Goal: Task Accomplishment & Management: Use online tool/utility

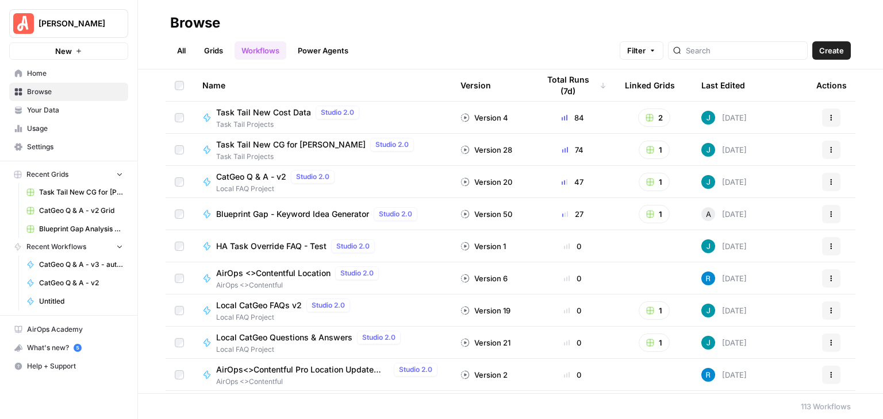
click at [219, 45] on link "Grids" at bounding box center [213, 50] width 33 height 18
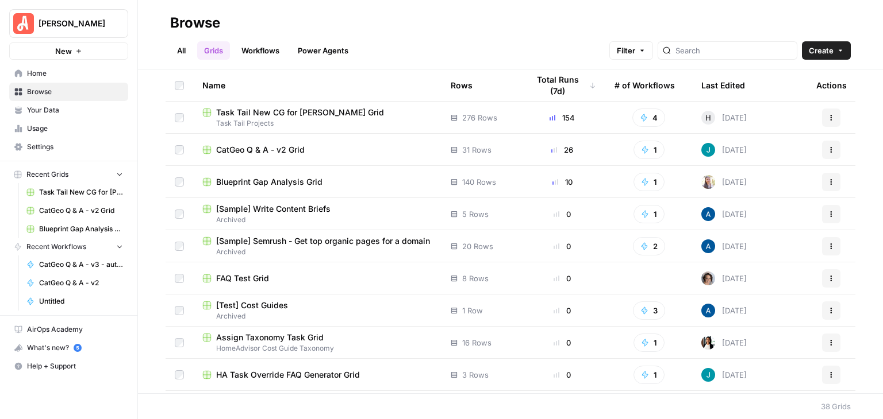
click at [276, 147] on span "CatGeo Q & A - v2 Grid" at bounding box center [260, 149] width 88 height 11
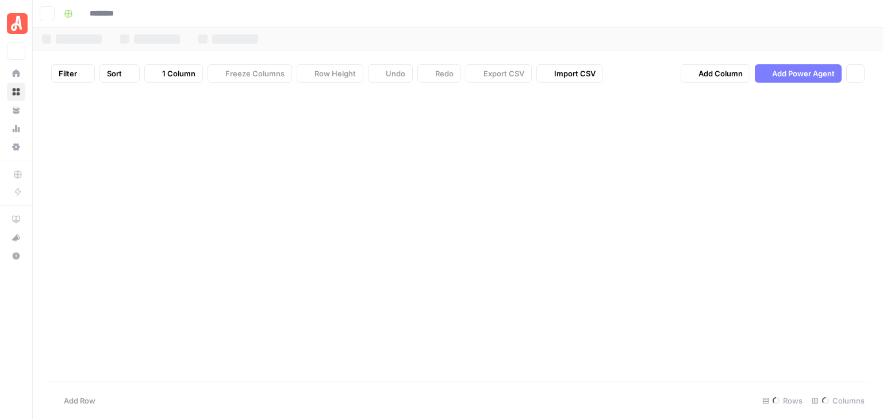
type input "**********"
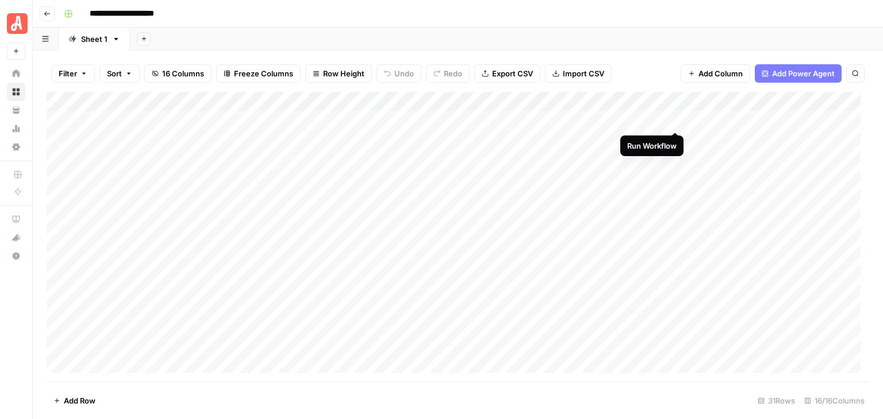
click at [675, 121] on div "Add Column" at bounding box center [458, 237] width 822 height 290
click at [675, 120] on div "Add Column" at bounding box center [458, 237] width 822 height 290
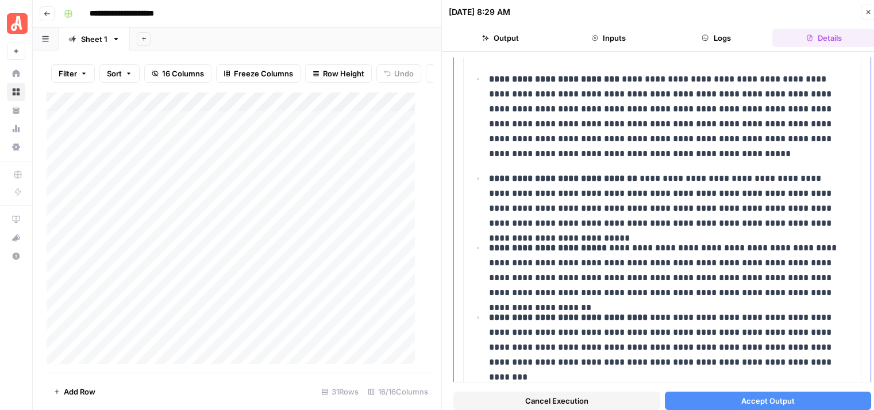
scroll to position [126, 0]
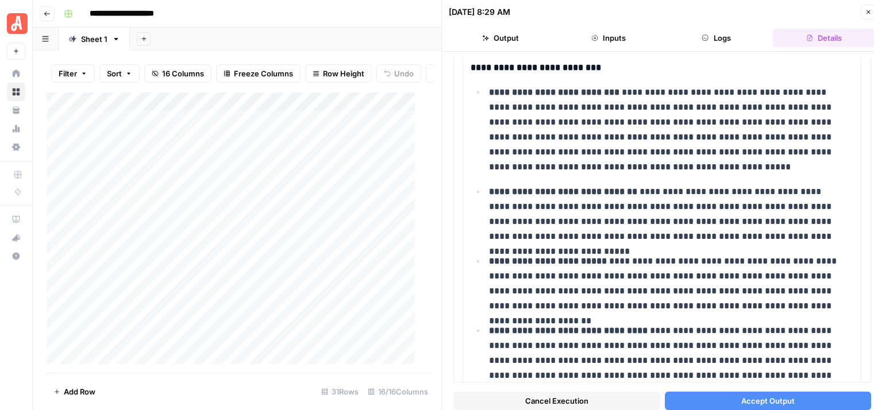
click at [722, 36] on button "Logs" at bounding box center [716, 38] width 103 height 18
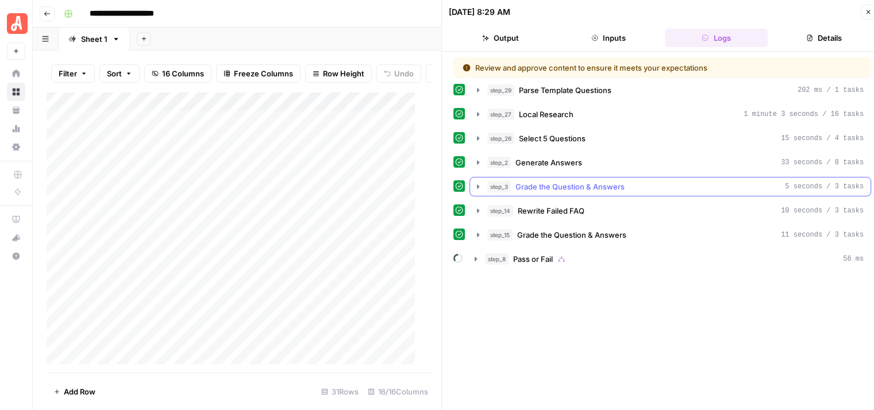
click at [482, 184] on icon "button" at bounding box center [477, 186] width 9 height 9
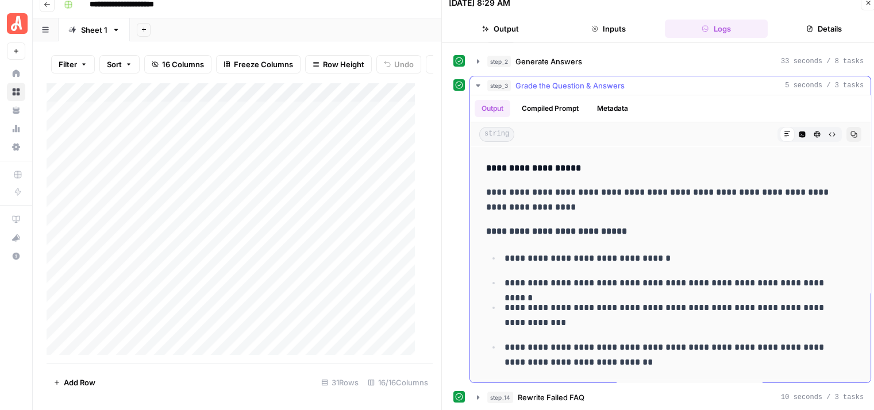
scroll to position [140, 0]
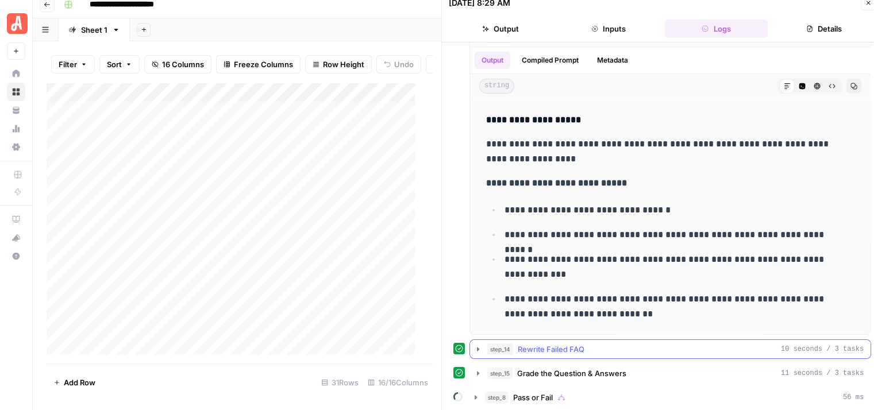
click at [477, 348] on icon "button" at bounding box center [478, 349] width 2 height 4
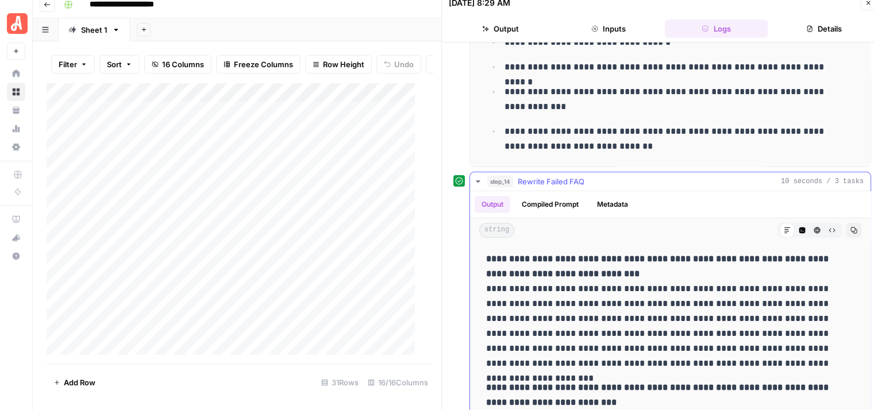
scroll to position [370, 0]
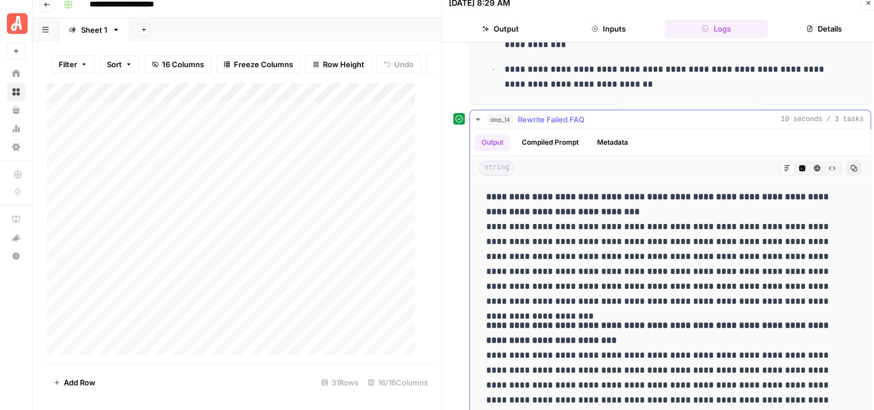
click at [477, 118] on icon "button" at bounding box center [478, 119] width 4 height 2
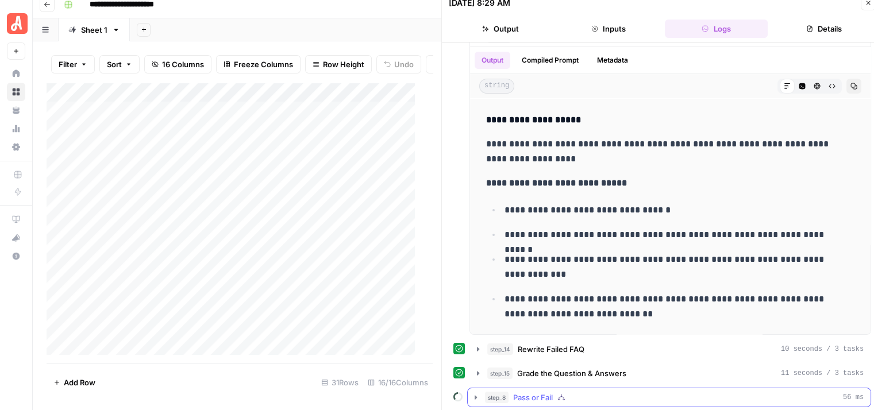
click at [473, 393] on icon "button" at bounding box center [475, 397] width 9 height 9
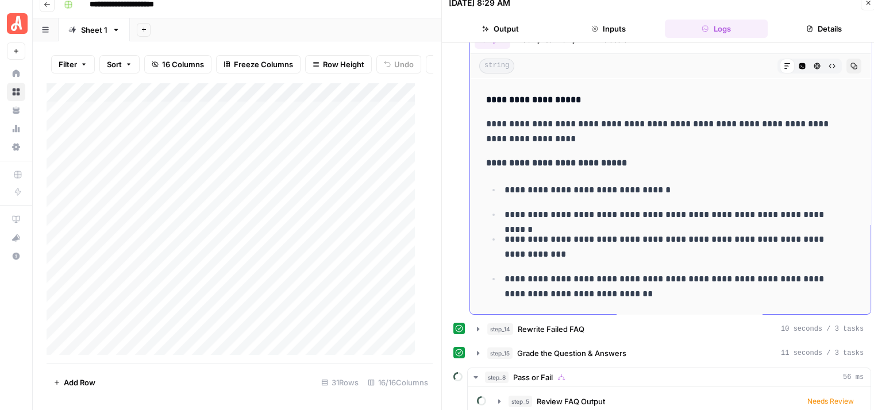
scroll to position [170, 0]
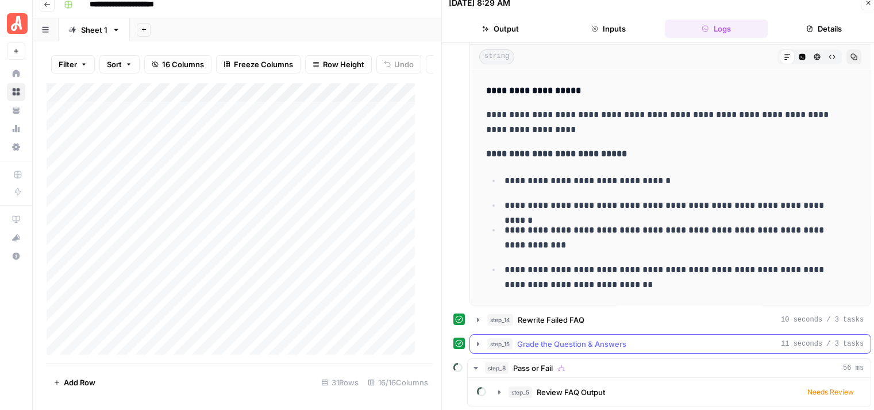
click at [476, 343] on icon "button" at bounding box center [477, 344] width 9 height 9
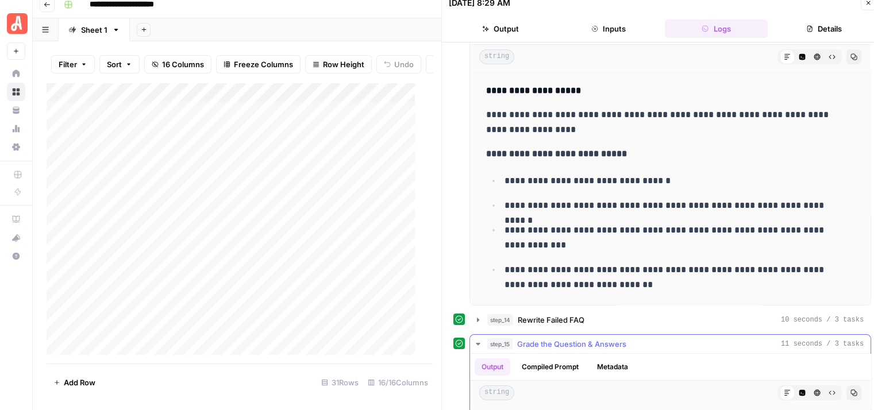
scroll to position [230, 0]
click at [477, 340] on icon "button" at bounding box center [477, 344] width 9 height 9
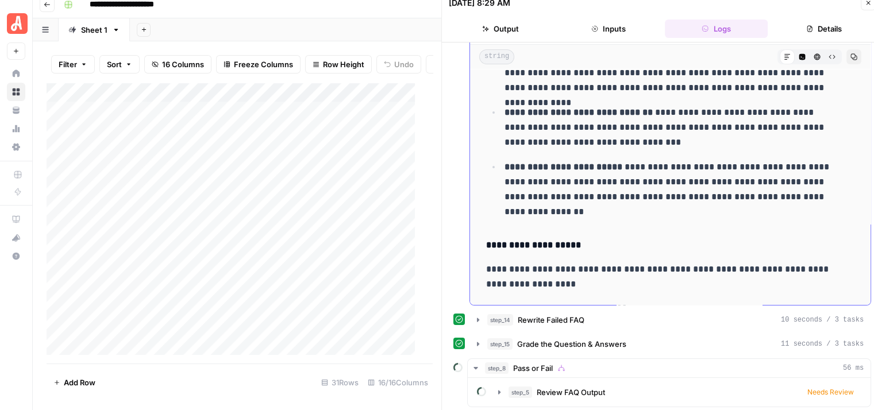
scroll to position [68, 0]
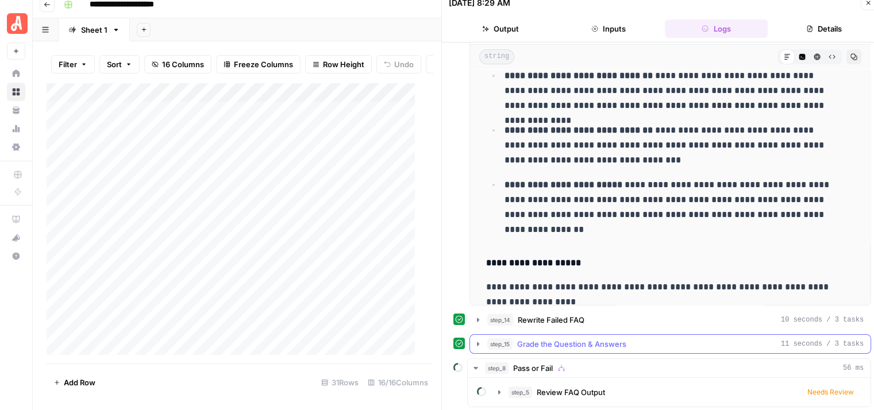
click at [471, 345] on button "step_15 Grade the Question & Answers 11 seconds / 3 tasks" at bounding box center [670, 344] width 400 height 18
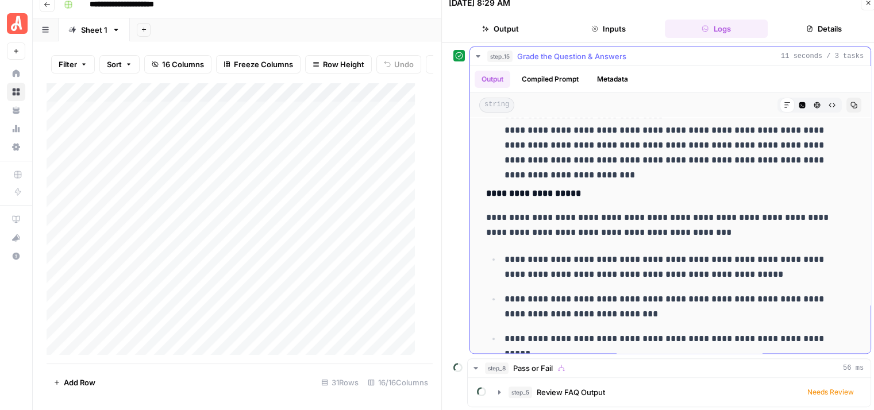
scroll to position [375, 0]
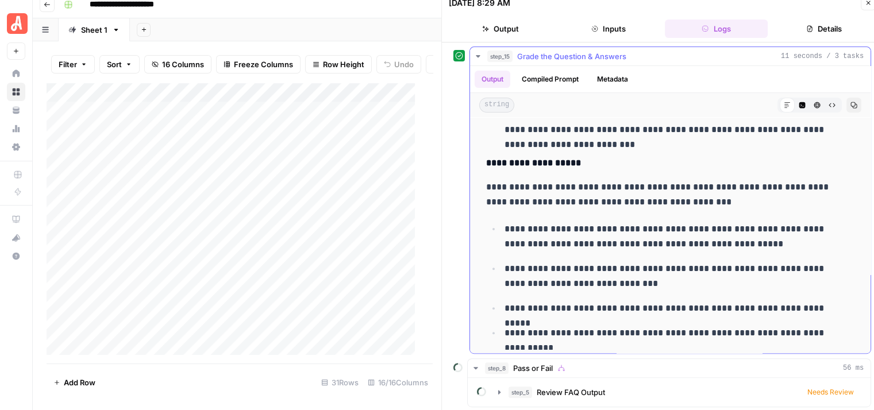
click at [474, 52] on icon "button" at bounding box center [477, 56] width 9 height 9
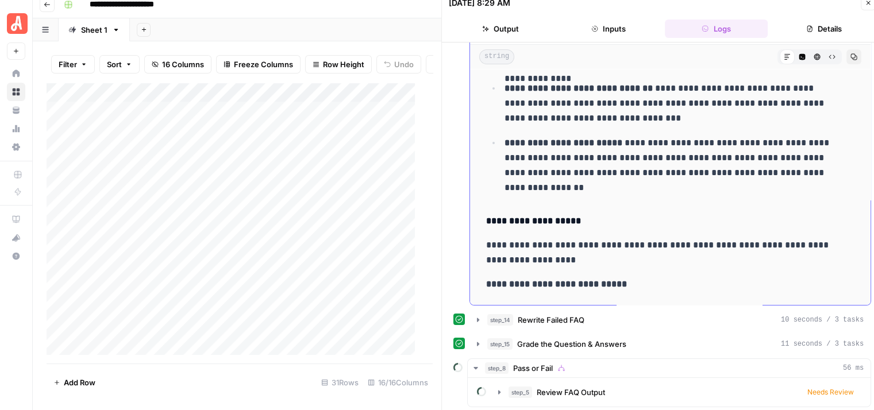
scroll to position [240, 0]
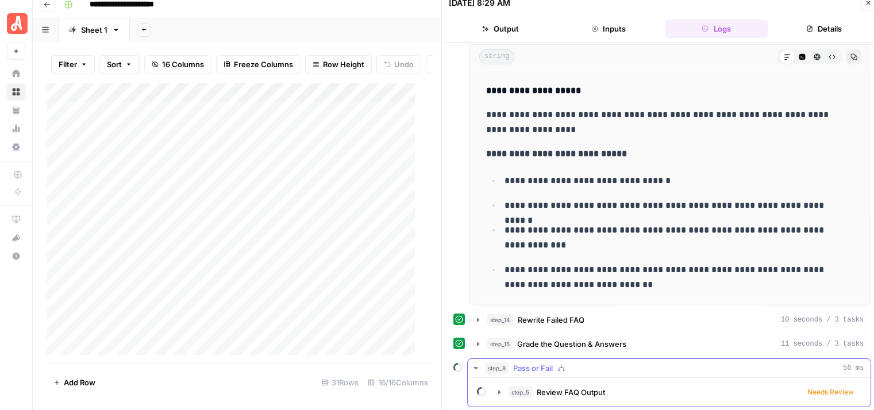
click at [476, 364] on icon "button" at bounding box center [475, 368] width 9 height 9
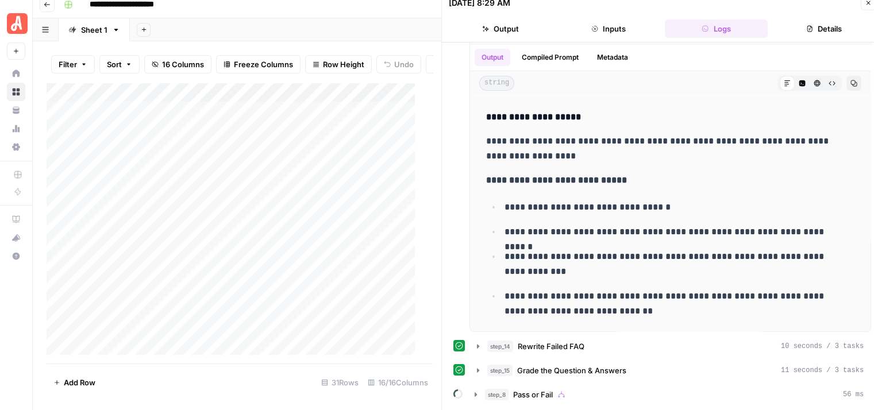
scroll to position [140, 0]
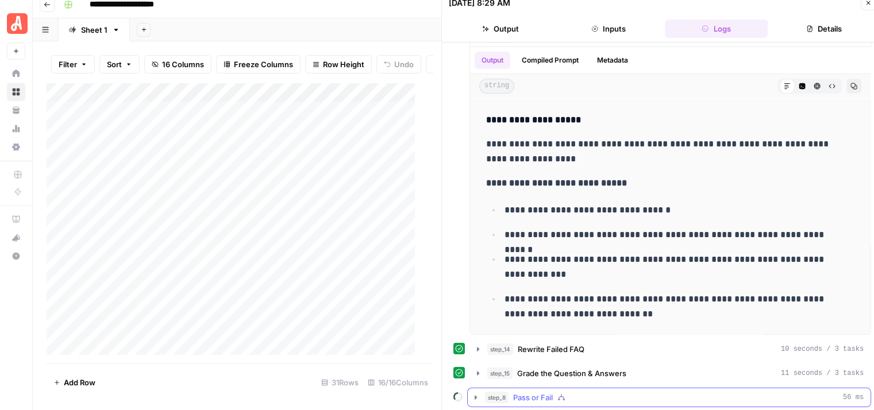
click at [476, 396] on icon "button" at bounding box center [476, 397] width 2 height 4
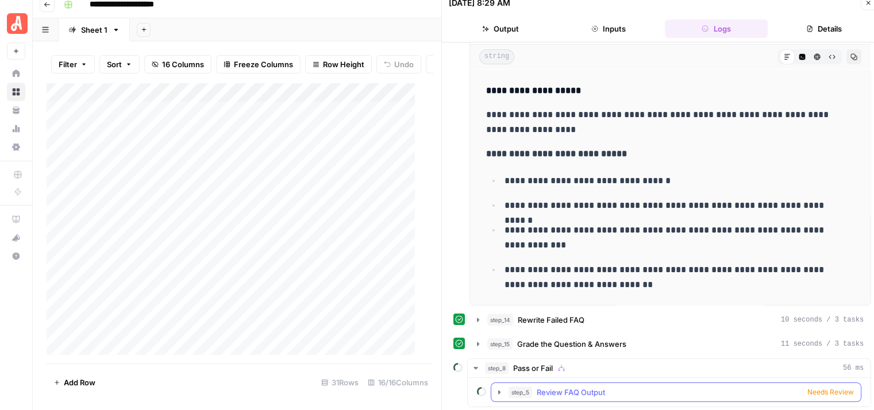
click at [809, 387] on span "Needs Review" at bounding box center [830, 392] width 47 height 10
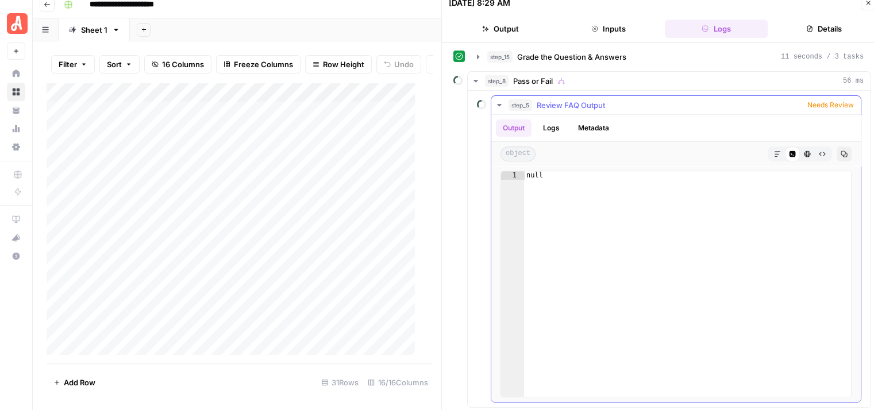
click at [495, 104] on icon "button" at bounding box center [499, 105] width 9 height 9
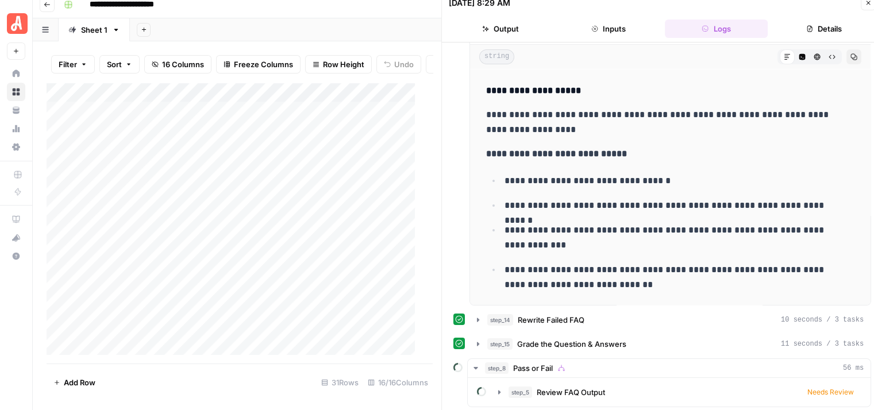
click at [868, 3] on icon "button" at bounding box center [868, 3] width 4 height 4
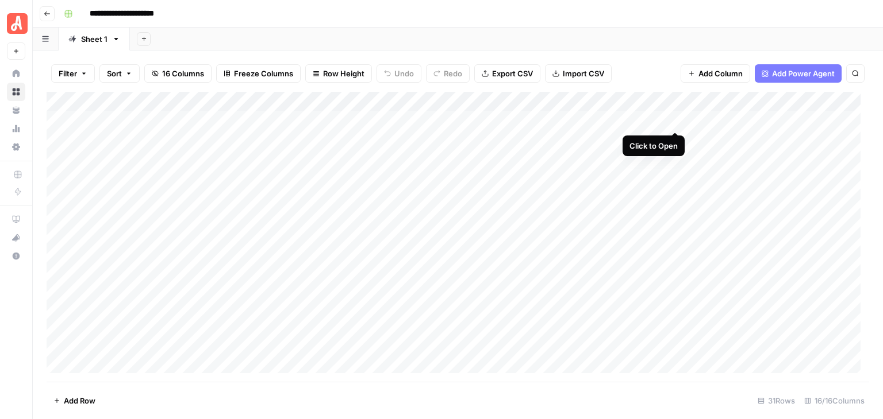
click at [673, 115] on div "Add Column" at bounding box center [458, 237] width 822 height 290
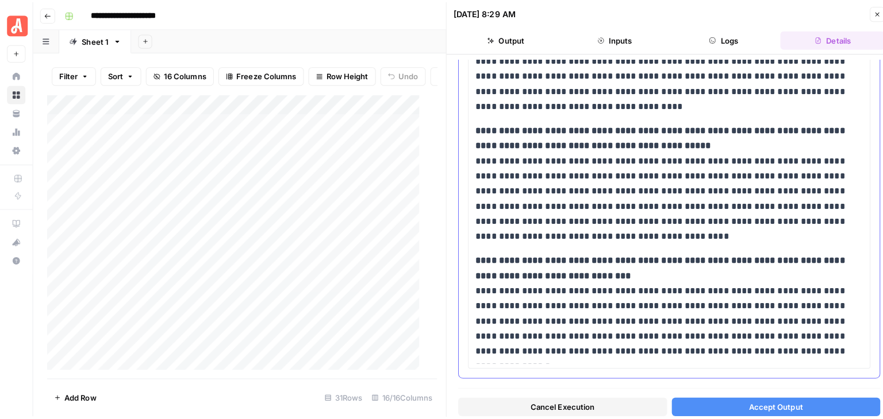
scroll to position [977, 0]
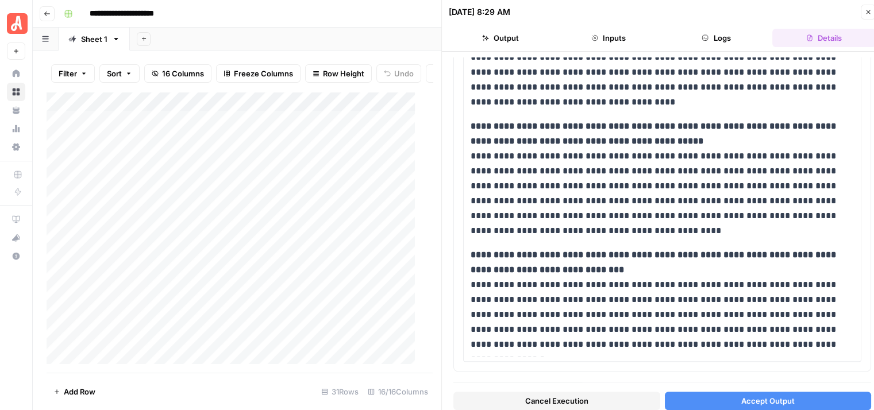
click at [803, 399] on button "Accept Output" at bounding box center [768, 401] width 207 height 18
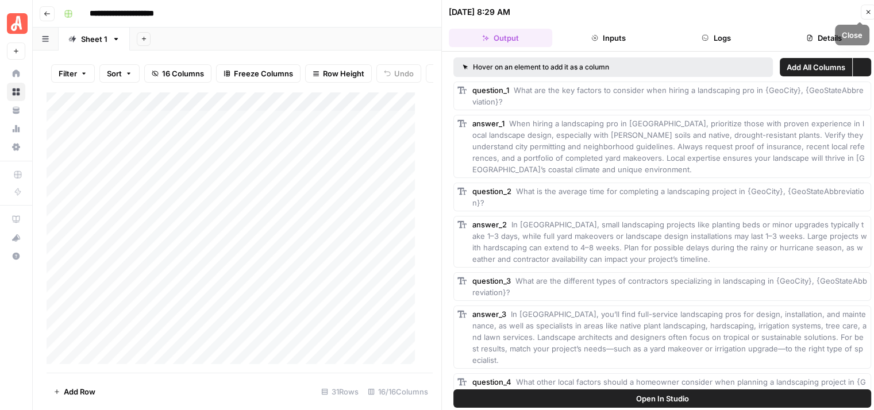
click at [869, 10] on icon "button" at bounding box center [868, 12] width 7 height 7
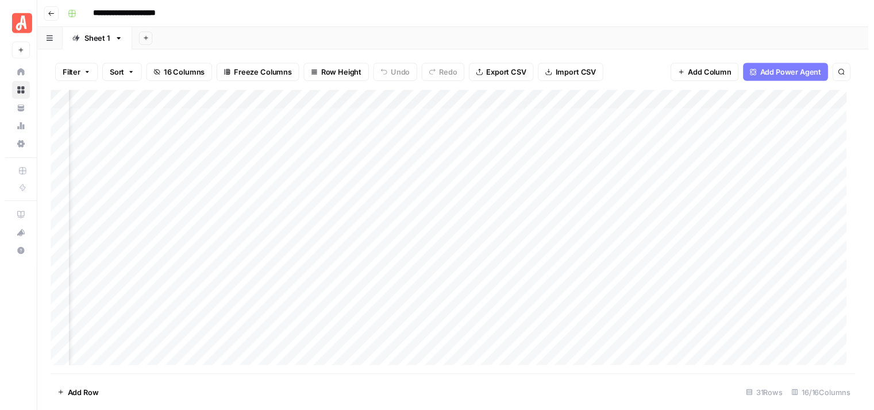
scroll to position [0, 195]
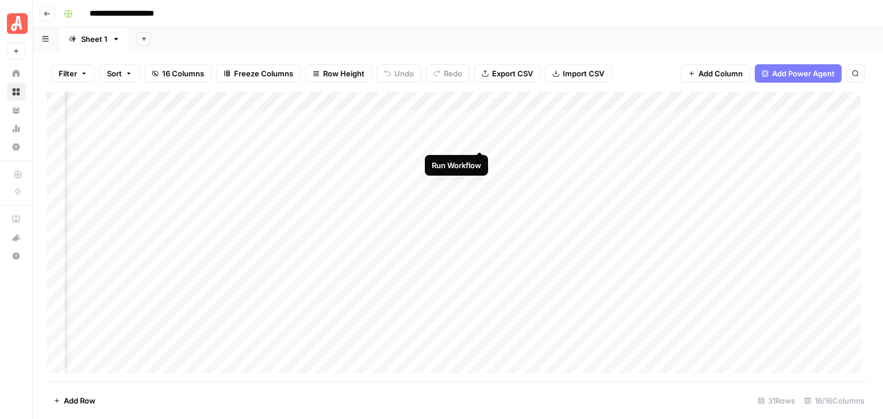
click at [479, 137] on div "Add Column" at bounding box center [458, 237] width 822 height 290
click at [479, 159] on div "Add Column" at bounding box center [458, 237] width 822 height 290
click at [478, 221] on div "Add Column" at bounding box center [458, 237] width 822 height 290
click at [462, 120] on div "Add Column" at bounding box center [458, 237] width 822 height 290
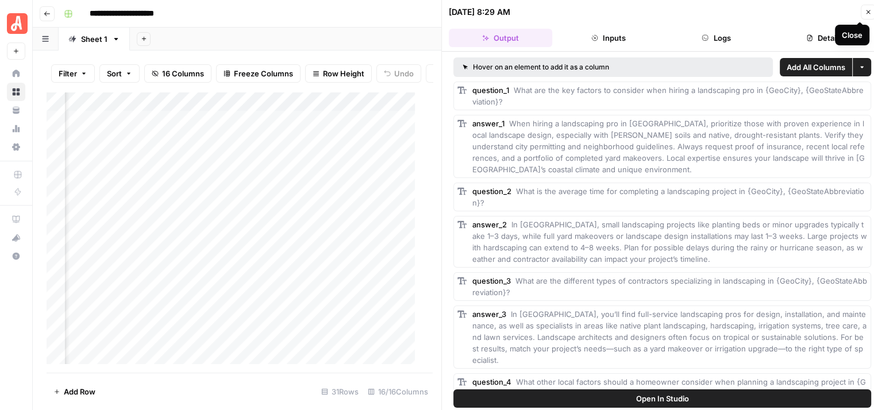
click at [866, 11] on icon "button" at bounding box center [868, 12] width 7 height 7
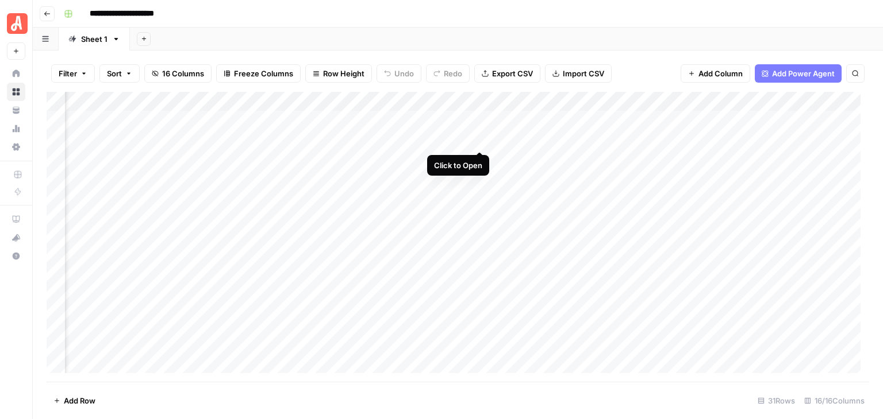
click at [478, 141] on div "Add Column" at bounding box center [458, 237] width 822 height 290
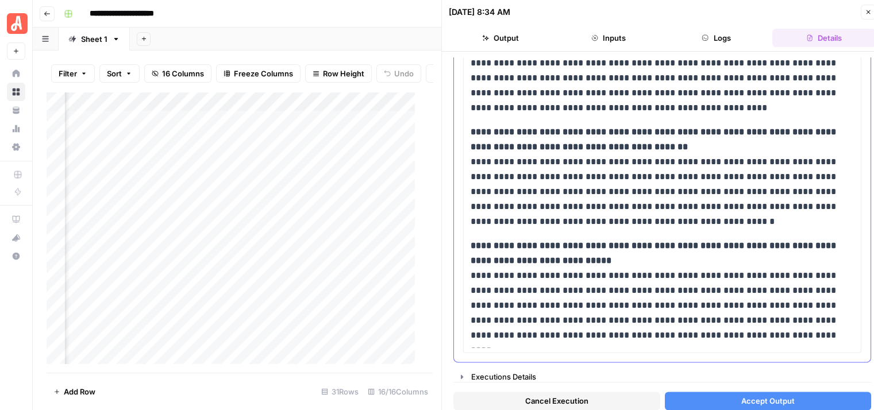
scroll to position [1367, 0]
click at [801, 398] on button "Accept Output" at bounding box center [768, 401] width 207 height 18
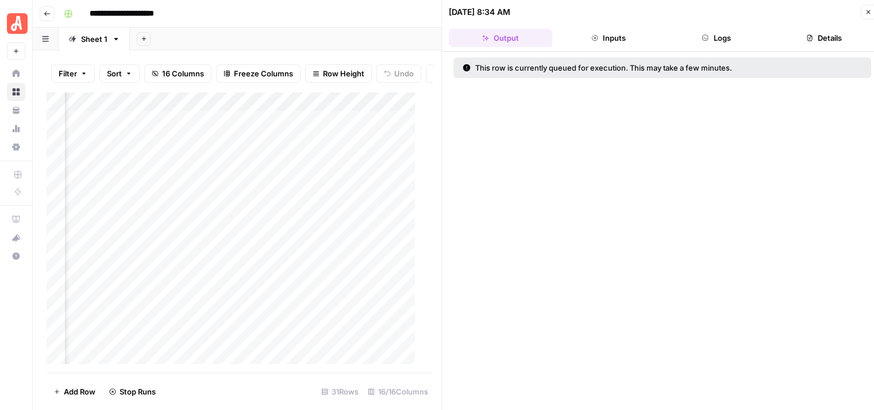
click at [865, 10] on icon "button" at bounding box center [868, 12] width 7 height 7
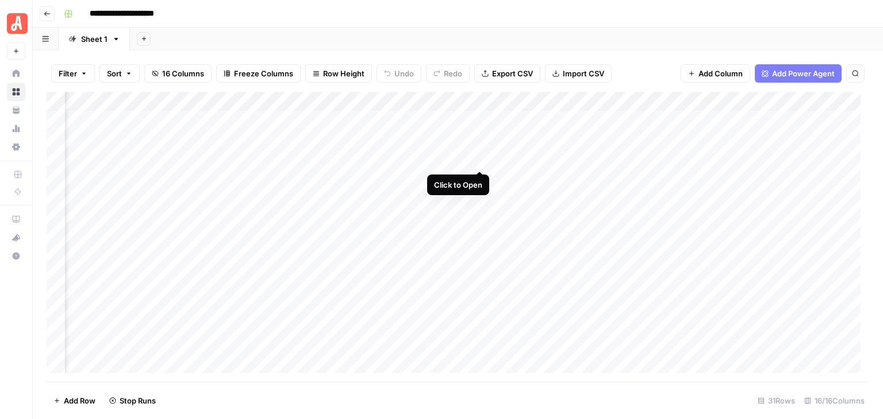
click at [479, 160] on div "Add Column" at bounding box center [458, 237] width 822 height 290
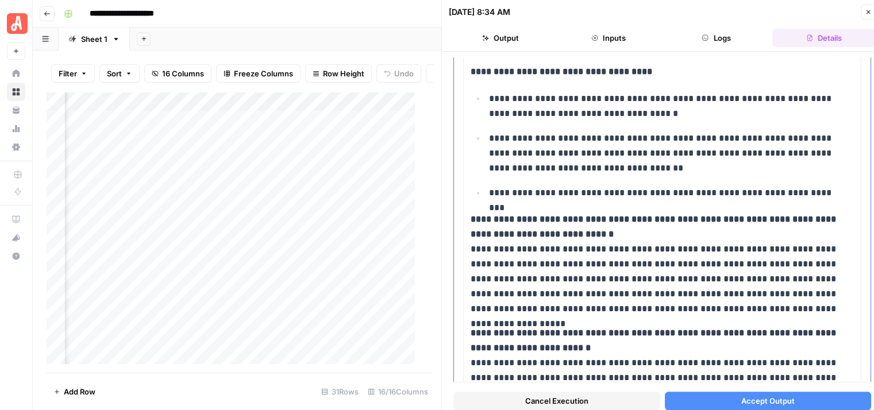
scroll to position [575, 0]
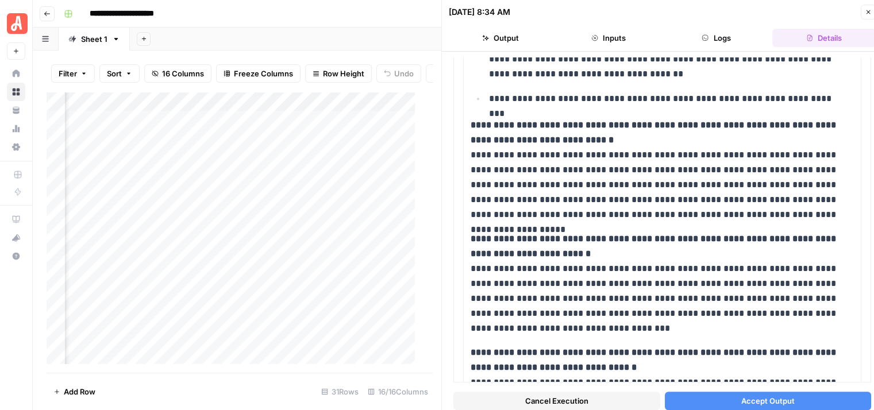
click at [764, 394] on button "Accept Output" at bounding box center [768, 401] width 207 height 18
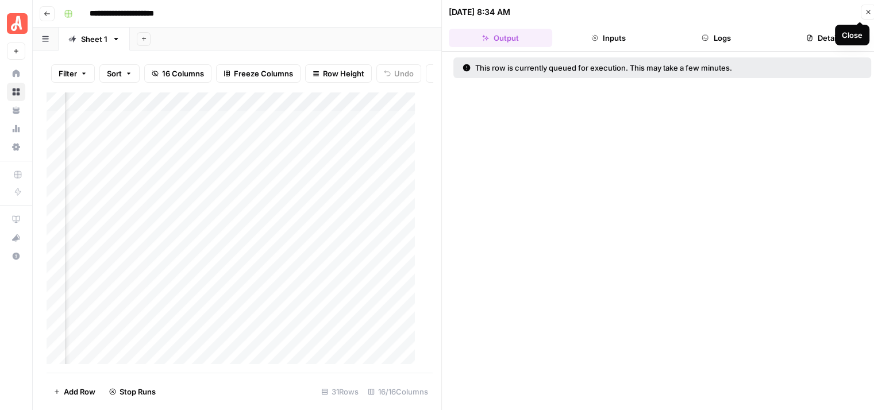
click at [863, 7] on button "Close" at bounding box center [868, 12] width 15 height 15
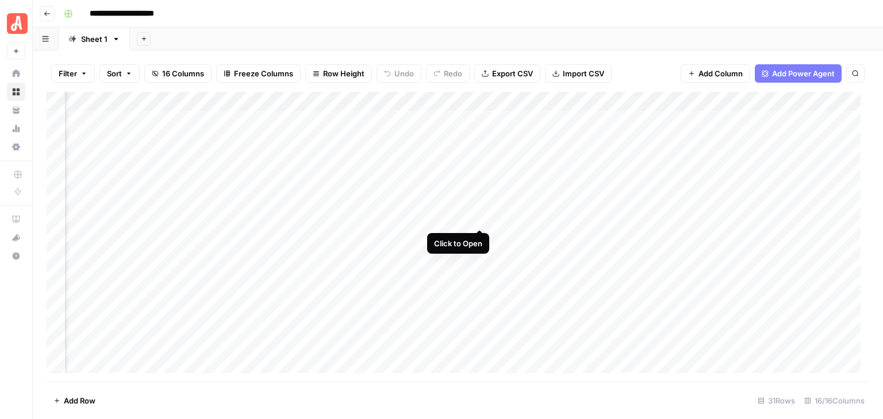
click at [477, 218] on div "Add Column" at bounding box center [458, 237] width 822 height 290
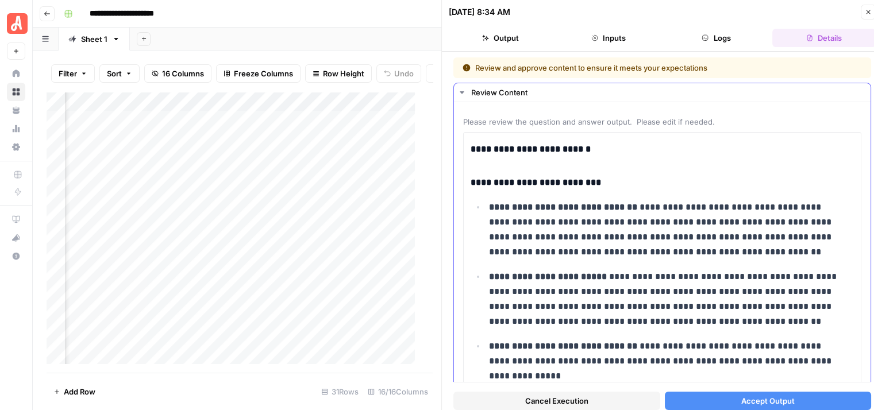
scroll to position [172, 0]
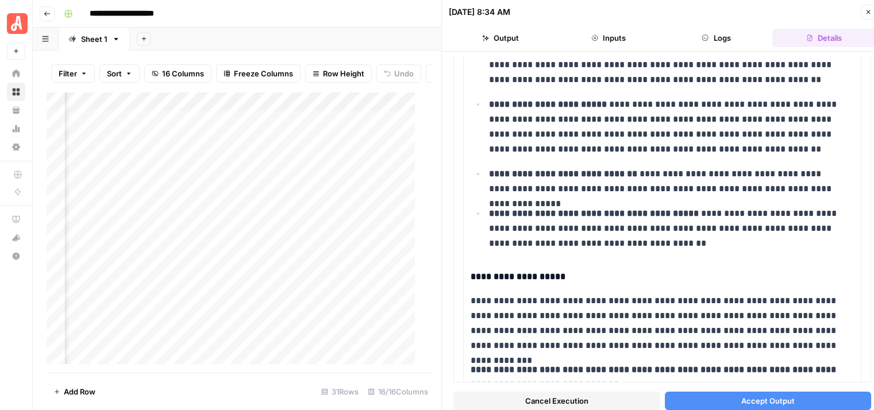
click at [778, 398] on span "Accept Output" at bounding box center [767, 400] width 53 height 11
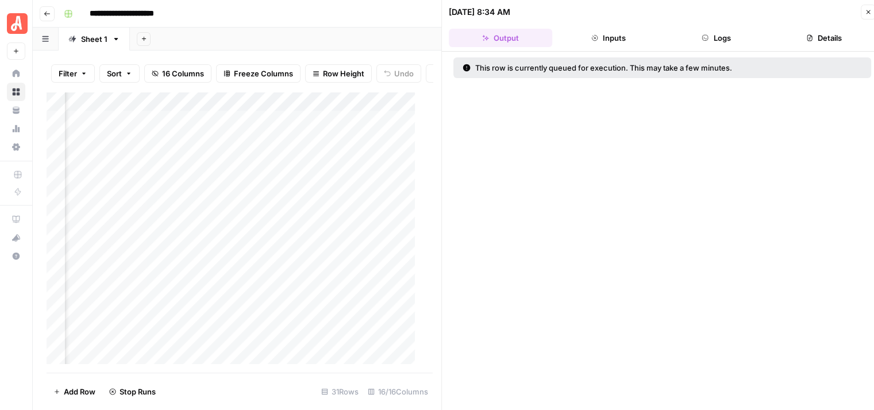
click at [868, 13] on icon "button" at bounding box center [868, 12] width 7 height 7
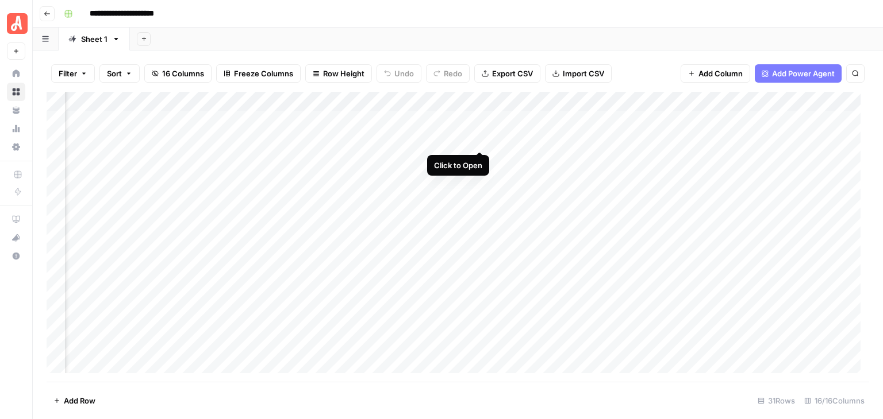
click at [479, 139] on div "Add Column" at bounding box center [458, 237] width 822 height 290
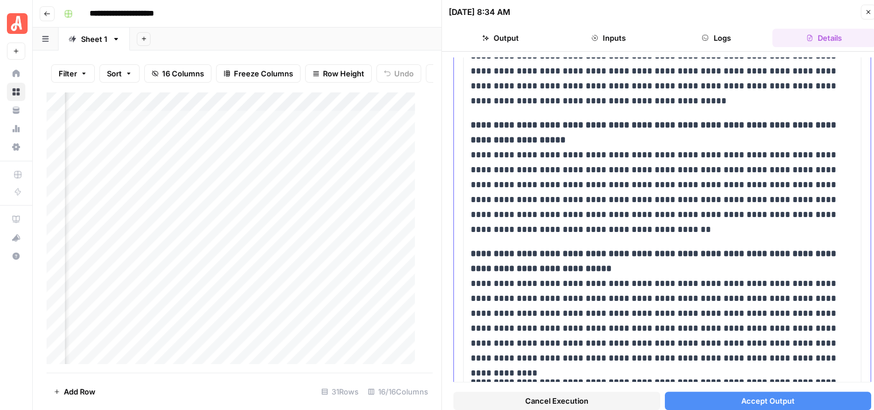
scroll to position [747, 0]
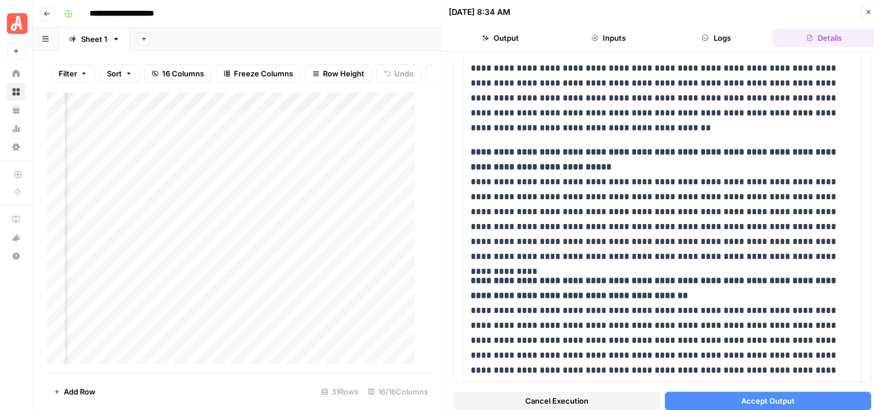
click at [775, 392] on button "Accept Output" at bounding box center [768, 401] width 207 height 18
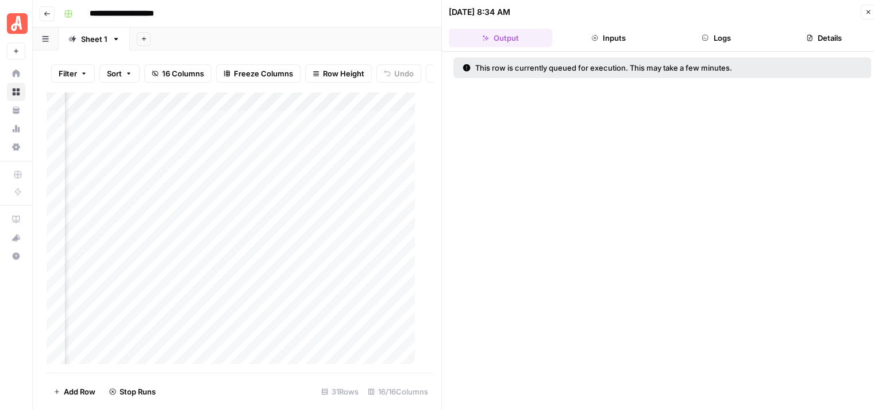
click at [868, 11] on icon "button" at bounding box center [868, 12] width 4 height 4
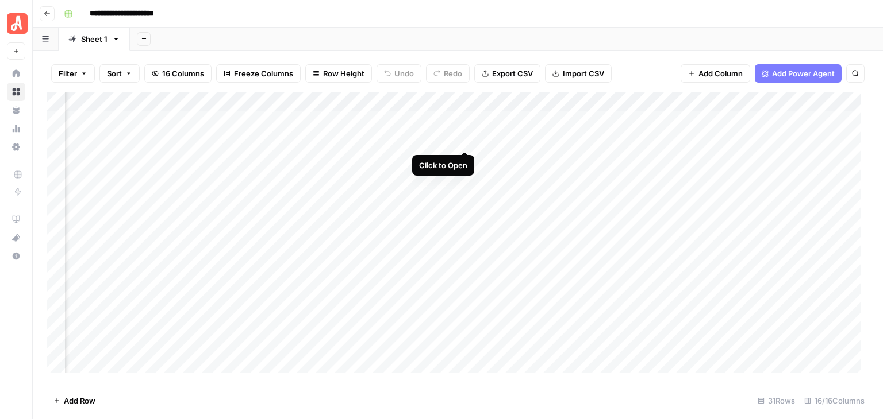
click at [463, 139] on div "Add Column" at bounding box center [458, 237] width 822 height 290
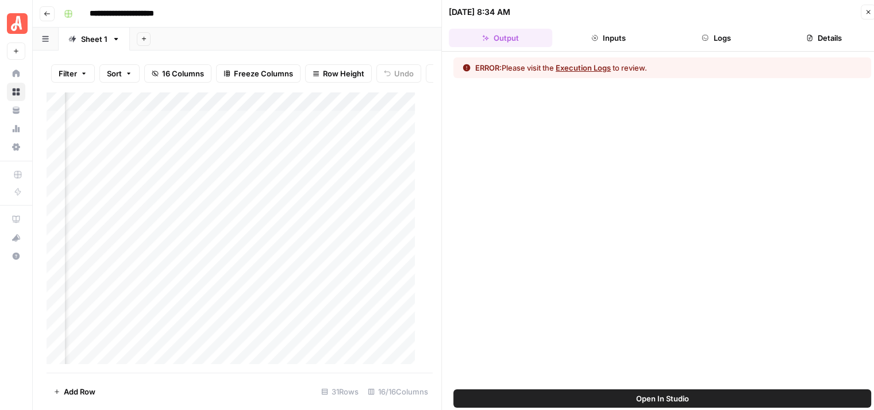
click at [593, 70] on button "Execution Logs" at bounding box center [583, 67] width 55 height 11
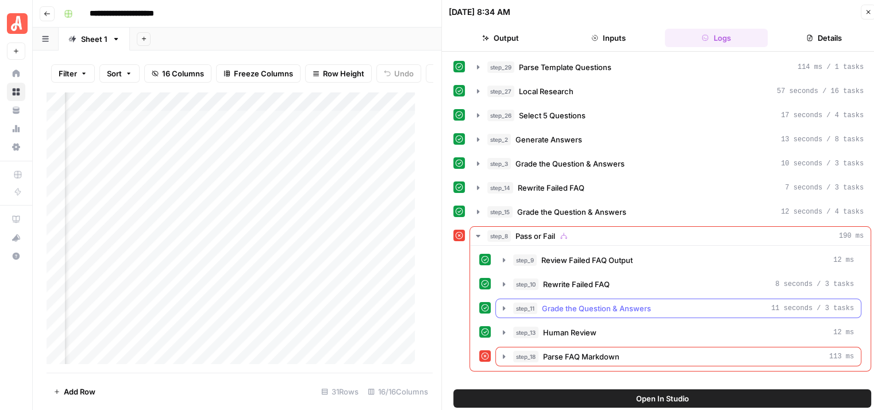
scroll to position [9, 0]
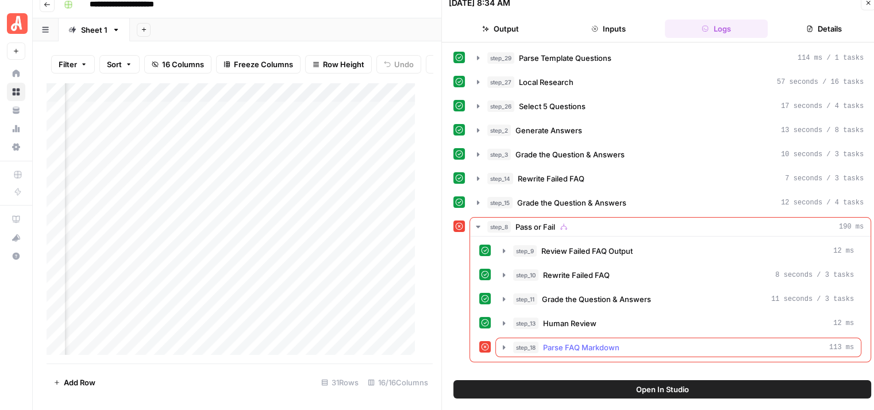
click at [498, 346] on button "step_18 Parse FAQ Markdown 113 ms" at bounding box center [678, 347] width 365 height 18
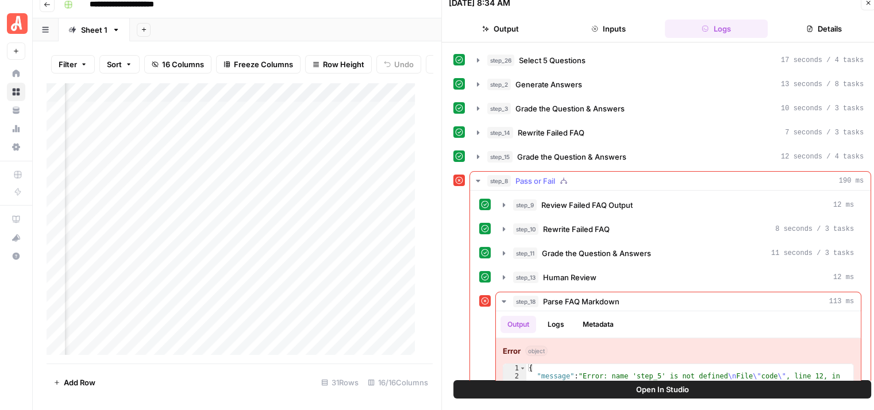
scroll to position [84, 0]
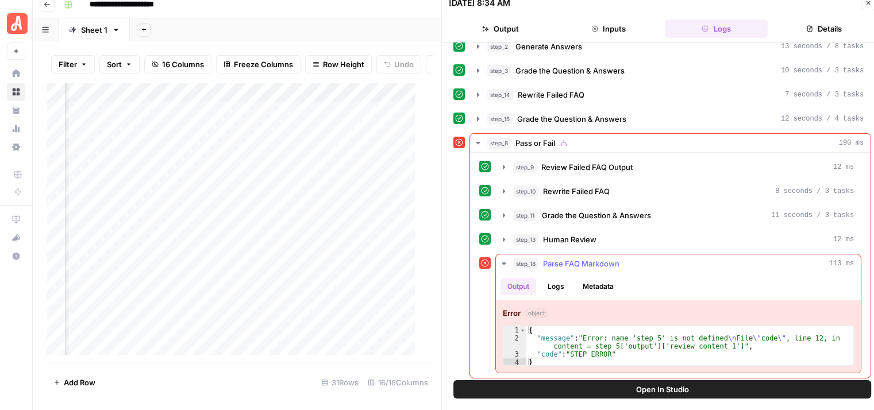
click at [503, 259] on icon "button" at bounding box center [503, 263] width 9 height 9
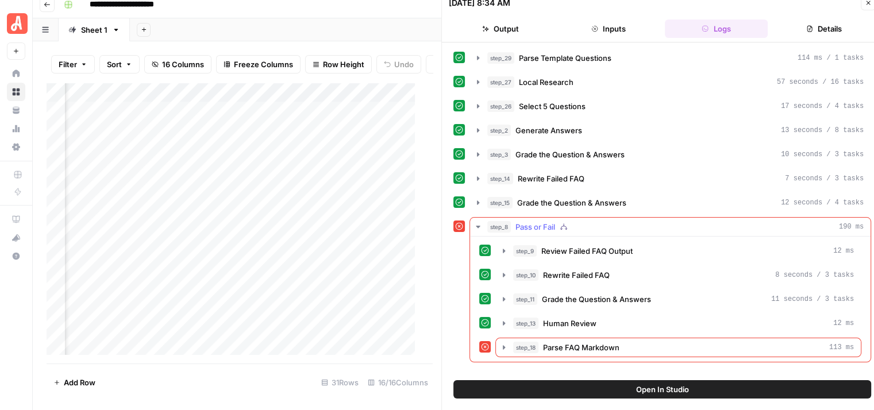
click at [479, 219] on button "step_8 Pass or Fail 190 ms" at bounding box center [670, 227] width 400 height 18
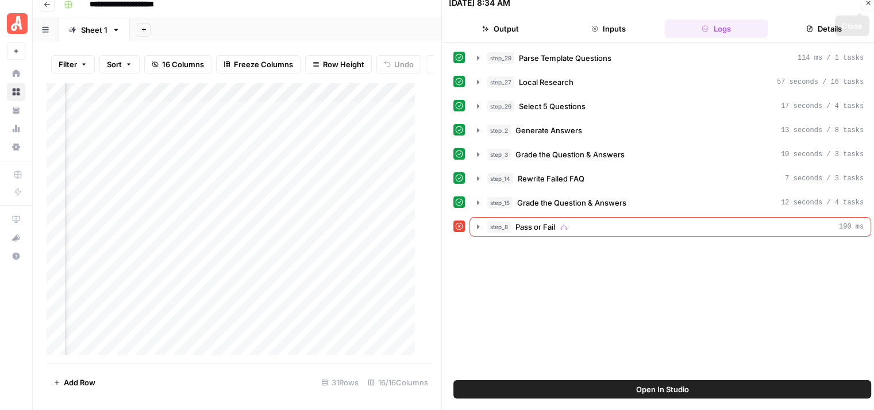
click at [869, 2] on icon "button" at bounding box center [868, 3] width 4 height 4
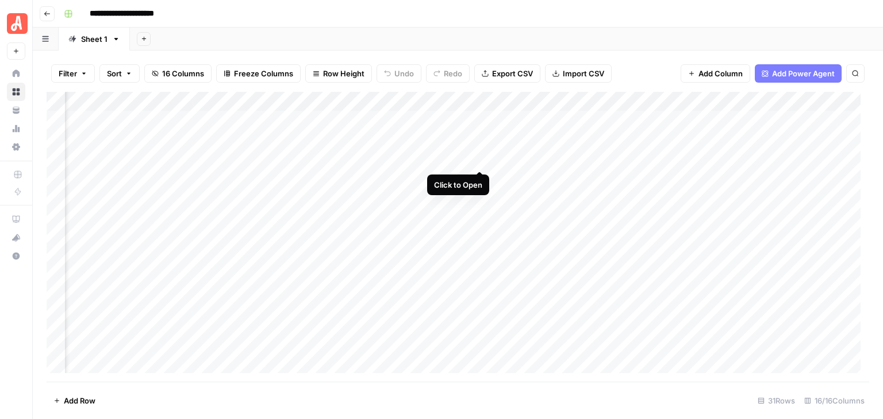
click at [481, 159] on div "Add Column" at bounding box center [458, 237] width 822 height 290
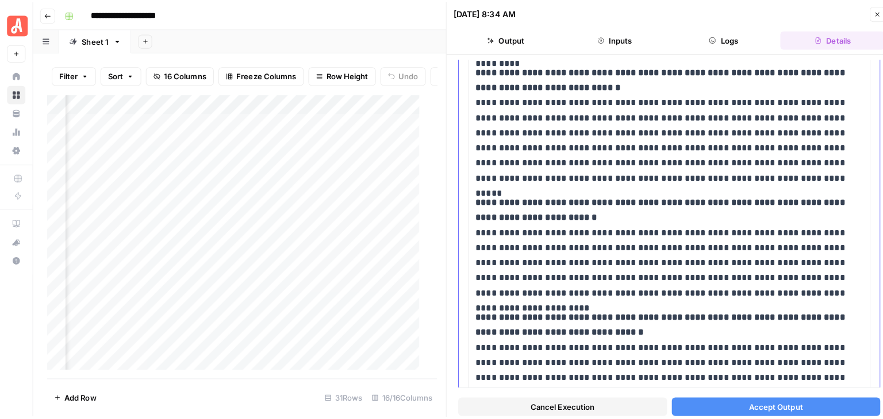
scroll to position [862, 0]
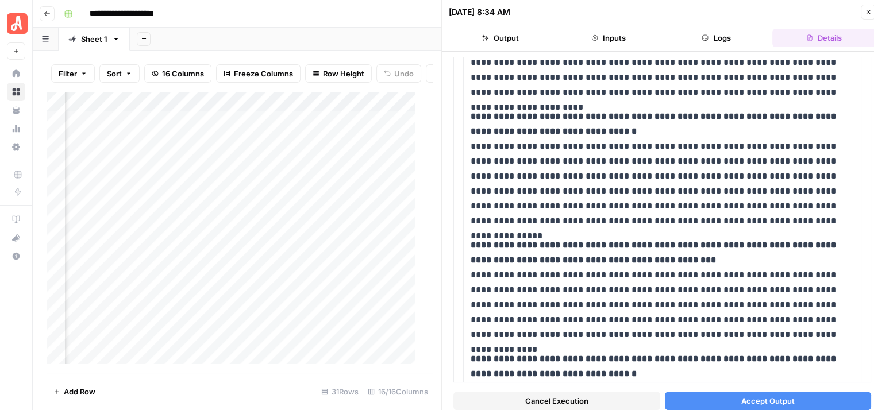
click at [768, 394] on button "Accept Output" at bounding box center [768, 401] width 207 height 18
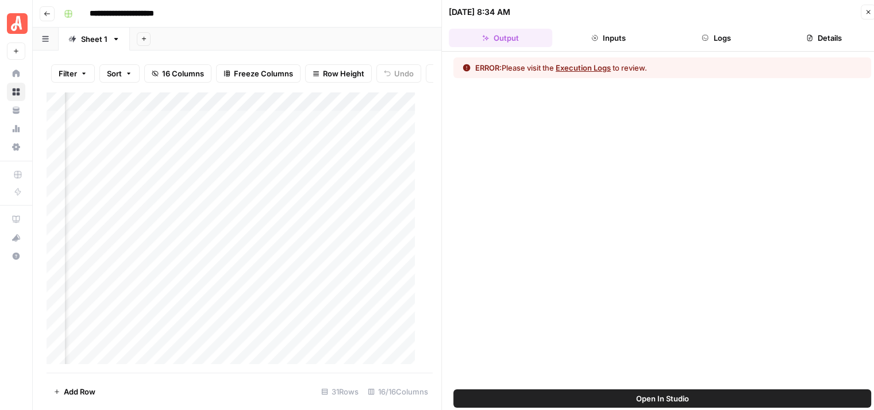
click at [698, 400] on button "Open In Studio" at bounding box center [662, 399] width 418 height 18
click at [866, 10] on icon "button" at bounding box center [868, 12] width 7 height 7
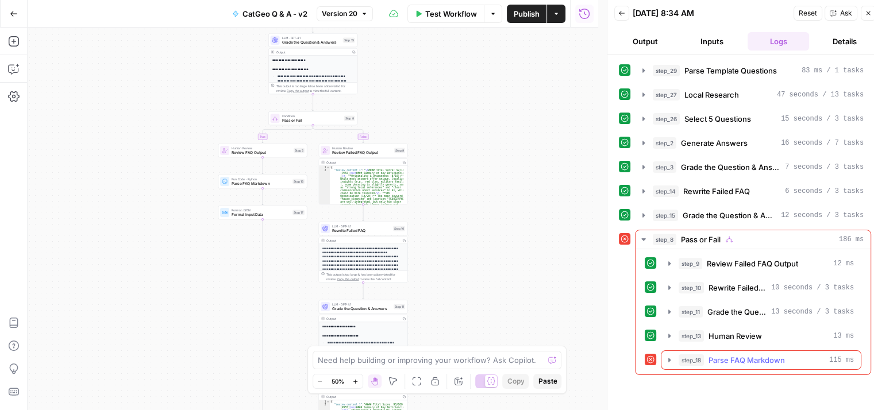
click at [667, 357] on icon "button" at bounding box center [669, 360] width 9 height 9
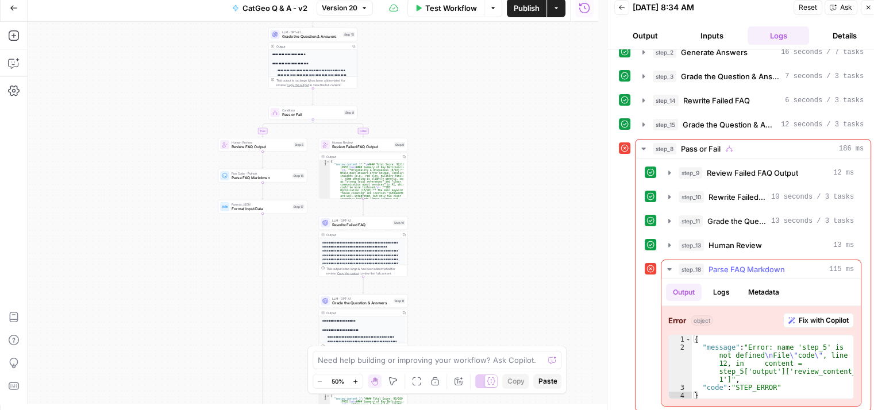
scroll to position [9, 0]
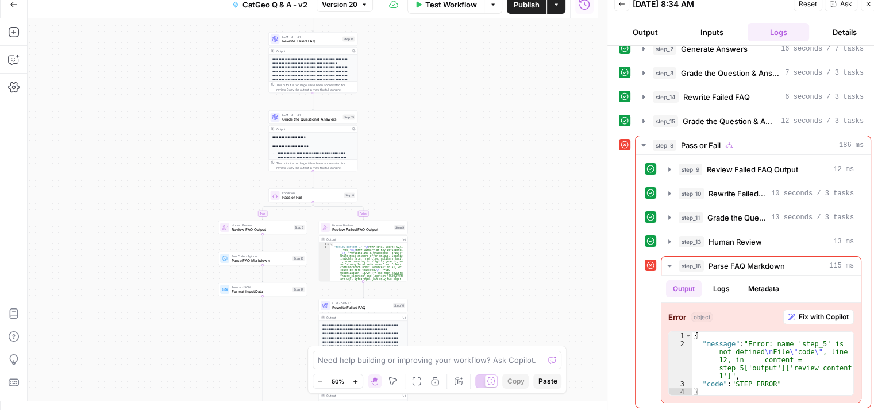
click at [350, 382] on button "Zoom In" at bounding box center [356, 382] width 14 height 14
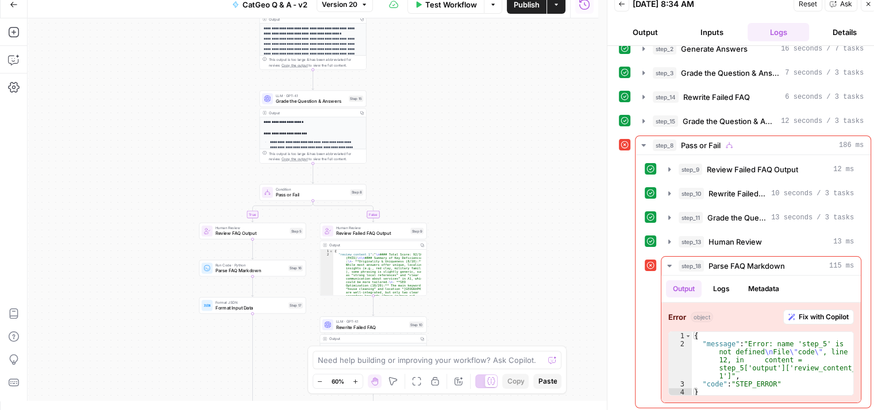
click at [354, 383] on icon "button" at bounding box center [355, 382] width 6 height 6
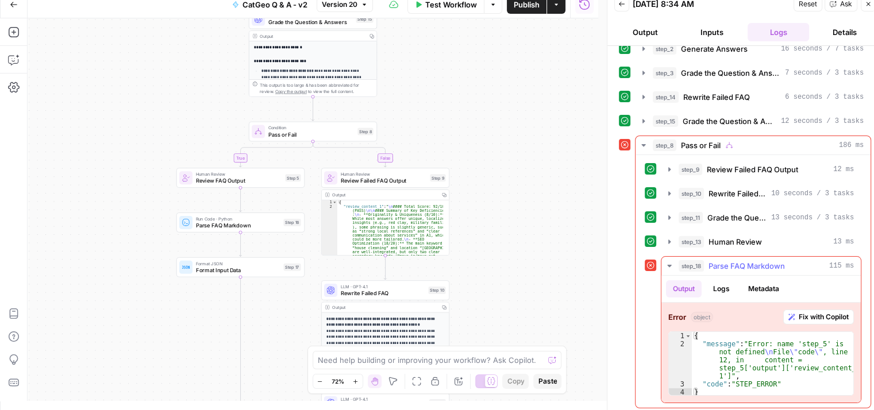
click at [810, 313] on span "Fix with Copilot" at bounding box center [824, 317] width 50 height 10
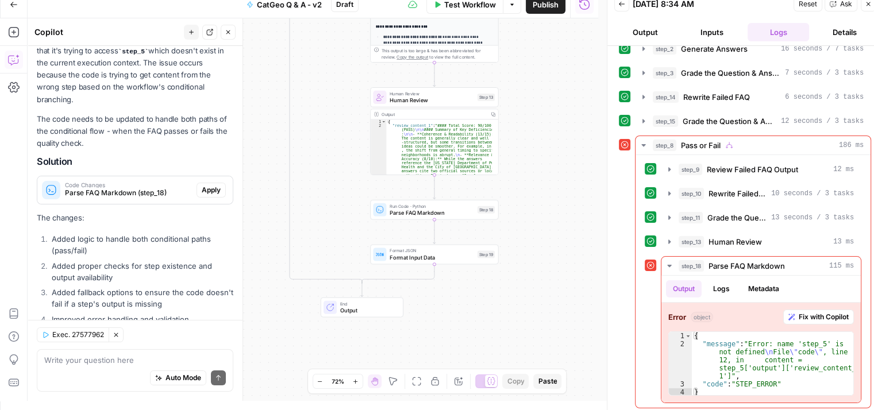
scroll to position [47, 0]
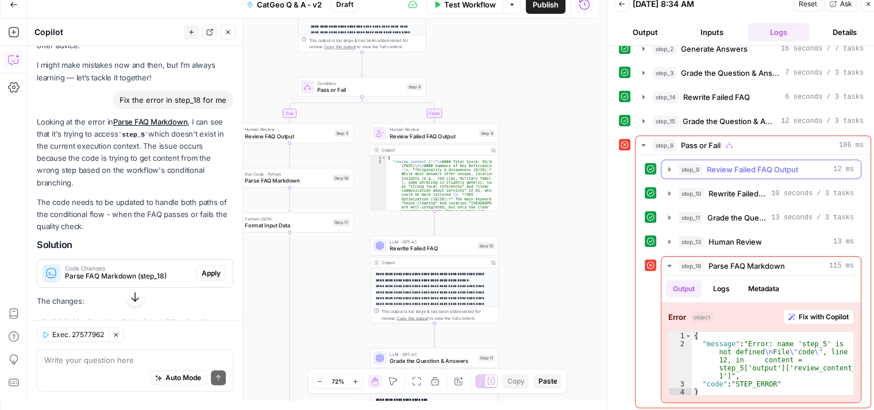
click at [669, 165] on icon "button" at bounding box center [669, 169] width 9 height 9
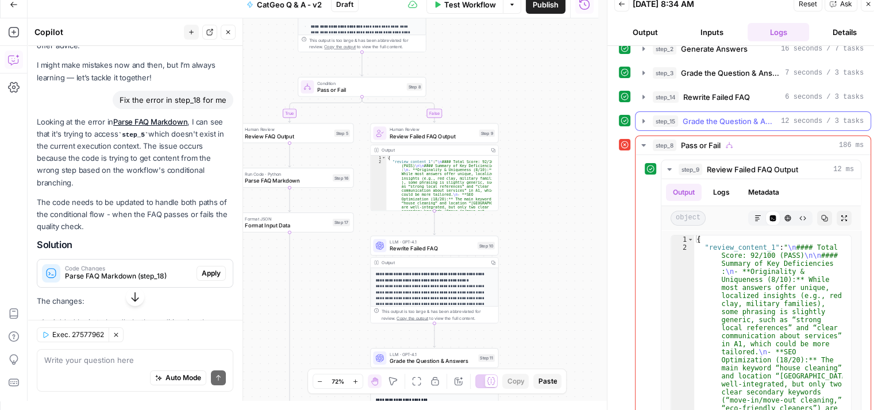
click at [640, 118] on icon "button" at bounding box center [643, 121] width 9 height 9
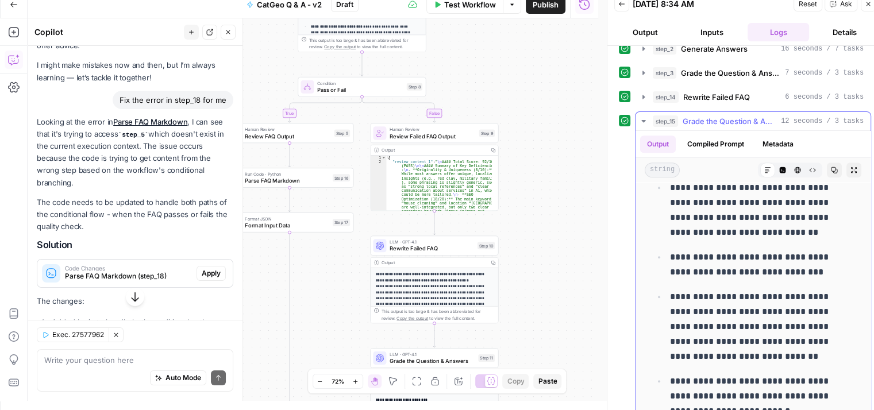
scroll to position [929, 0]
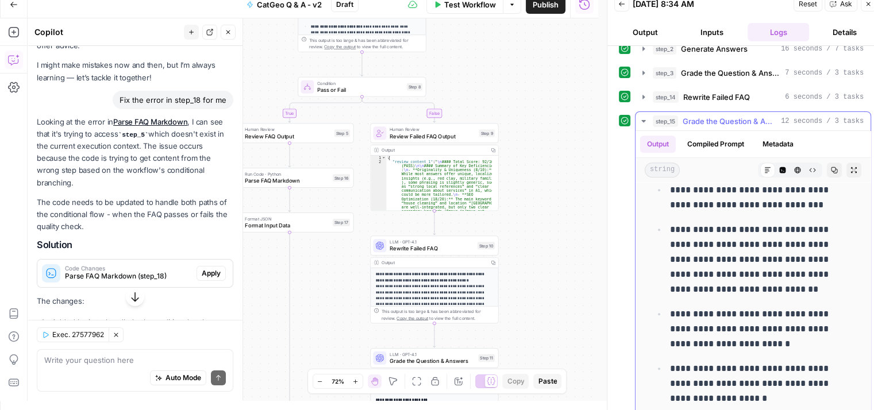
click at [642, 117] on icon "button" at bounding box center [643, 121] width 9 height 9
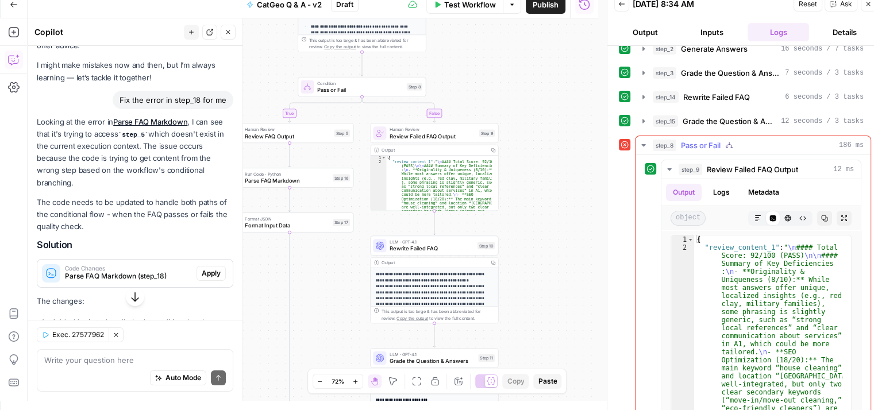
click at [641, 145] on icon "button" at bounding box center [643, 145] width 9 height 9
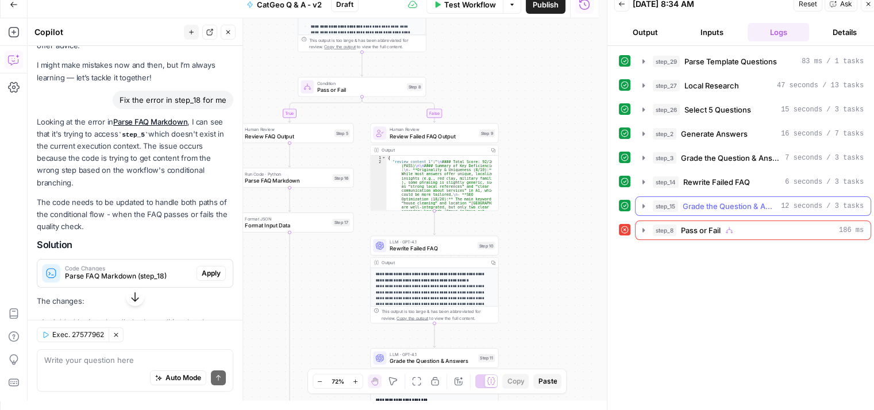
click at [641, 203] on icon "button" at bounding box center [643, 206] width 9 height 9
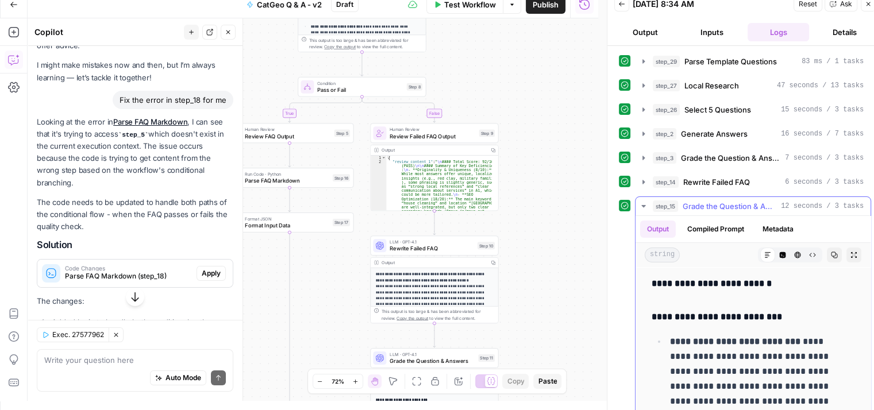
click at [644, 202] on icon "button" at bounding box center [643, 206] width 9 height 9
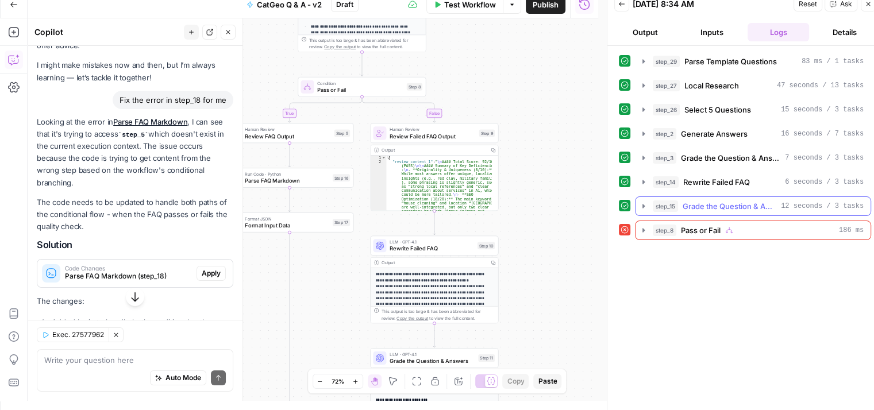
click at [646, 205] on icon "button" at bounding box center [643, 206] width 9 height 9
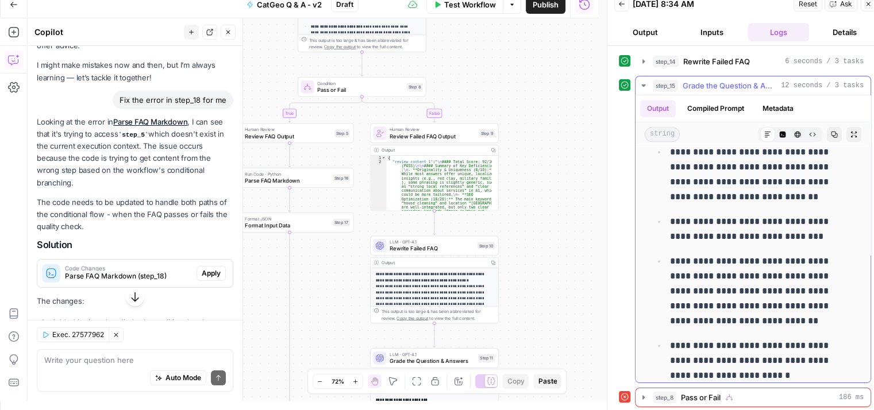
scroll to position [929, 0]
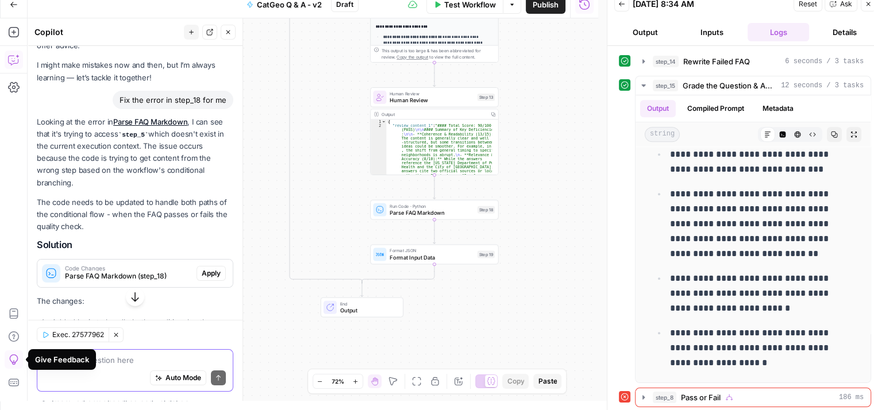
click at [127, 363] on textarea at bounding box center [135, 360] width 182 height 11
type textarea "a"
type textarea "A"
type textarea "are you sure?"
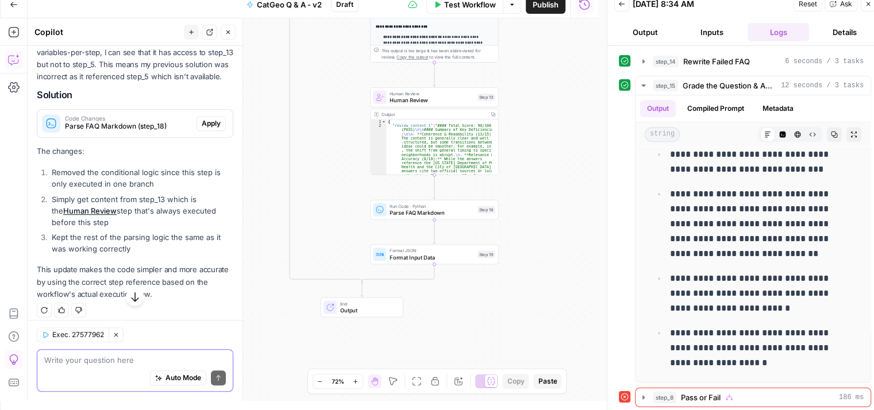
scroll to position [740, 0]
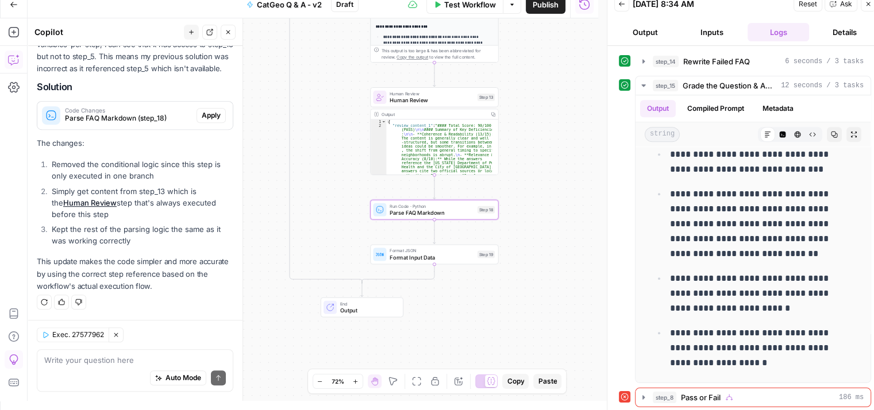
click at [202, 115] on span "Apply" at bounding box center [211, 115] width 19 height 10
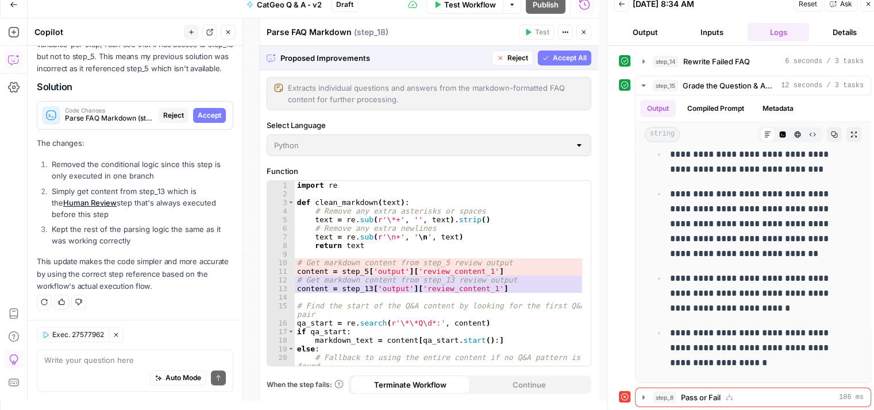
click at [568, 56] on span "Accept All" at bounding box center [570, 58] width 34 height 10
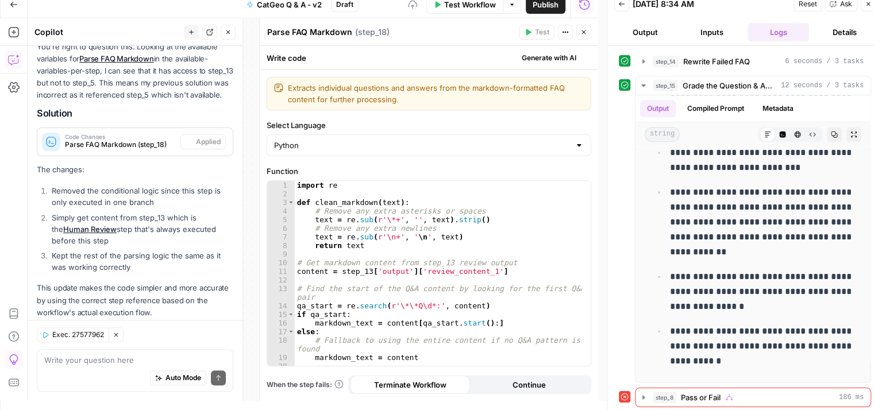
scroll to position [0, 0]
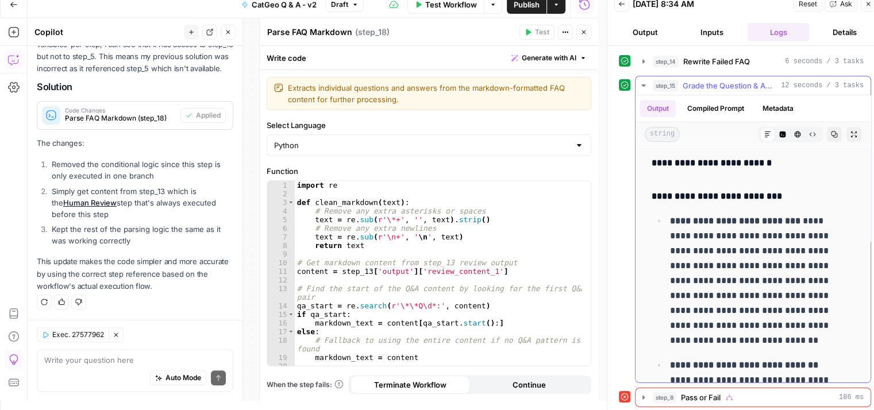
click at [642, 82] on icon "button" at bounding box center [643, 85] width 9 height 9
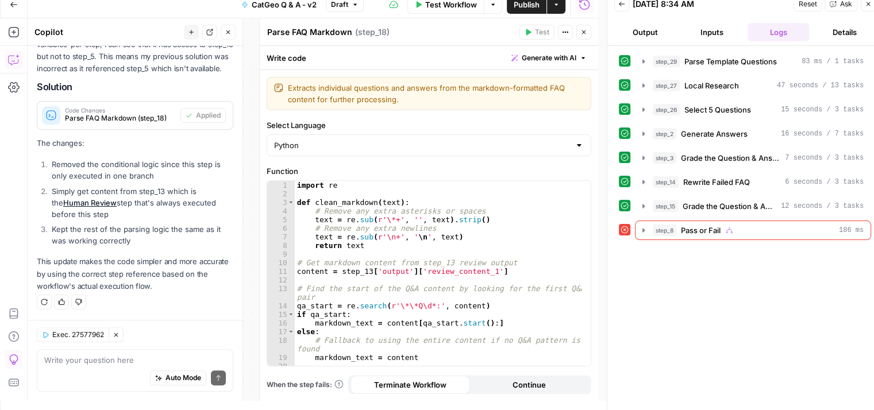
click at [652, 145] on div "step_29 Parse Template Questions 83 ms / 1 tasks step_27 Local Research 47 seco…" at bounding box center [745, 146] width 252 height 188
click at [641, 149] on button "step_3 Grade the Question & Answers 7 seconds / 3 tasks" at bounding box center [752, 158] width 235 height 18
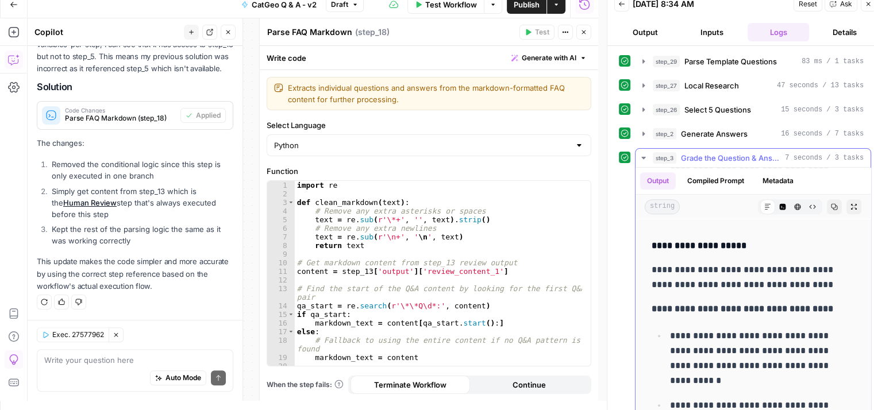
scroll to position [575, 0]
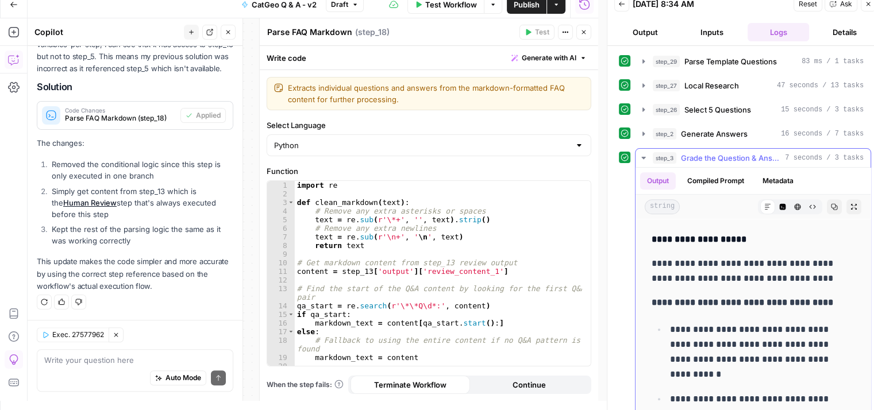
click at [641, 151] on button "step_3 Grade the Question & Answers 7 seconds / 3 tasks" at bounding box center [752, 158] width 235 height 18
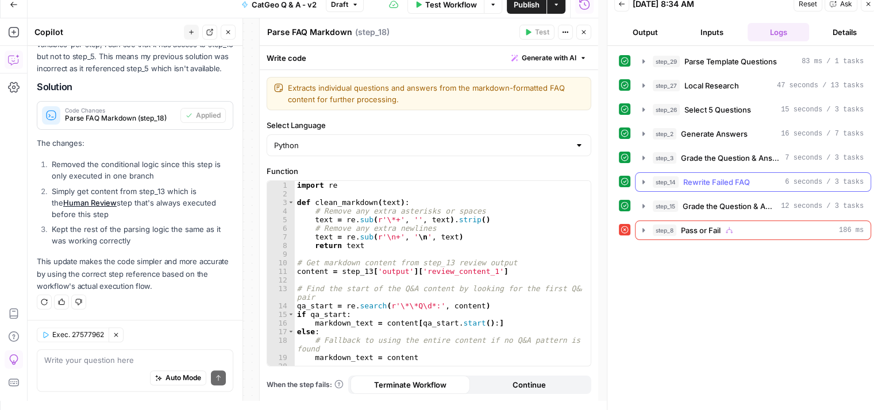
click at [638, 176] on button "step_14 Rewrite Failed FAQ 6 seconds / 3 tasks" at bounding box center [752, 182] width 235 height 18
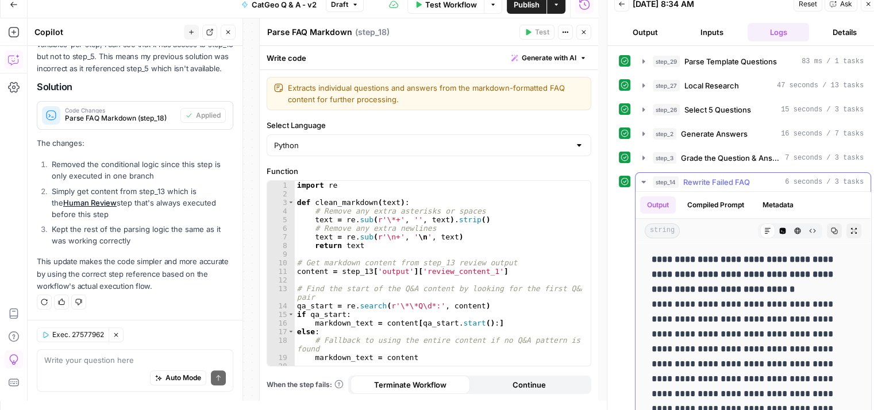
click at [642, 179] on icon "button" at bounding box center [643, 182] width 9 height 9
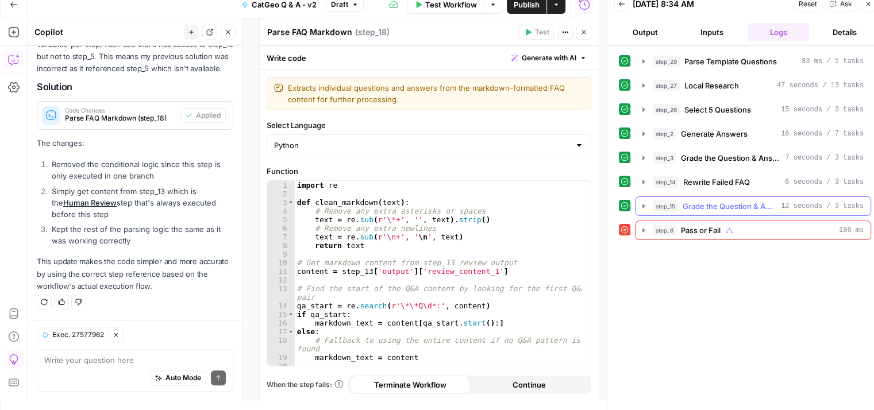
click at [644, 205] on icon "button" at bounding box center [643, 206] width 9 height 9
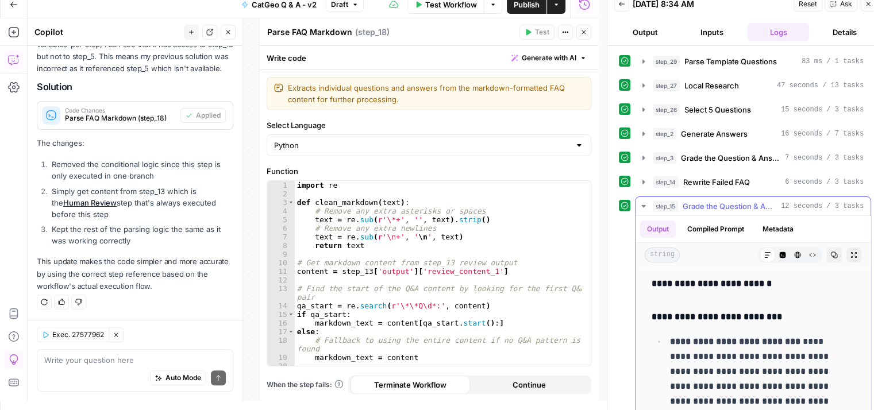
click at [644, 205] on icon "button" at bounding box center [643, 206] width 9 height 9
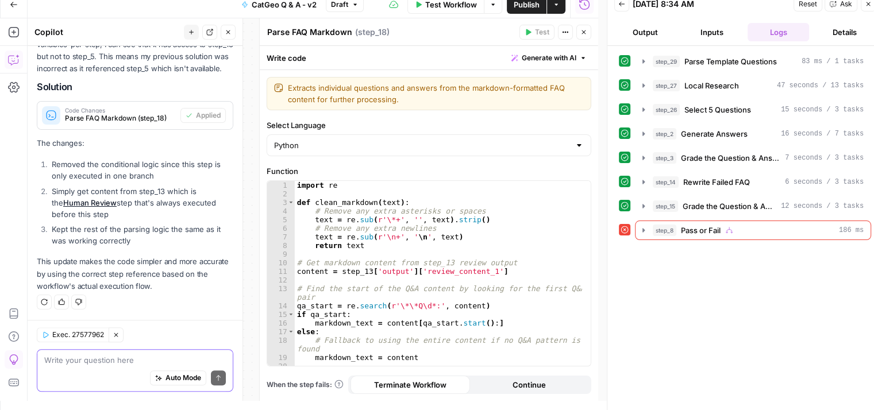
click at [168, 355] on textarea at bounding box center [135, 360] width 182 height 11
type textarea "why is step 15 grade lower than step step 3"
click at [216, 377] on icon "submit" at bounding box center [218, 378] width 5 height 6
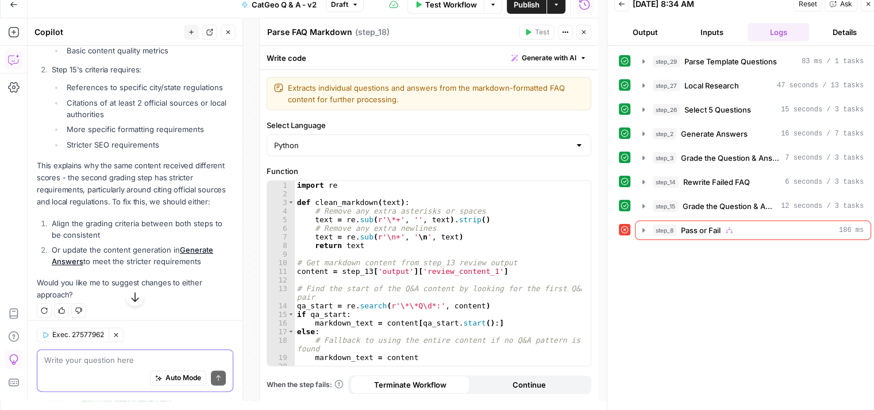
scroll to position [1492, 0]
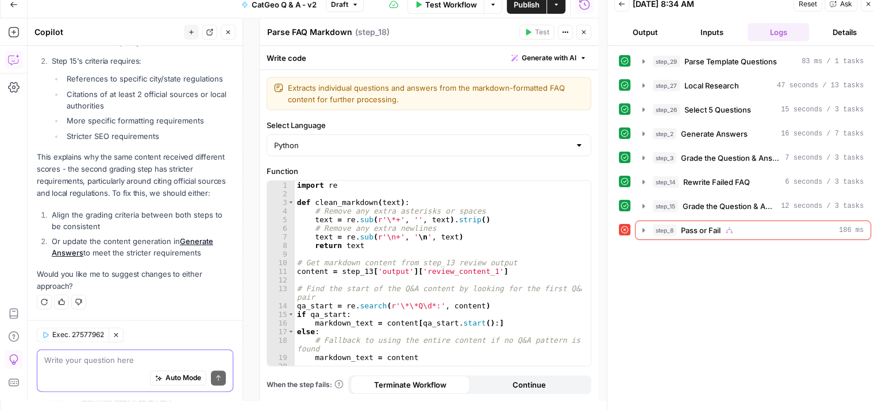
click at [113, 360] on textarea at bounding box center [135, 360] width 182 height 11
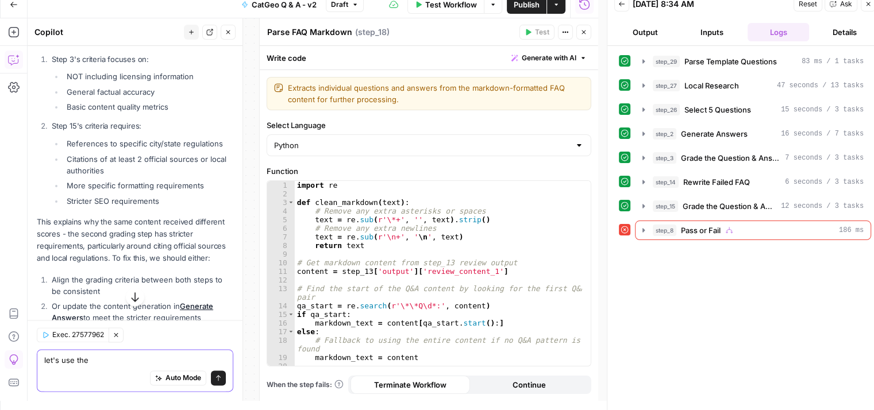
scroll to position [1435, 0]
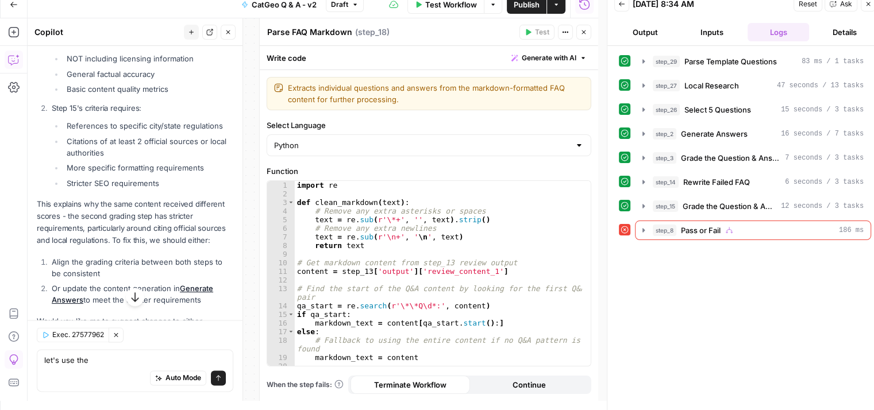
drag, startPoint x: 122, startPoint y: 164, endPoint x: 60, endPoint y: 136, distance: 68.1
click at [60, 136] on ul "References to specific city/state regulations Citations of at least 2 official …" at bounding box center [143, 154] width 182 height 69
click at [92, 360] on textarea "let's use the" at bounding box center [135, 360] width 182 height 11
drag, startPoint x: 224, startPoint y: 136, endPoint x: 87, endPoint y: 132, distance: 136.8
click at [71, 132] on li "References to specific city/state regulations" at bounding box center [149, 125] width 170 height 11
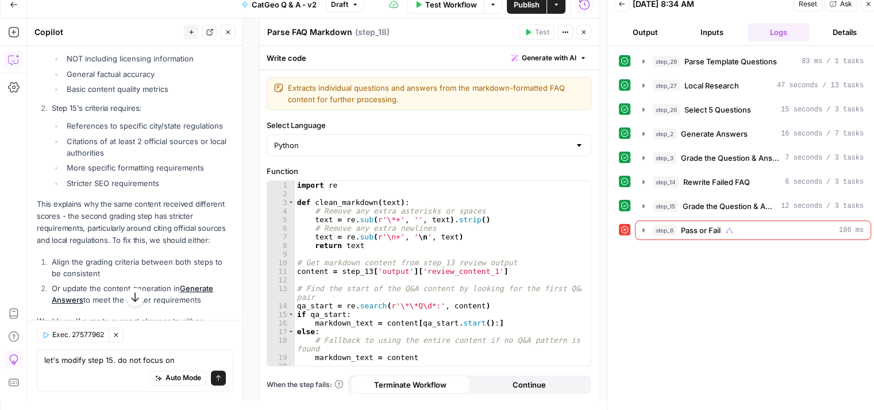
click at [87, 130] on li "Step 15's criteria requires: References to specific city/state regulations Cita…" at bounding box center [141, 145] width 184 height 86
click at [69, 132] on li "References to specific city/state regulations" at bounding box center [149, 125] width 170 height 11
drag, startPoint x: 68, startPoint y: 136, endPoint x: 210, endPoint y: 130, distance: 142.6
copy li "References to specific city/state regulations"
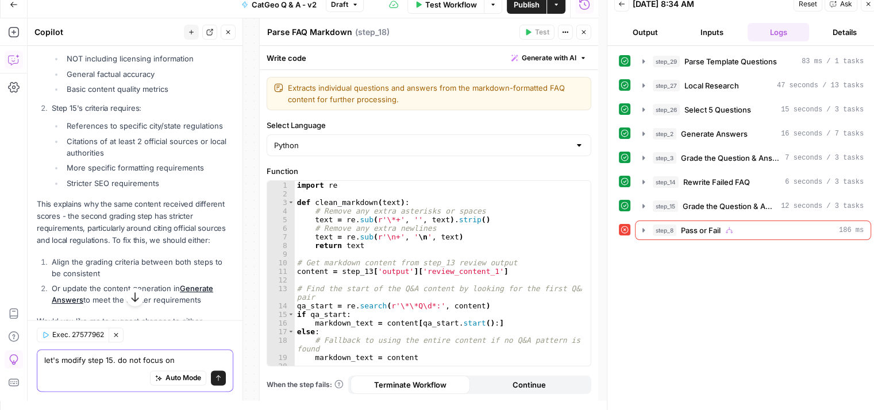
click at [188, 363] on textarea "let's modify step 15. do not focus on" at bounding box center [135, 360] width 182 height 11
paste textarea "References to specific city/state regulations"
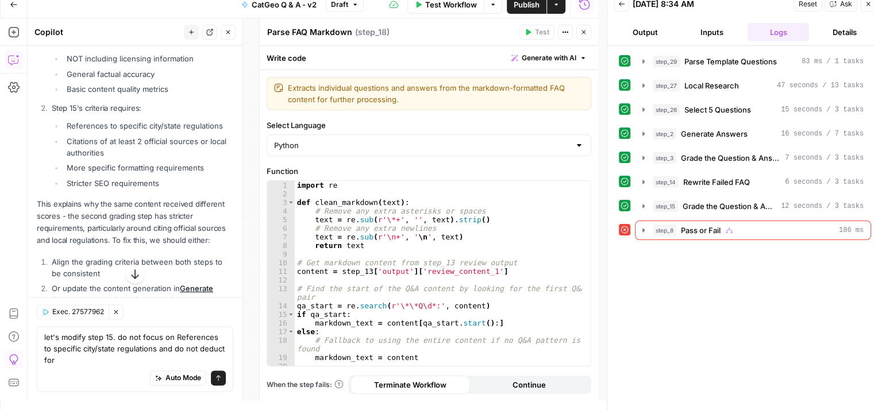
drag, startPoint x: 126, startPoint y: 164, endPoint x: 71, endPoint y: 154, distance: 56.0
click at [64, 152] on li "Citations of at least 2 official sources or local authorities" at bounding box center [149, 147] width 170 height 23
copy li "Citations of at least 2 official sources or local authorities"
click at [102, 355] on textarea "let's modify step 15. do not focus on References to specific city/state regulat…" at bounding box center [135, 349] width 182 height 34
paste textarea "Citations of at least 2 official sources or local authorities"
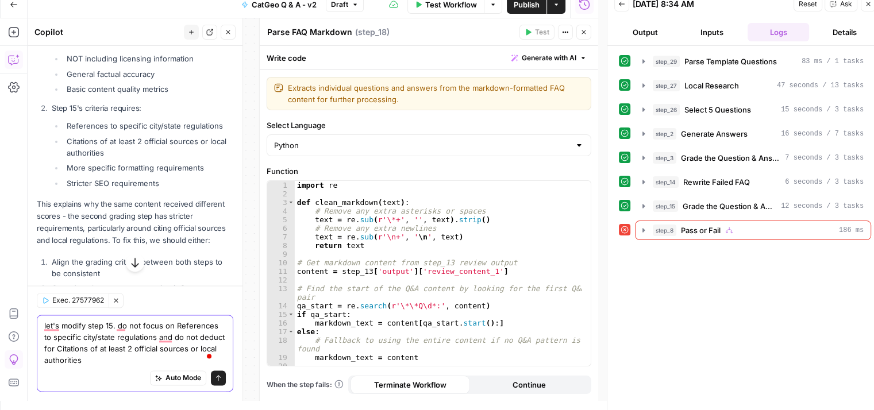
click at [87, 342] on textarea "let's modify step 15. do not focus on References to specific city/state regulat…" at bounding box center [135, 343] width 182 height 46
click at [87, 345] on textarea "let's modify step 15. do not focus on References to specific city/state regulat…" at bounding box center [135, 343] width 182 height 46
click at [170, 322] on textarea "let's modify step 15. do not focus on References to specific city/state regulat…" at bounding box center [135, 343] width 182 height 46
click at [149, 348] on textarea "let's modify step 15. do not focus or deduct points on References to specific c…" at bounding box center [135, 343] width 182 height 46
type textarea "let's modify step 15. do not focus or deduct points on References to specific c…"
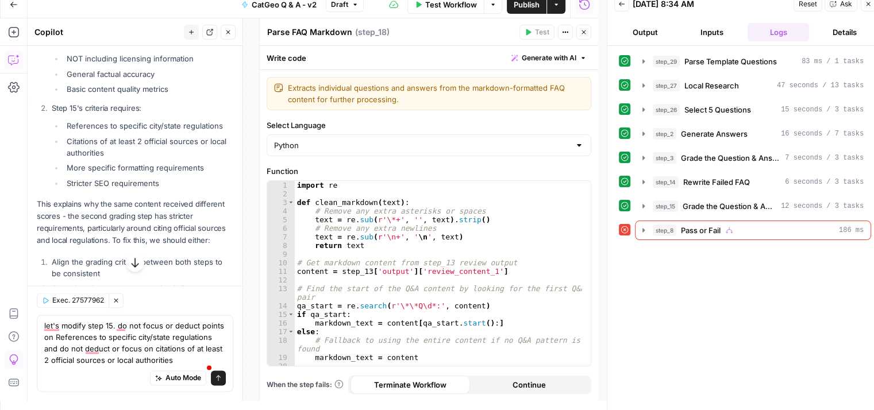
click at [209, 386] on div "Auto Mode Send" at bounding box center [135, 378] width 182 height 25
click at [215, 379] on icon "submit" at bounding box center [218, 378] width 7 height 7
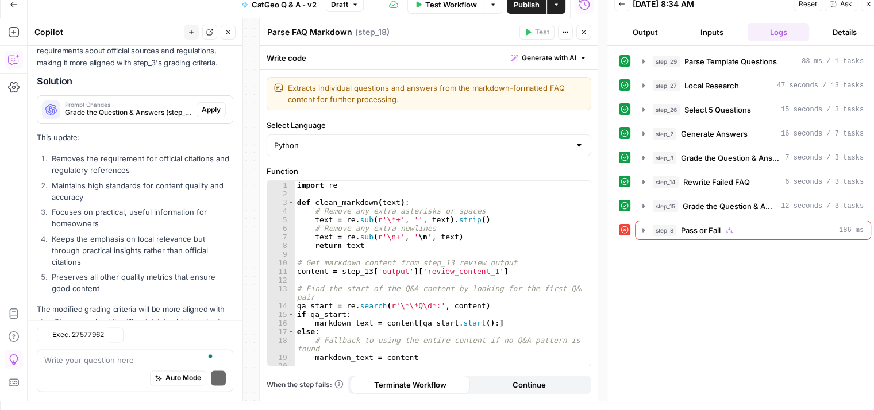
scroll to position [1901, 0]
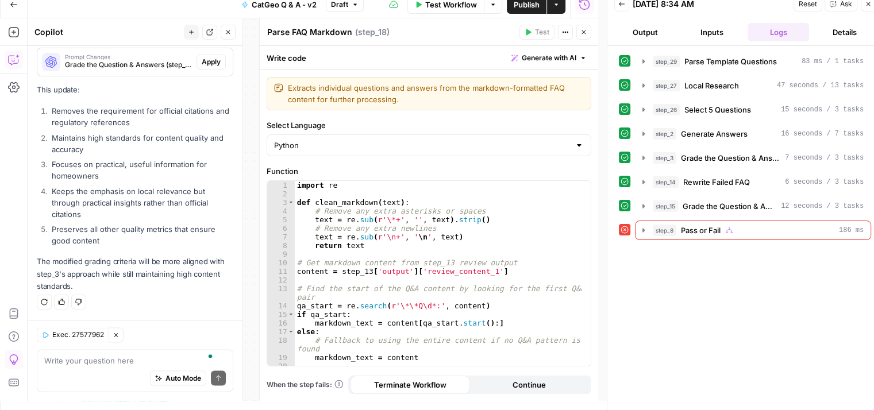
click at [202, 60] on span "Apply" at bounding box center [211, 62] width 19 height 10
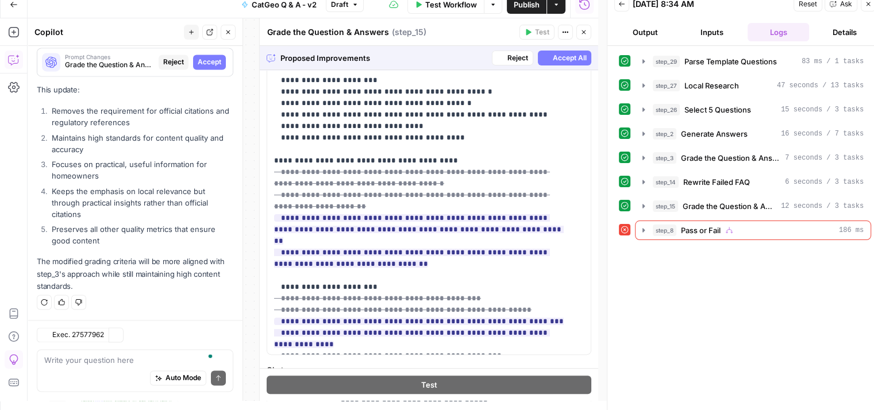
scroll to position [1864, 0]
click at [559, 57] on span "Accept All" at bounding box center [570, 58] width 34 height 10
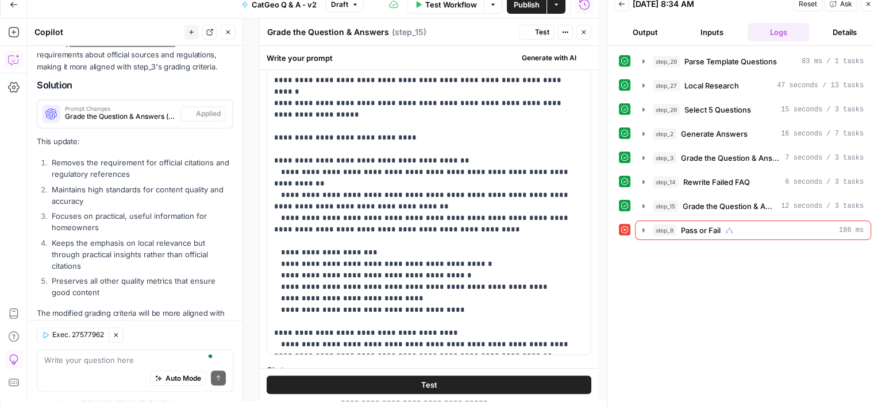
scroll to position [0, 0]
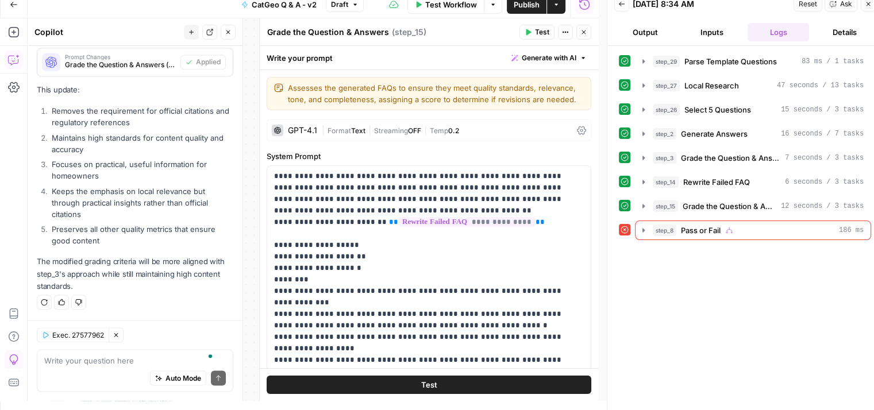
click at [535, 30] on span "Test" at bounding box center [542, 32] width 14 height 10
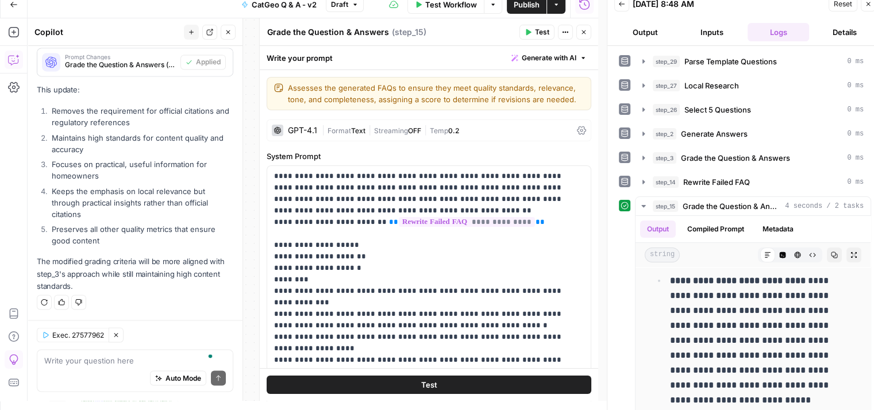
scroll to position [97, 0]
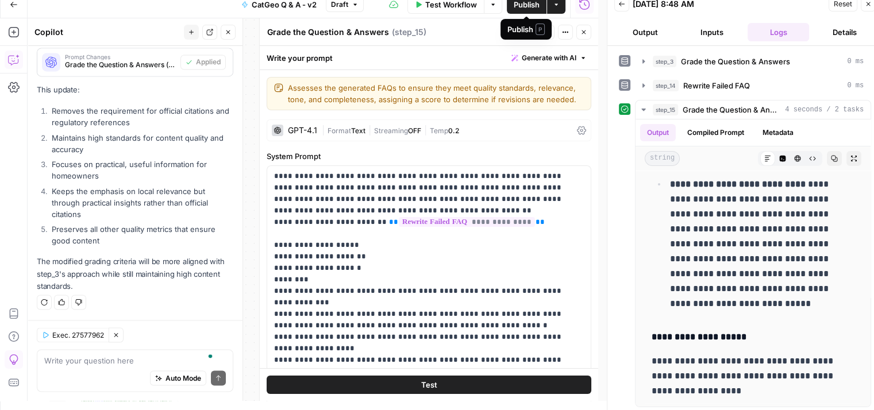
click at [525, 6] on span "Publish" at bounding box center [527, 4] width 26 height 11
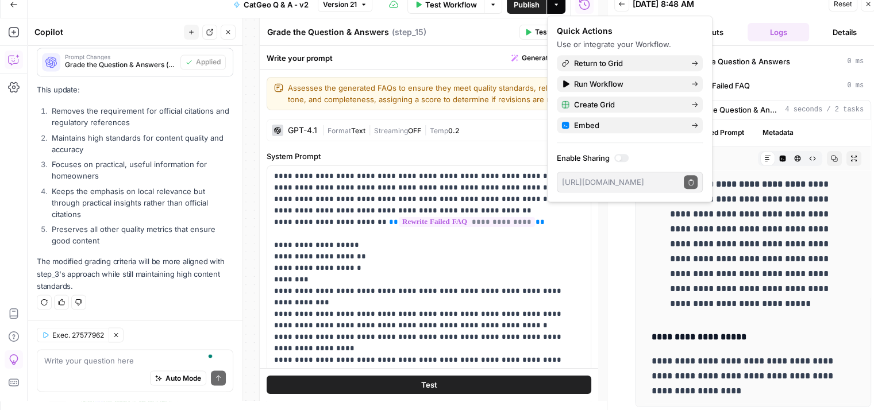
scroll to position [310, 0]
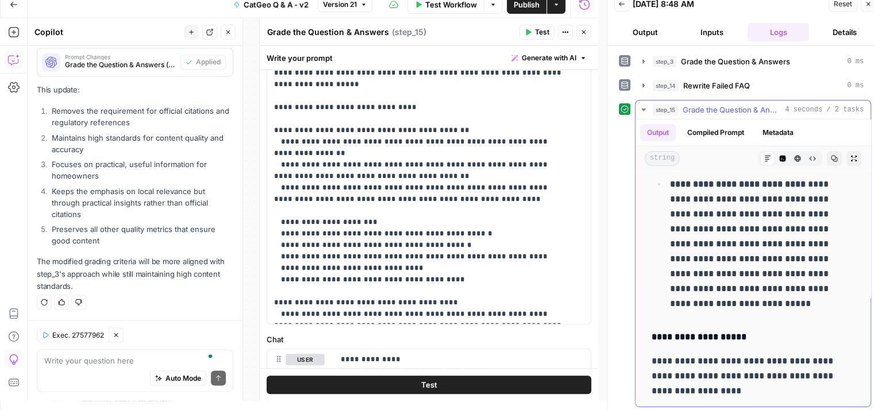
click at [696, 271] on p "**********" at bounding box center [753, 244] width 167 height 134
click at [866, 4] on icon "button" at bounding box center [868, 4] width 7 height 7
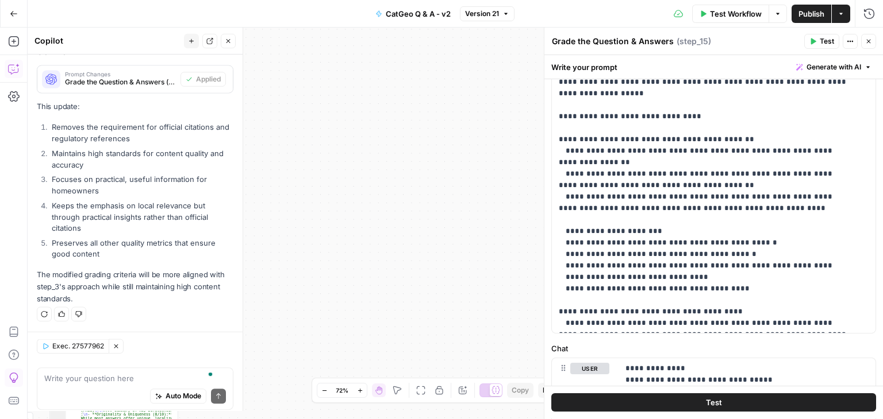
scroll to position [1929, 0]
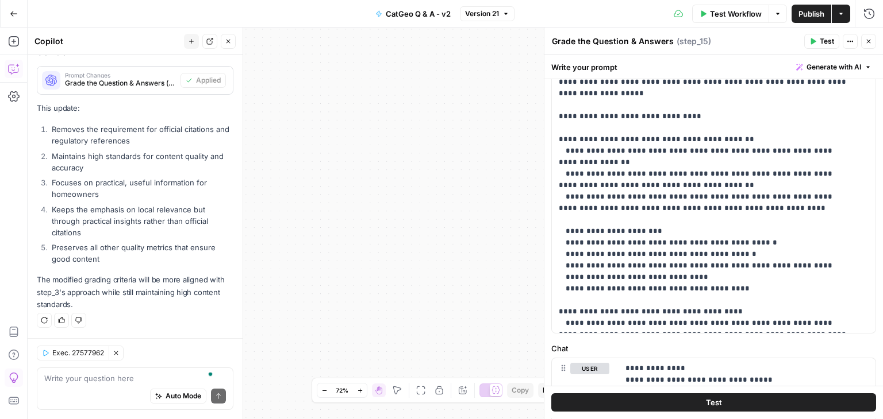
click at [870, 35] on button "Close" at bounding box center [868, 41] width 15 height 15
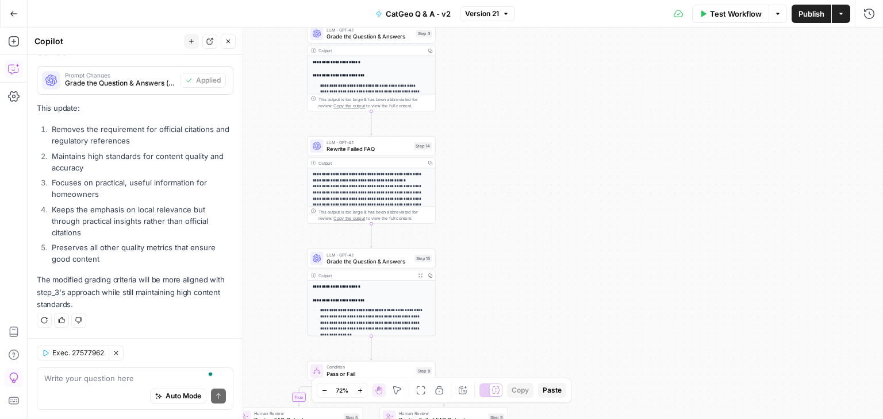
drag, startPoint x: 412, startPoint y: 203, endPoint x: 737, endPoint y: 249, distance: 328.4
click at [738, 249] on div "**********" at bounding box center [455, 224] width 855 height 392
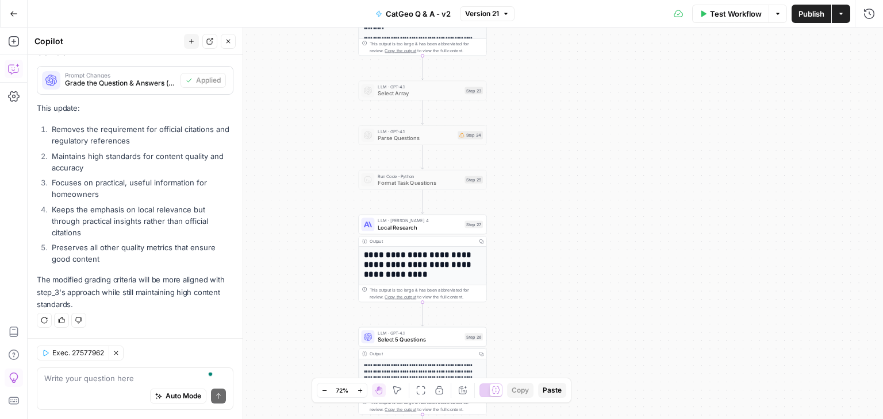
drag, startPoint x: 517, startPoint y: 175, endPoint x: 570, endPoint y: 209, distance: 62.8
click at [570, 209] on div "**********" at bounding box center [455, 224] width 855 height 392
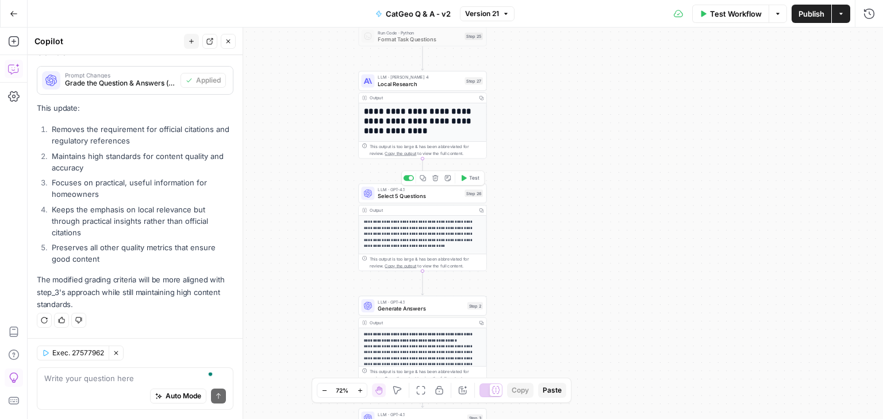
click at [418, 195] on span "Select 5 Questions" at bounding box center [418, 196] width 83 height 8
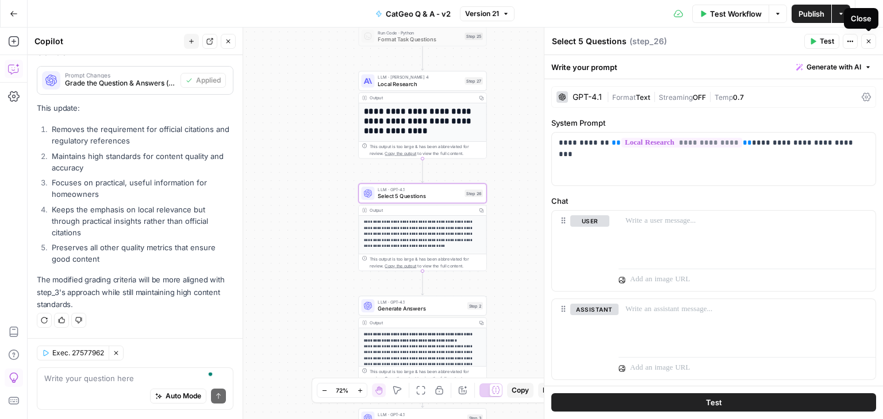
click at [868, 45] on button "Close" at bounding box center [868, 41] width 15 height 15
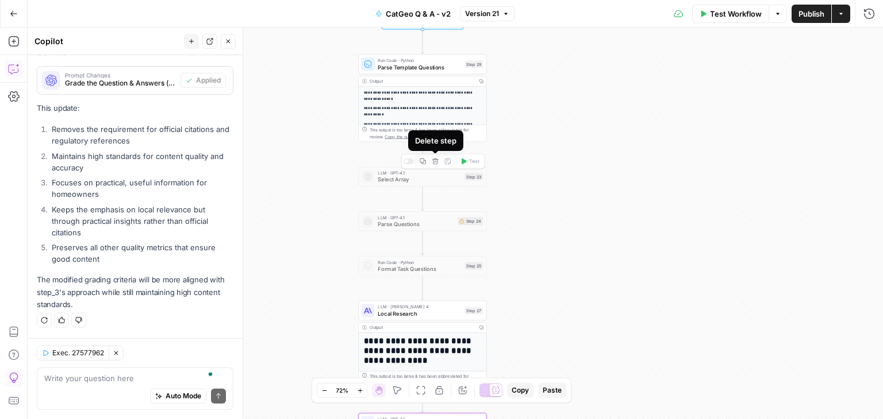
click at [436, 160] on icon "button" at bounding box center [435, 161] width 7 height 7
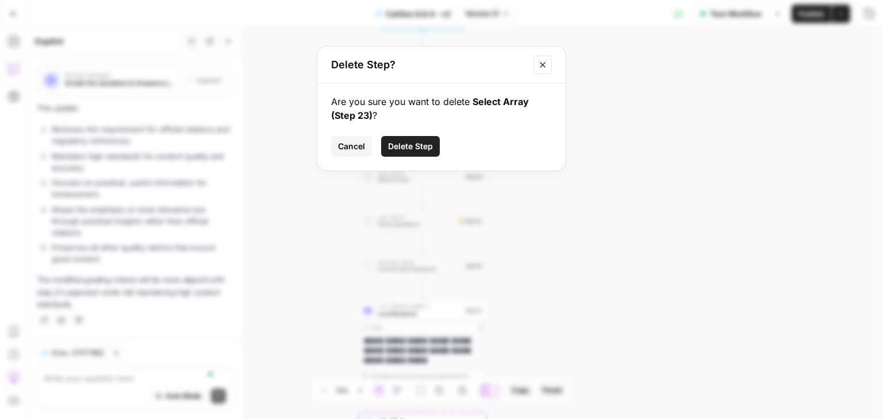
click at [407, 142] on span "Delete Step" at bounding box center [410, 146] width 45 height 11
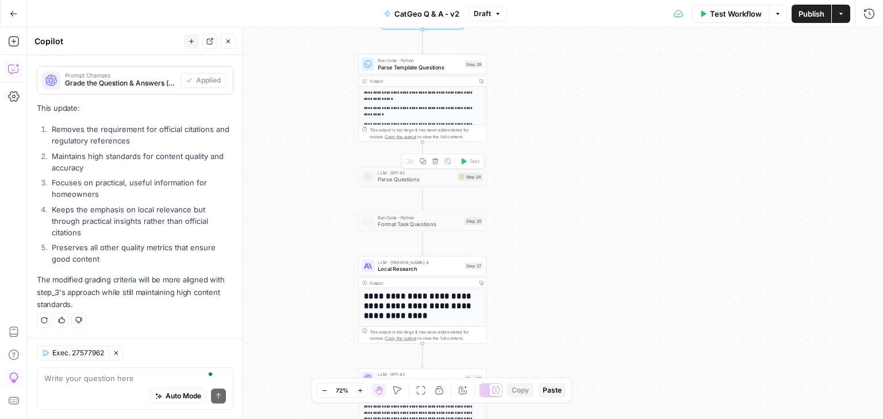
click at [434, 161] on icon "button" at bounding box center [435, 161] width 7 height 7
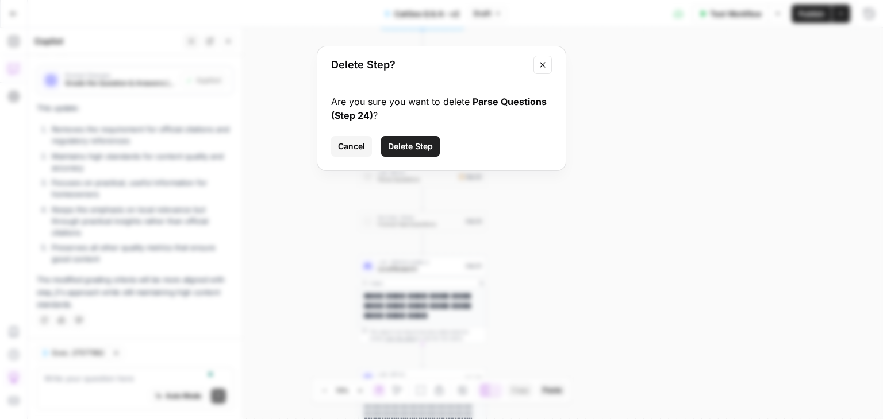
click at [409, 144] on span "Delete Step" at bounding box center [410, 146] width 45 height 11
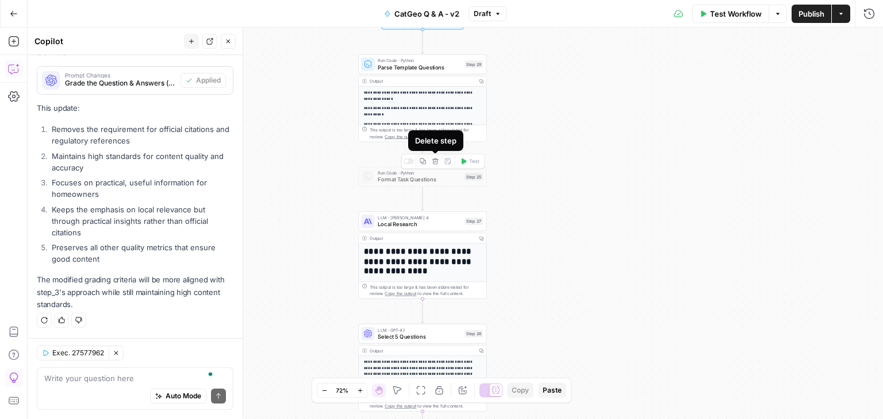
click at [436, 157] on button "Delete step" at bounding box center [435, 161] width 11 height 11
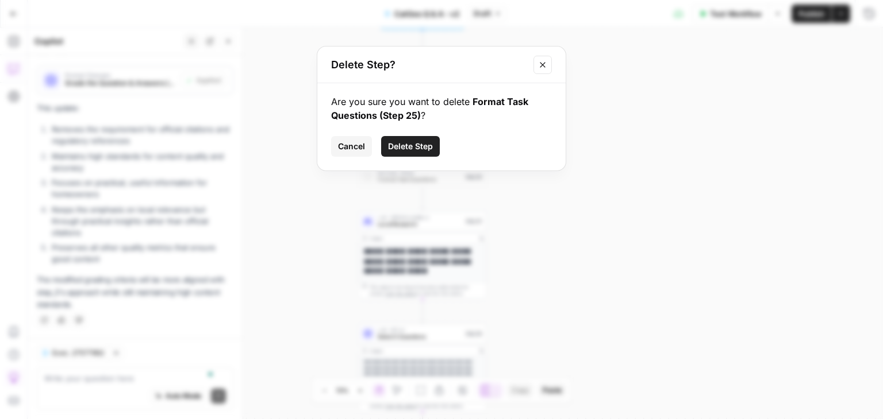
click at [418, 145] on span "Delete Step" at bounding box center [410, 146] width 45 height 11
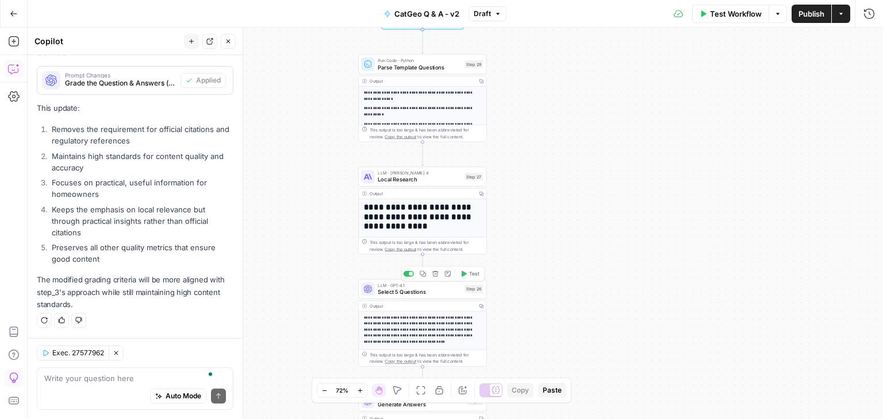
click at [429, 295] on span "Select 5 Questions" at bounding box center [418, 292] width 83 height 8
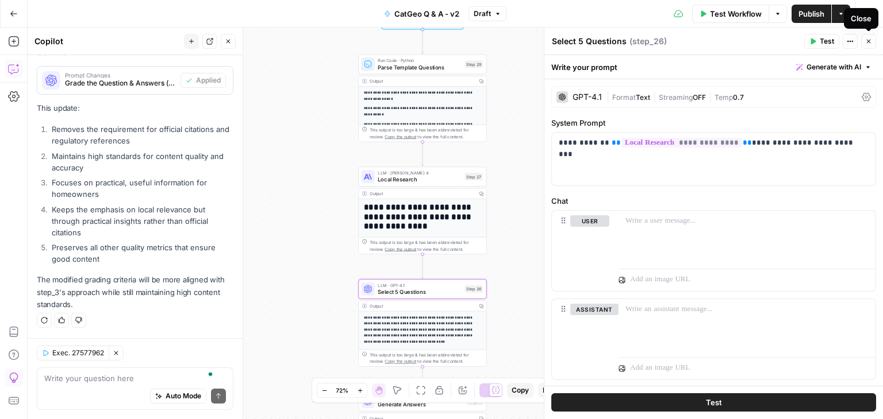
click at [866, 42] on icon "button" at bounding box center [868, 41] width 7 height 7
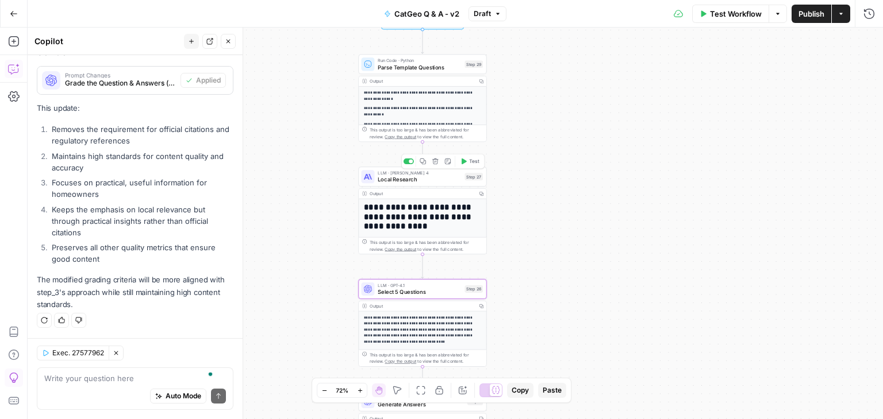
click at [419, 182] on span "Local Research" at bounding box center [418, 180] width 83 height 8
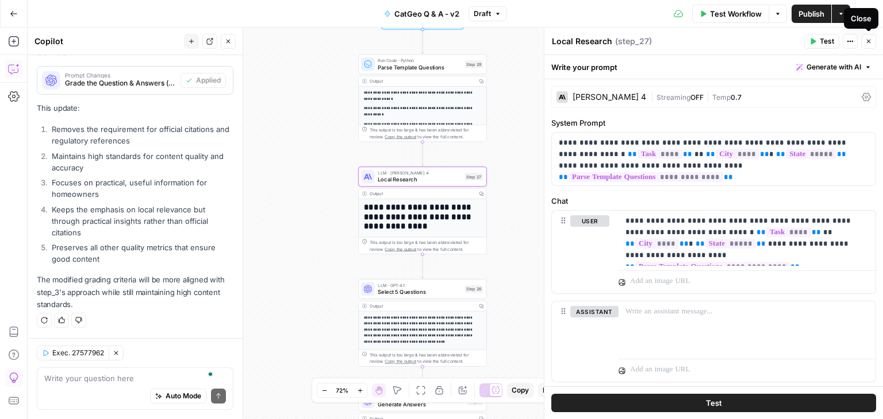
click at [865, 44] on icon "button" at bounding box center [868, 41] width 7 height 7
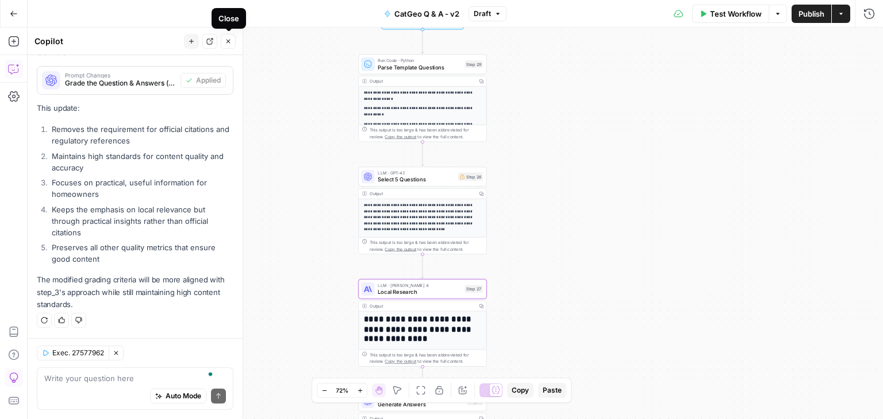
click at [228, 38] on icon "button" at bounding box center [228, 41] width 7 height 7
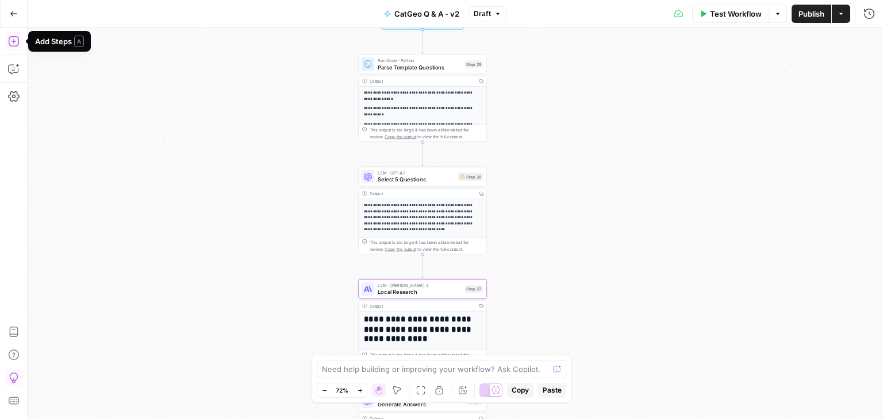
click at [18, 39] on icon "button" at bounding box center [13, 41] width 11 height 11
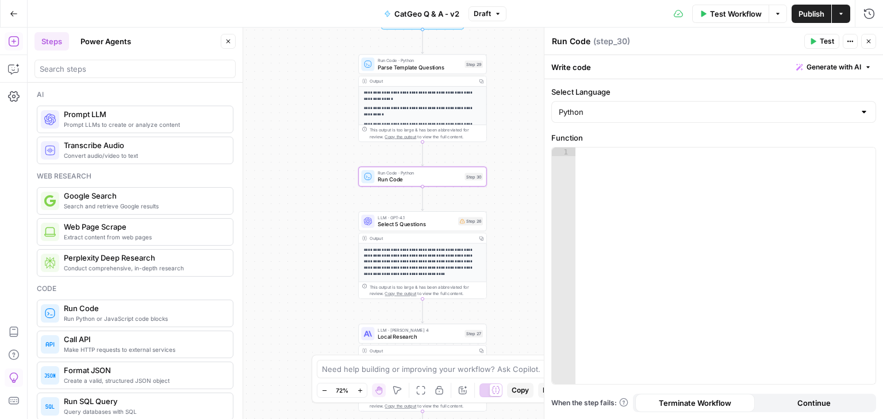
click at [577, 42] on textarea "Run Code" at bounding box center [571, 41] width 38 height 11
type textarea "Select 5 Questions"
click at [678, 180] on div at bounding box center [725, 275] width 301 height 254
click at [871, 42] on icon "button" at bounding box center [868, 41] width 7 height 7
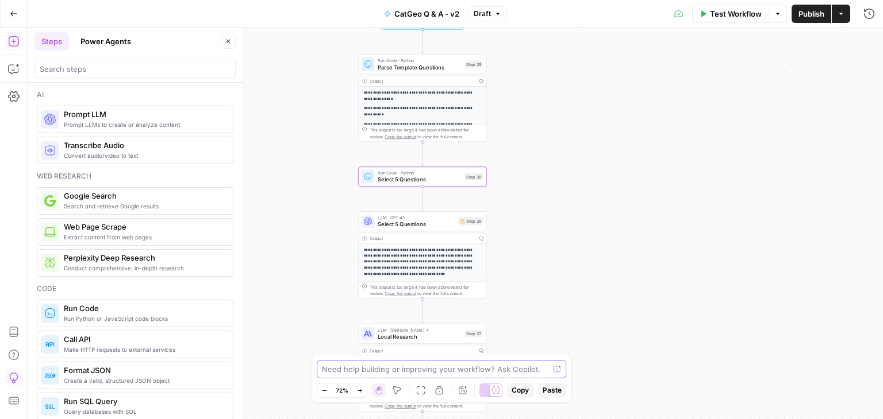
click at [444, 367] on textarea at bounding box center [435, 369] width 226 height 11
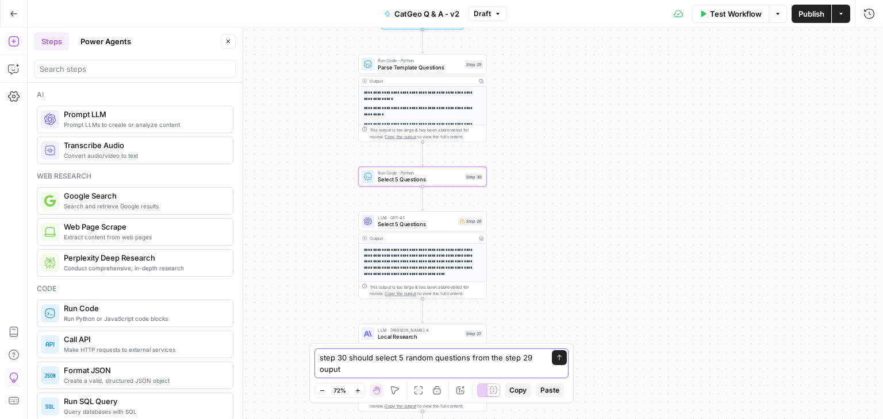
type textarea "step 30 should select 5 random questions from the step 29 output"
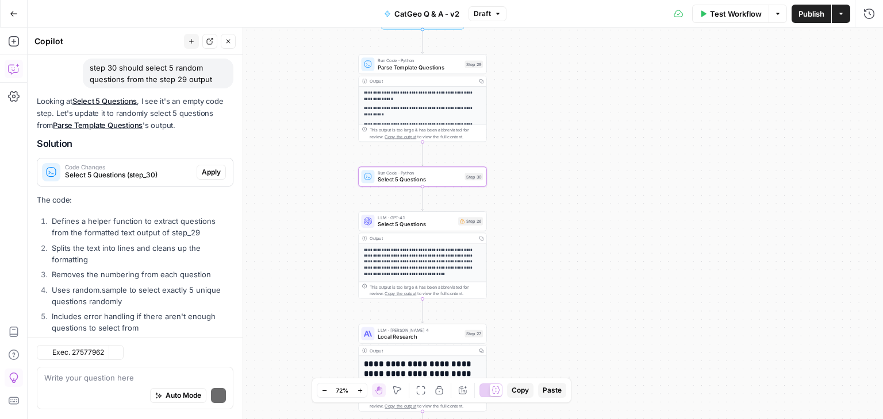
scroll to position [2272, 0]
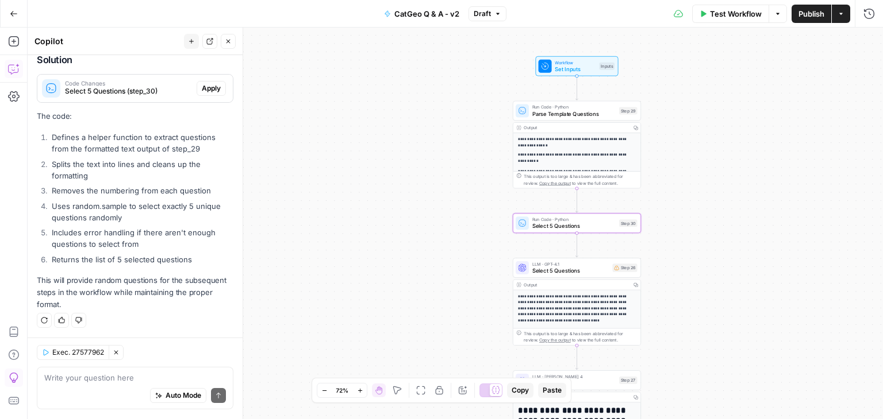
click at [202, 83] on span "Apply" at bounding box center [211, 88] width 19 height 10
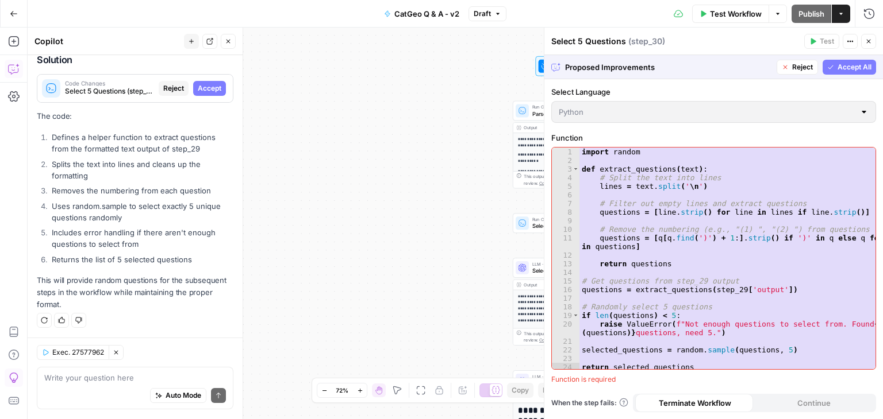
scroll to position [2199, 0]
drag, startPoint x: 846, startPoint y: 68, endPoint x: 823, endPoint y: 111, distance: 49.1
click at [846, 68] on span "Accept All" at bounding box center [854, 67] width 34 height 10
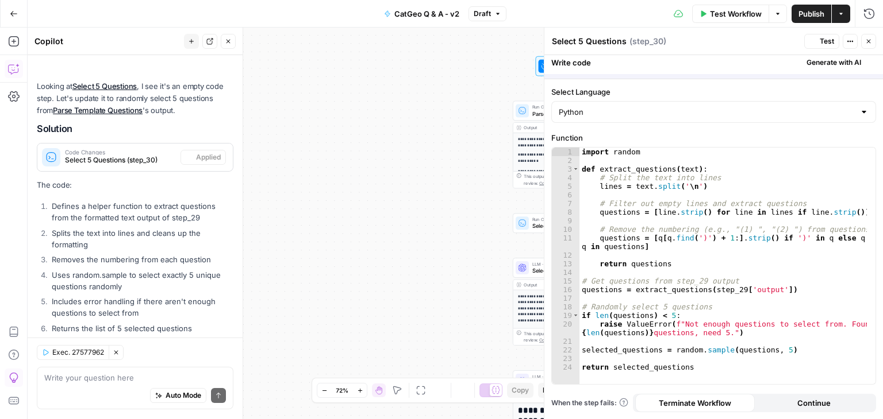
scroll to position [2291, 0]
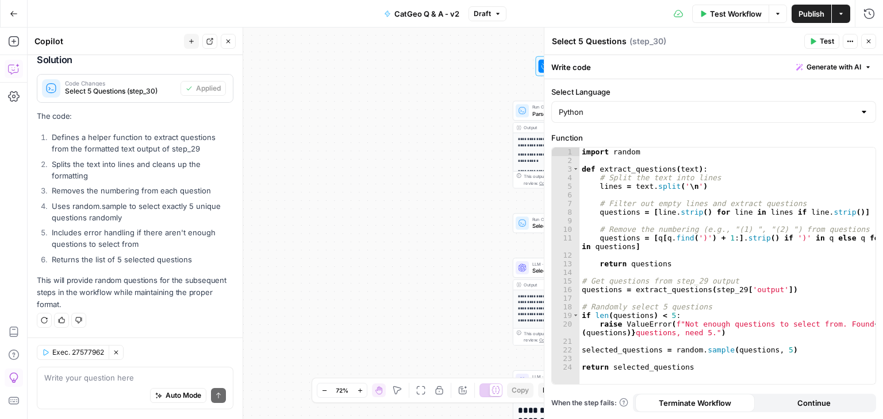
drag, startPoint x: 872, startPoint y: 42, endPoint x: 862, endPoint y: 53, distance: 14.7
click at [872, 42] on button "Close" at bounding box center [868, 41] width 15 height 15
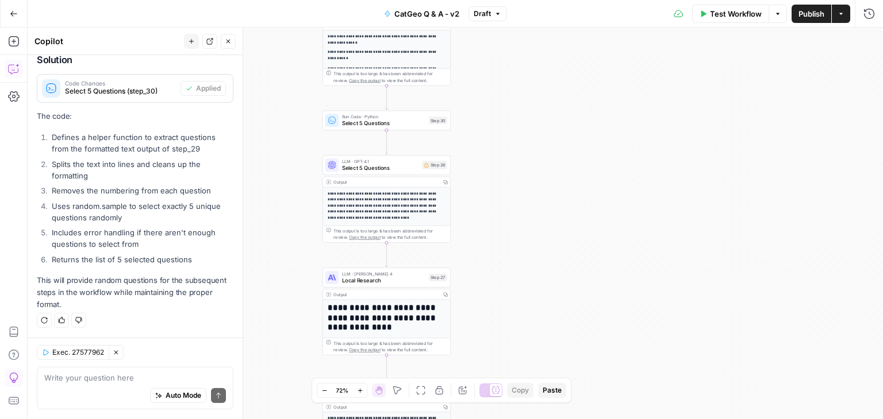
drag, startPoint x: 720, startPoint y: 249, endPoint x: 530, endPoint y: 145, distance: 216.5
click at [530, 145] on div "**********" at bounding box center [455, 224] width 855 height 392
click at [373, 150] on div at bounding box center [375, 150] width 4 height 4
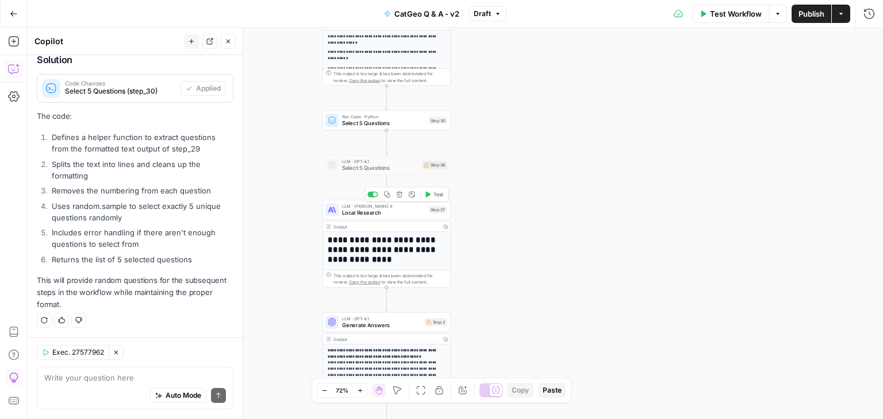
click at [386, 215] on span "Local Research" at bounding box center [383, 213] width 83 height 8
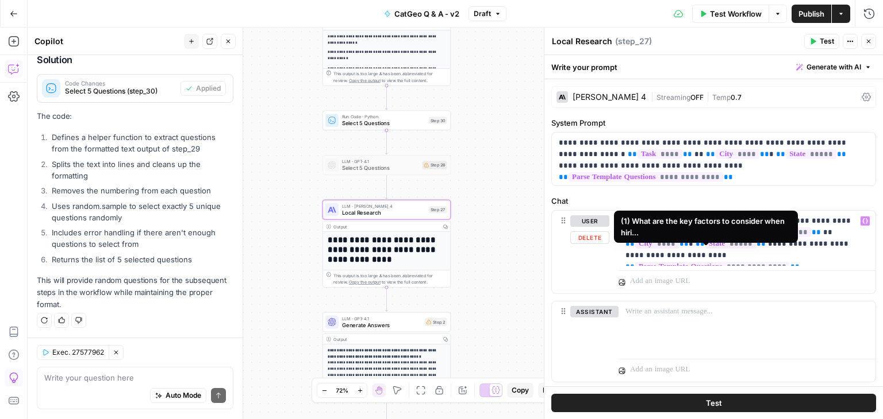
click at [752, 262] on span "**********" at bounding box center [712, 267] width 155 height 10
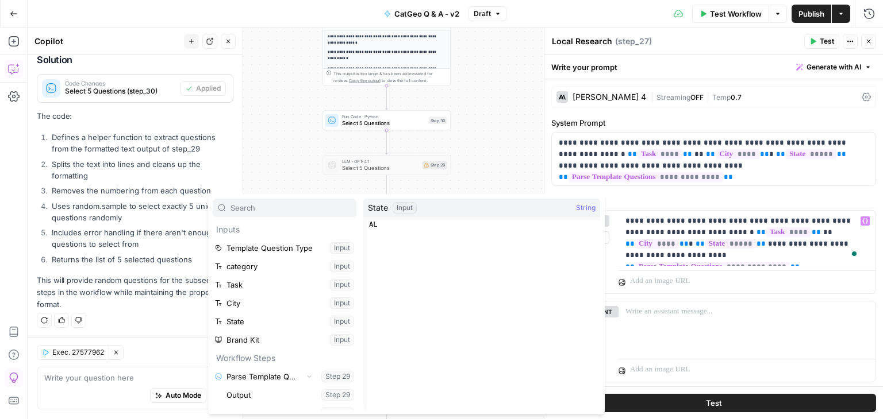
scroll to position [115, 0]
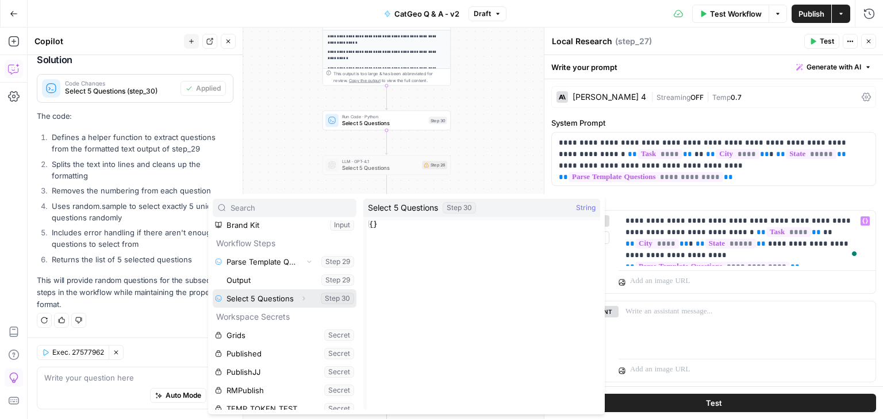
click at [269, 294] on button "Select variable Select 5 Questions" at bounding box center [285, 299] width 144 height 18
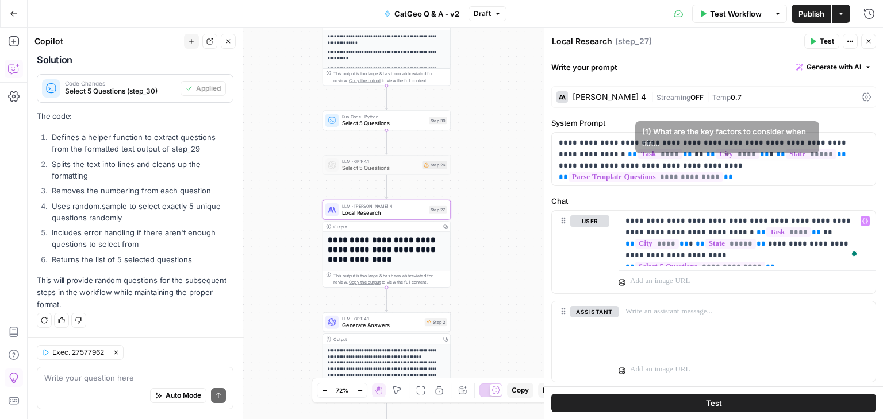
click at [723, 172] on span "**********" at bounding box center [645, 177] width 155 height 10
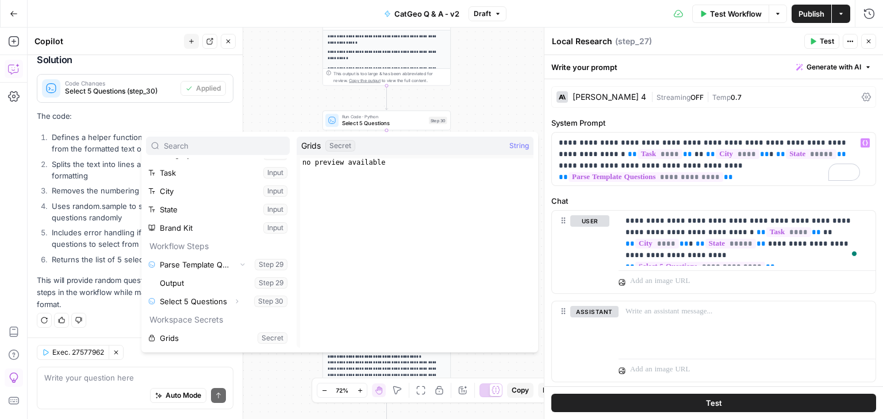
scroll to position [122, 0]
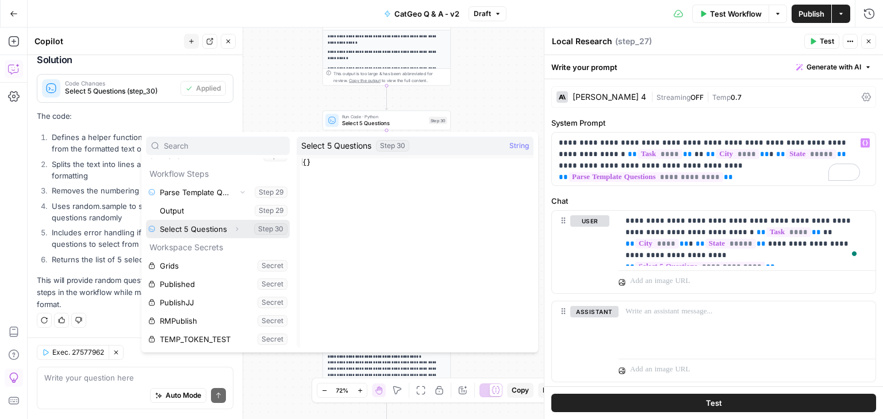
click at [210, 225] on button "Select variable Select 5 Questions" at bounding box center [218, 229] width 144 height 18
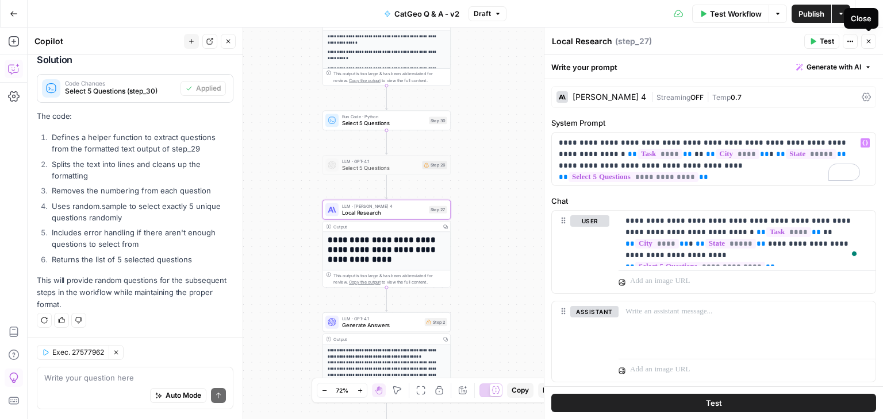
click at [868, 38] on icon "button" at bounding box center [868, 41] width 7 height 7
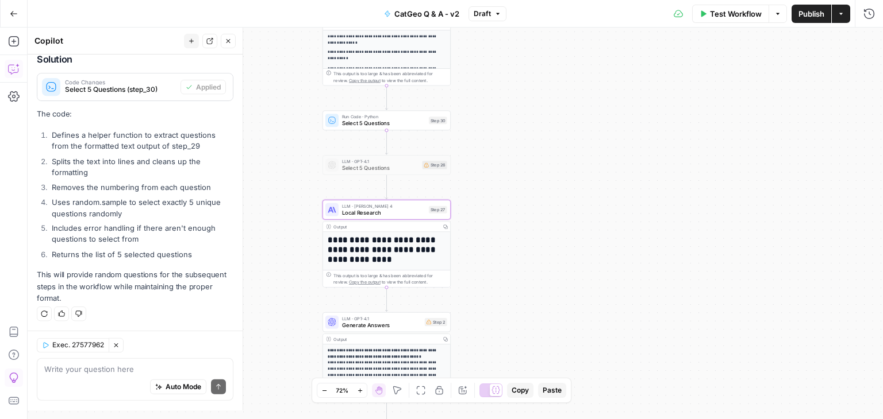
scroll to position [2291, 0]
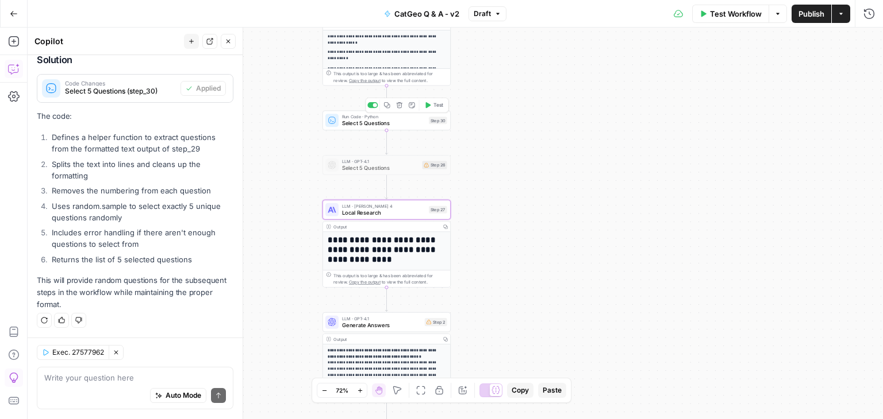
click at [407, 120] on span "Select 5 Questions" at bounding box center [383, 124] width 83 height 8
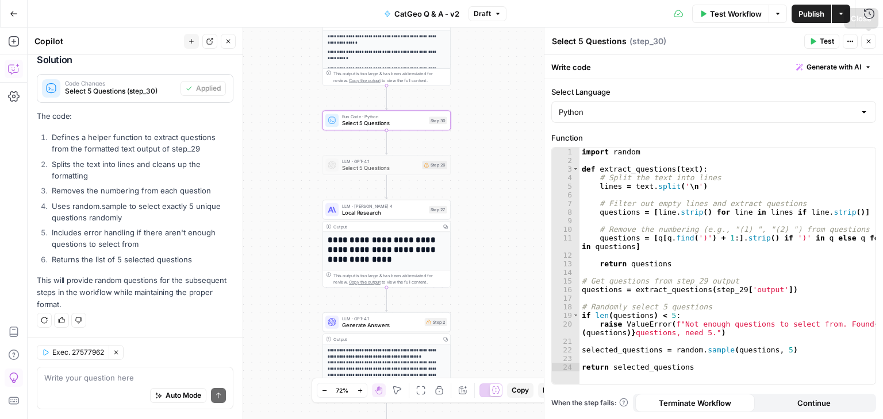
click at [875, 41] on button "Close" at bounding box center [868, 41] width 15 height 15
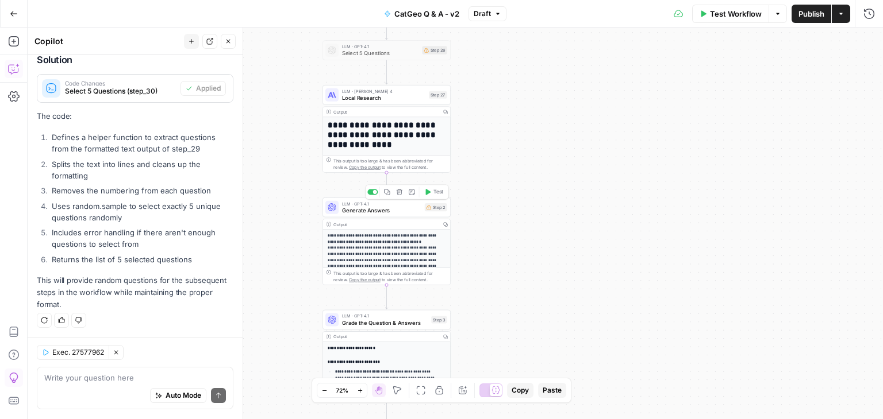
click at [382, 209] on span "Generate Answers" at bounding box center [381, 210] width 79 height 8
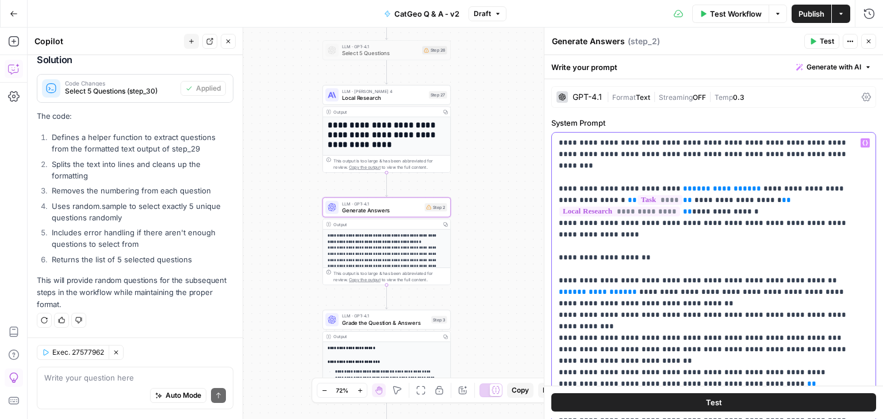
click at [699, 185] on span "**********" at bounding box center [722, 188] width 60 height 7
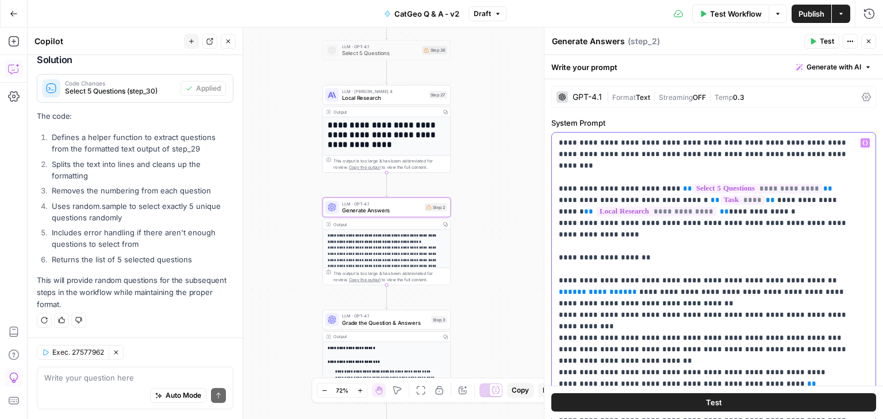
click at [587, 288] on span "**********" at bounding box center [598, 291] width 60 height 7
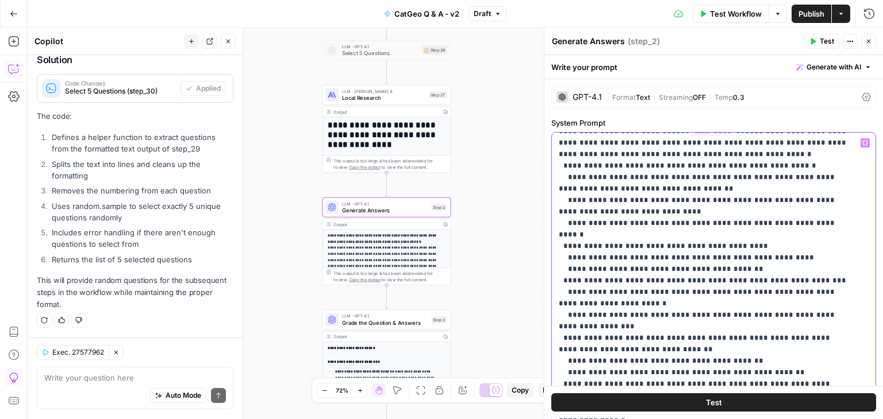
scroll to position [0, 0]
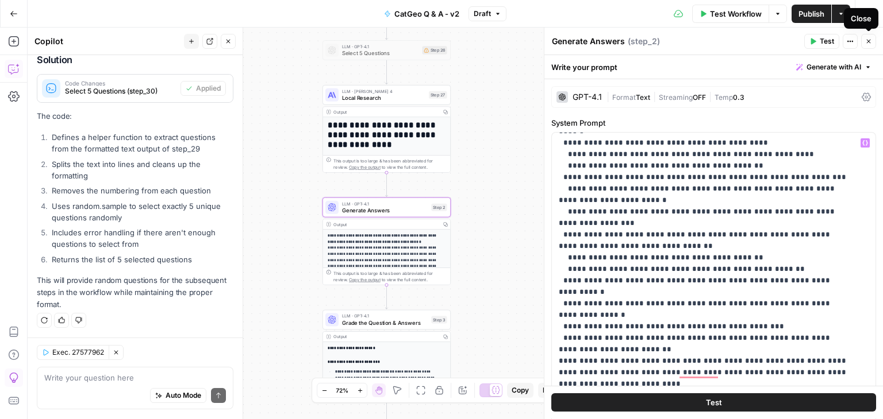
click at [868, 38] on icon "button" at bounding box center [868, 41] width 7 height 7
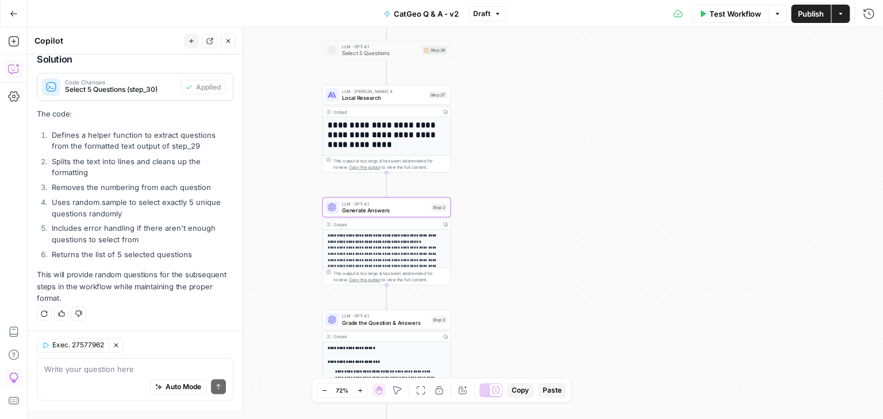
scroll to position [2291, 0]
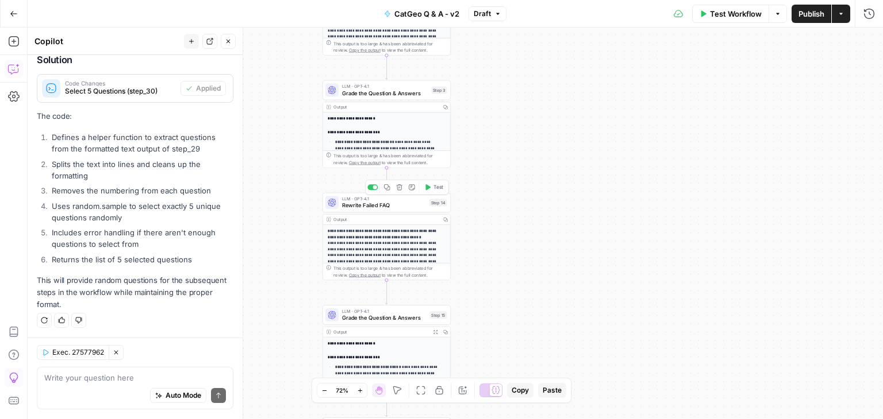
click at [369, 206] on span "Rewrite Failed FAQ" at bounding box center [384, 206] width 84 height 8
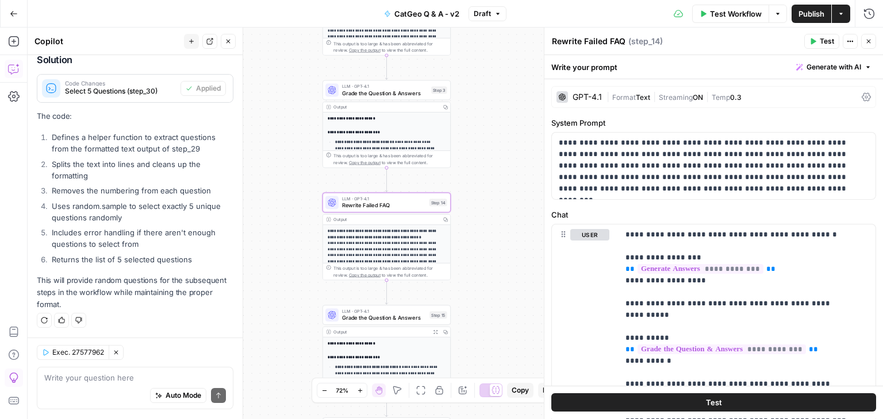
click at [607, 40] on textarea "Rewrite Failed FAQ" at bounding box center [589, 41] width 74 height 11
type textarea "Rewrite FAQs"
click at [865, 44] on icon "button" at bounding box center [868, 41] width 7 height 7
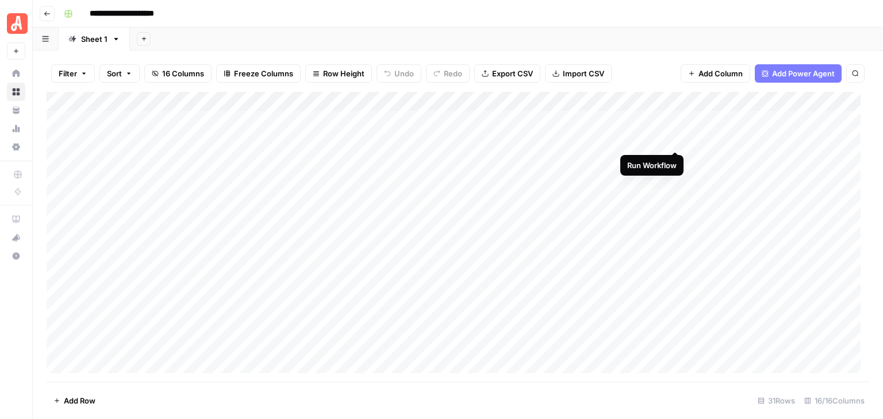
click at [674, 139] on div "Add Column" at bounding box center [458, 237] width 822 height 290
click at [673, 159] on div "Add Column" at bounding box center [458, 237] width 822 height 290
click at [676, 219] on div "Add Column" at bounding box center [458, 237] width 822 height 290
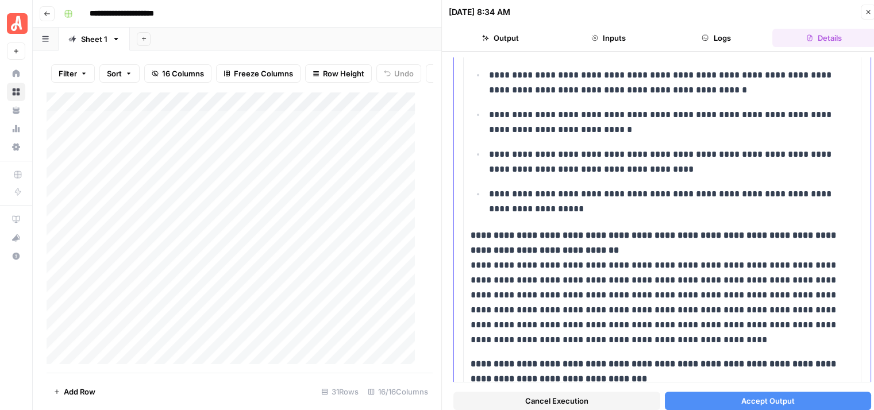
scroll to position [460, 0]
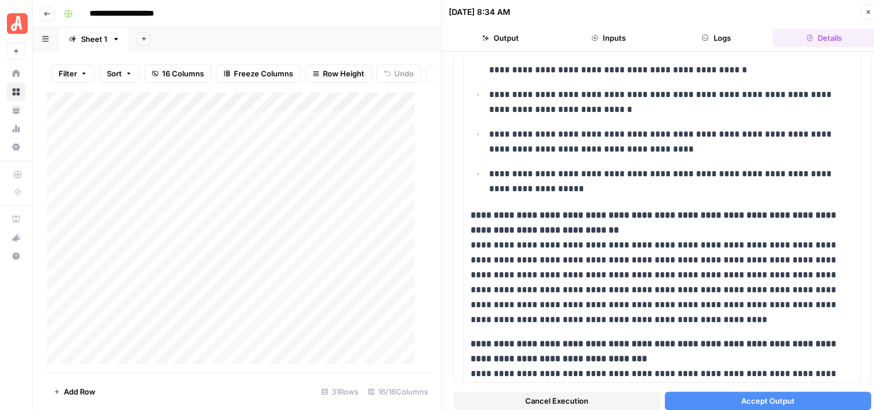
click at [788, 395] on button "Accept Output" at bounding box center [768, 401] width 207 height 18
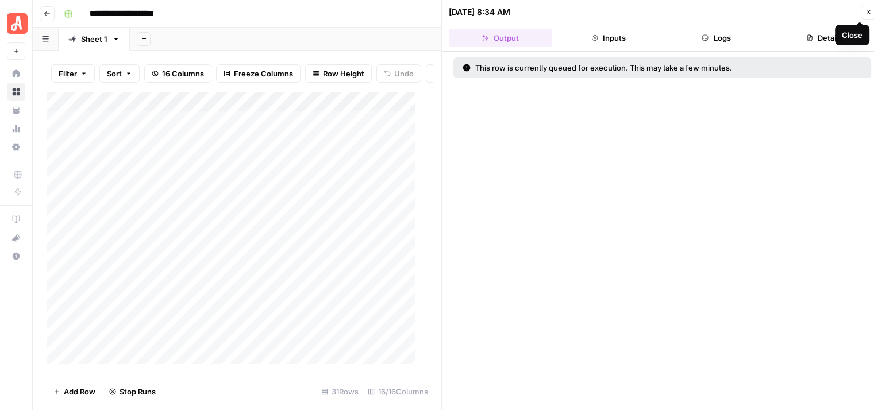
click at [868, 7] on button "Close" at bounding box center [868, 12] width 15 height 15
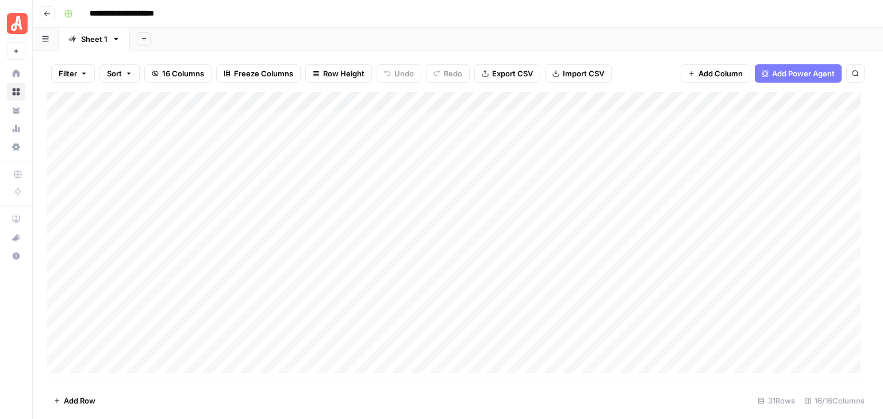
click at [673, 219] on div "Add Column" at bounding box center [458, 237] width 822 height 290
click at [676, 139] on div "Add Column" at bounding box center [458, 237] width 822 height 290
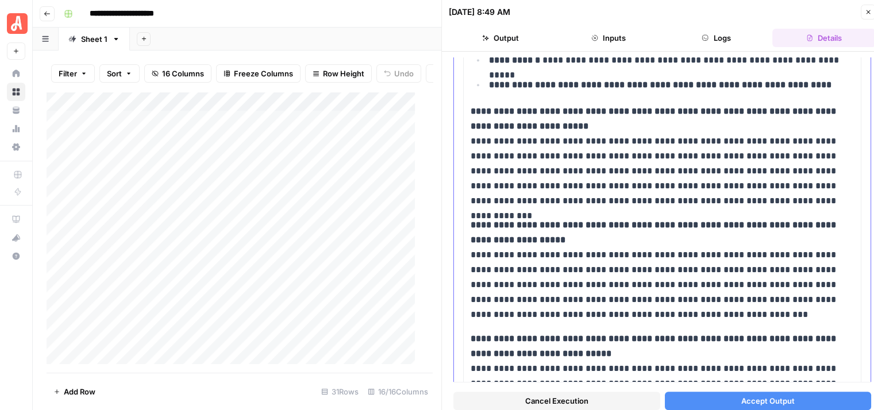
scroll to position [747, 0]
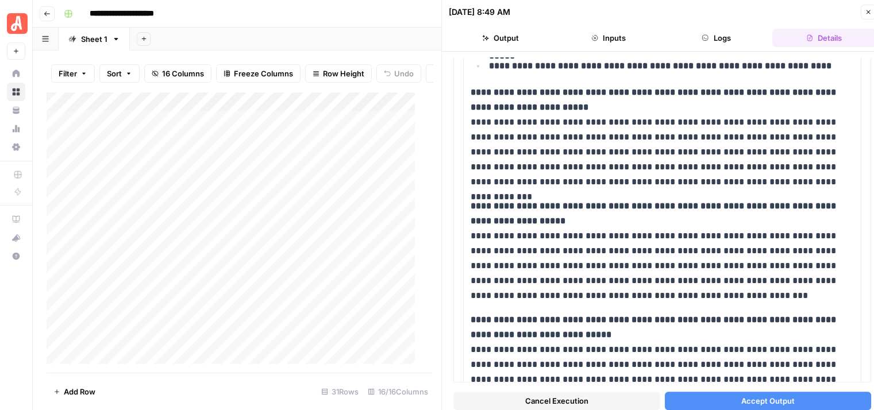
click at [773, 401] on span "Accept Output" at bounding box center [767, 400] width 53 height 11
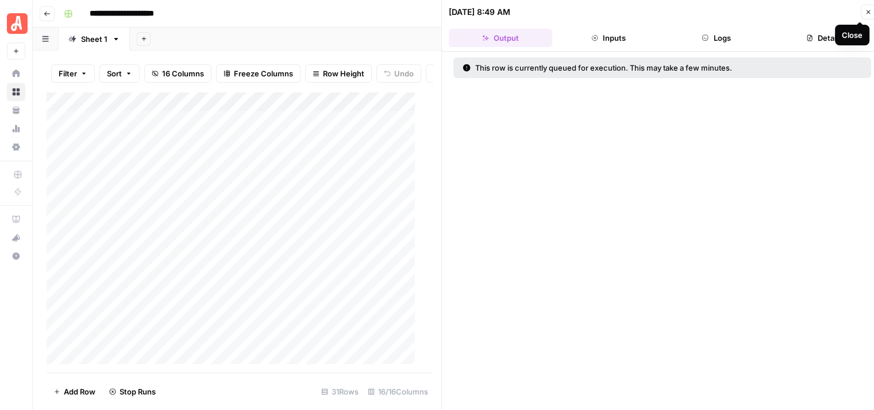
drag, startPoint x: 868, startPoint y: 14, endPoint x: 857, endPoint y: 14, distance: 10.4
click at [867, 14] on icon "button" at bounding box center [868, 12] width 7 height 7
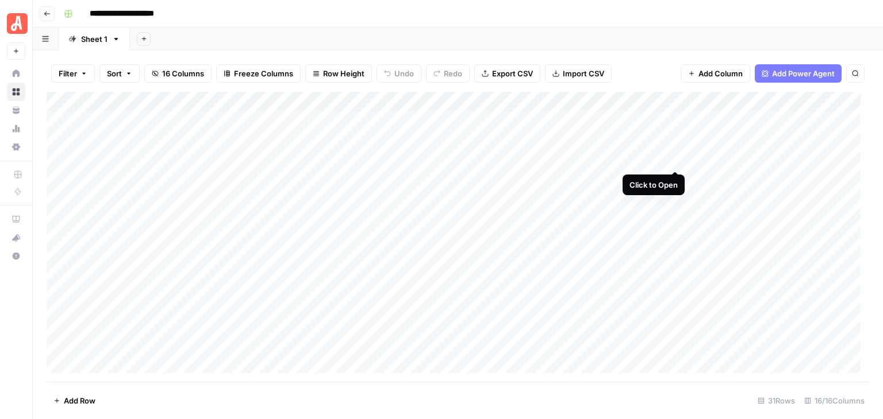
click at [675, 160] on div "Add Column" at bounding box center [458, 237] width 822 height 290
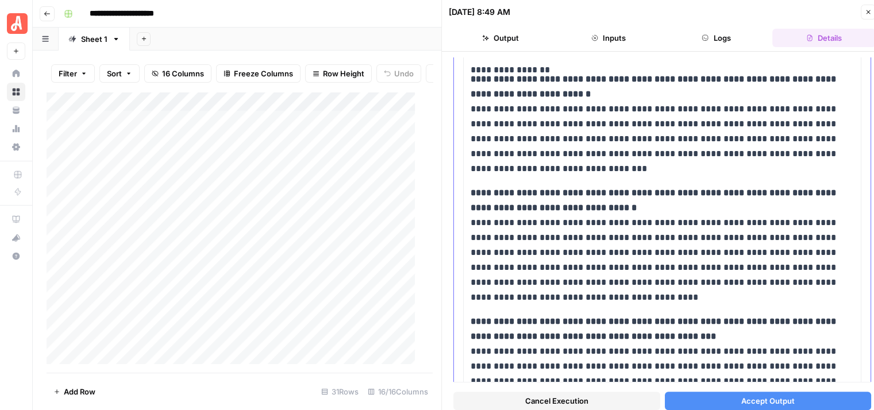
scroll to position [919, 0]
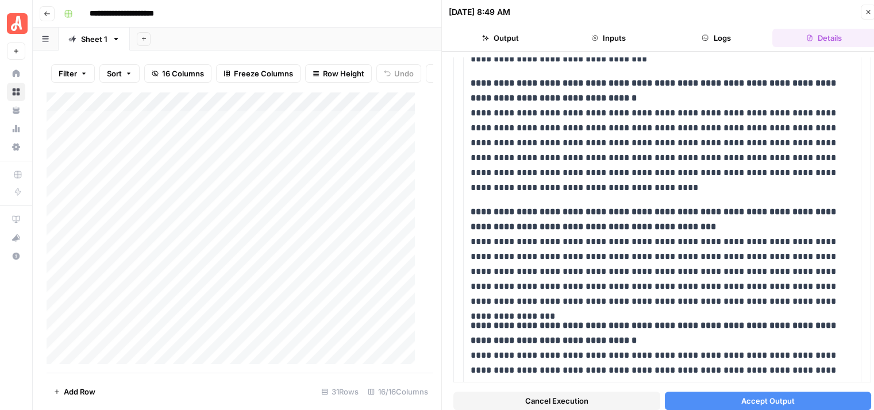
click at [786, 391] on div "Cancel Execution Accept Output" at bounding box center [662, 398] width 418 height 31
click at [779, 402] on span "Accept Output" at bounding box center [767, 400] width 53 height 11
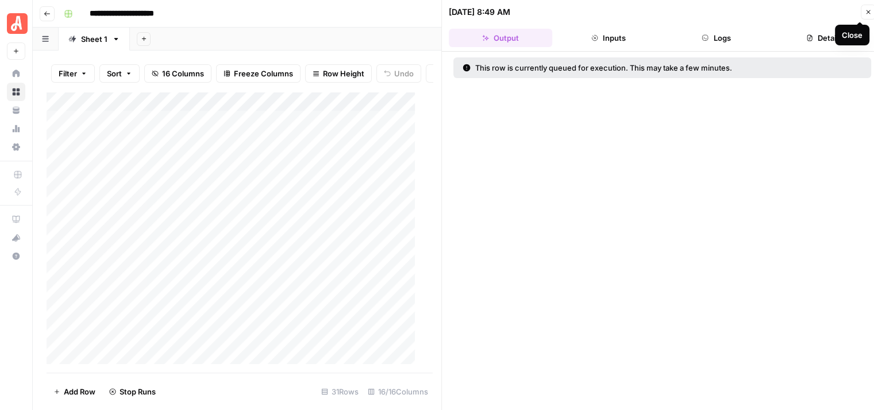
click at [868, 14] on icon "button" at bounding box center [868, 12] width 7 height 7
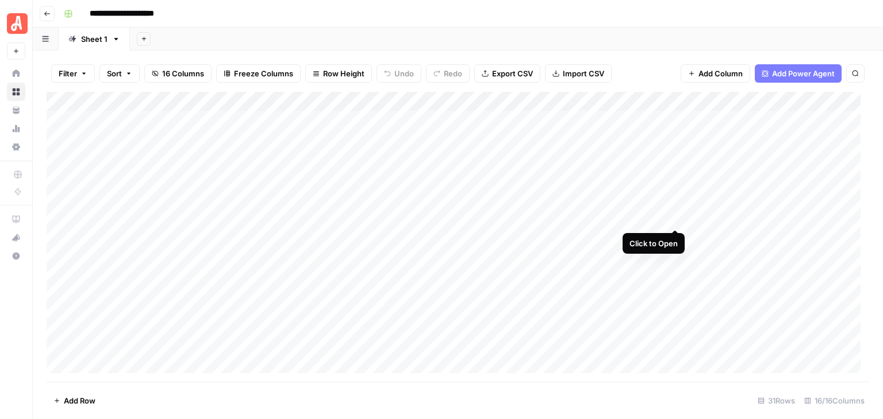
click at [673, 219] on div "Add Column" at bounding box center [458, 237] width 822 height 290
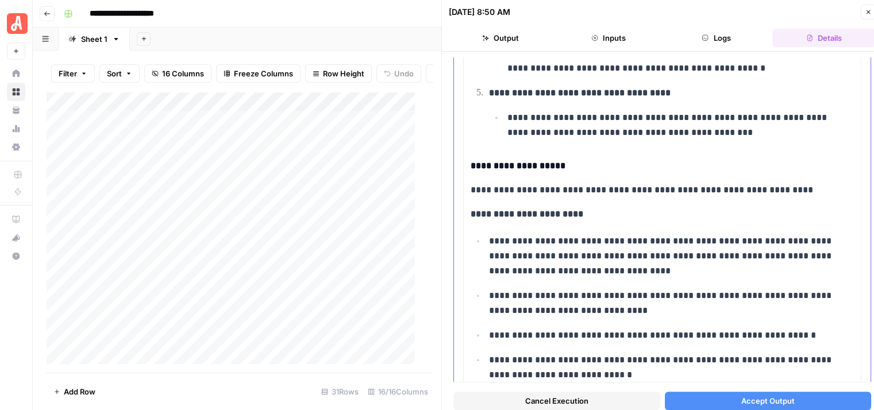
scroll to position [804, 0]
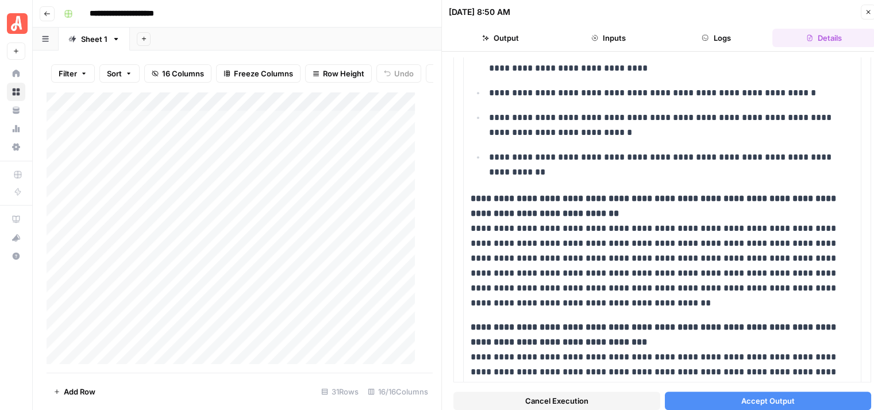
click at [761, 400] on span "Accept Output" at bounding box center [767, 400] width 53 height 11
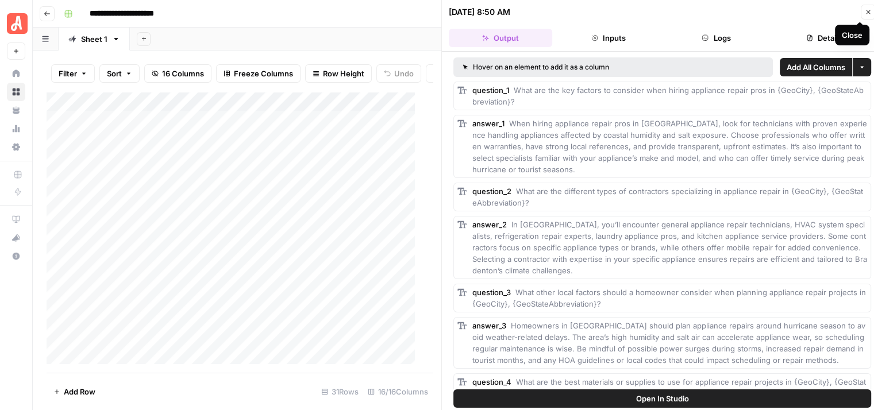
click at [866, 10] on icon "button" at bounding box center [868, 12] width 7 height 7
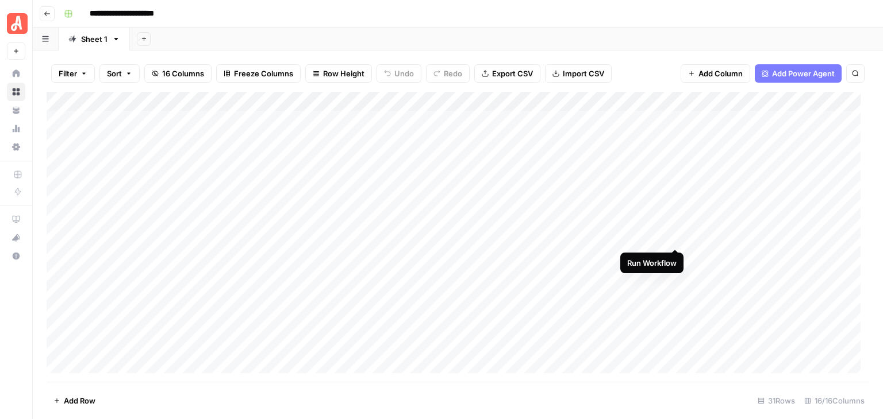
click at [673, 237] on div "Add Column" at bounding box center [458, 237] width 822 height 290
click at [673, 333] on div "Add Column" at bounding box center [458, 237] width 822 height 290
click at [676, 239] on div "Add Column" at bounding box center [458, 237] width 822 height 290
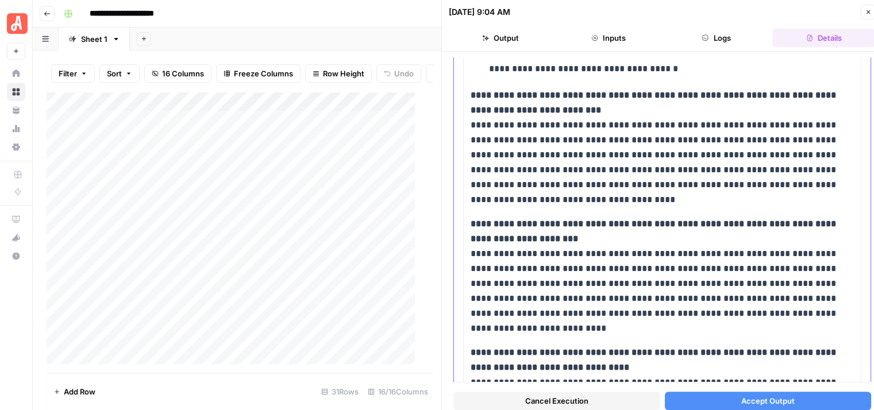
scroll to position [804, 0]
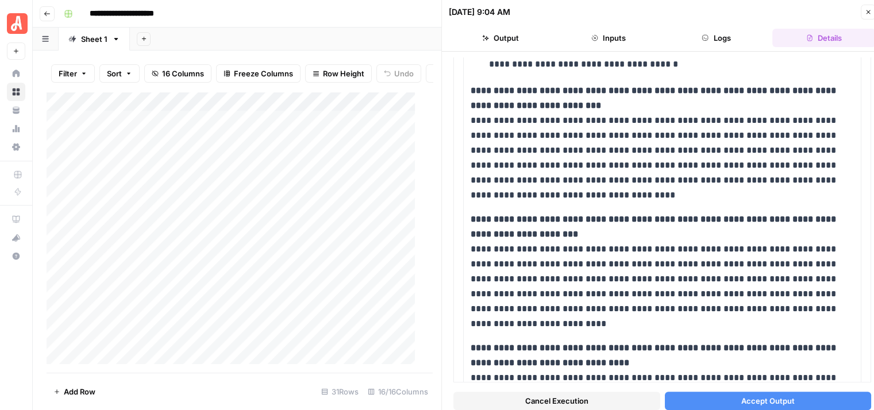
click at [776, 396] on span "Accept Output" at bounding box center [767, 400] width 53 height 11
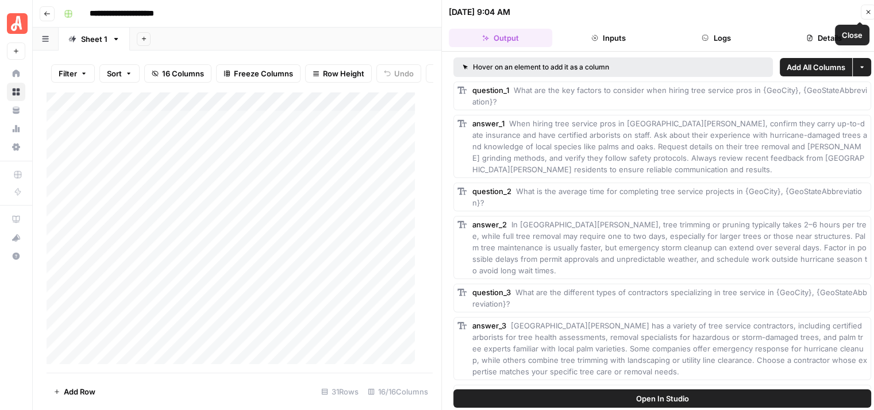
click at [866, 10] on icon "button" at bounding box center [868, 12] width 4 height 4
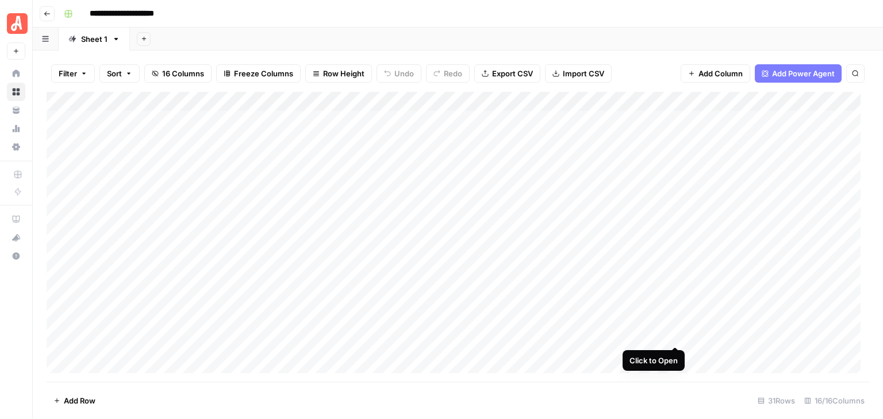
click at [676, 336] on div "Add Column" at bounding box center [458, 237] width 822 height 290
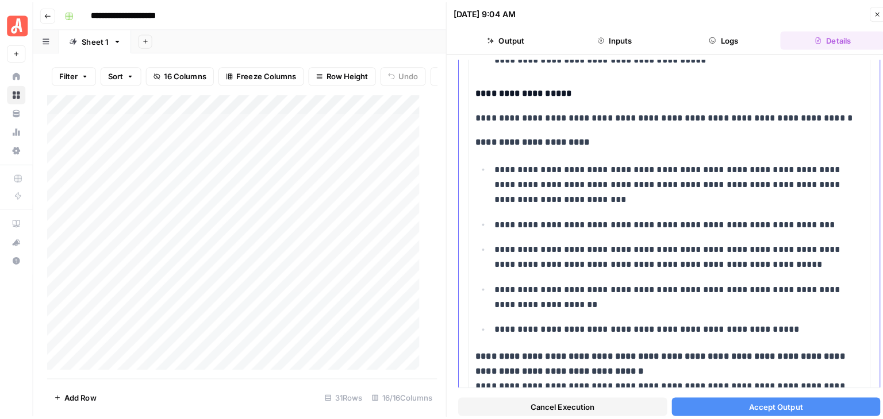
scroll to position [517, 0]
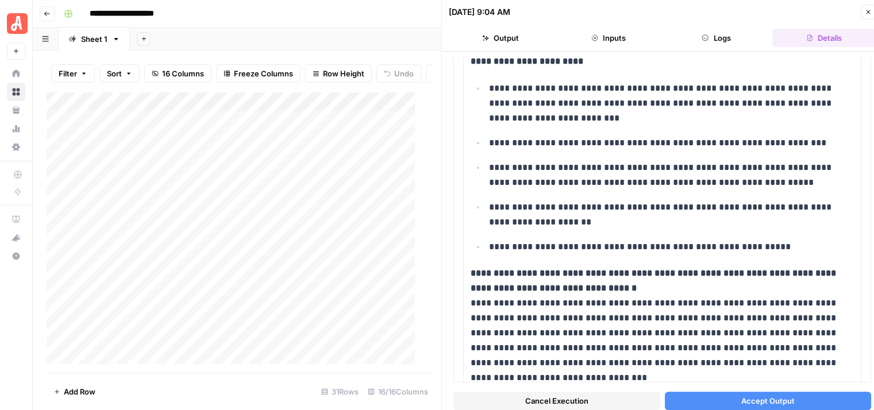
click at [775, 398] on span "Accept Output" at bounding box center [767, 400] width 53 height 11
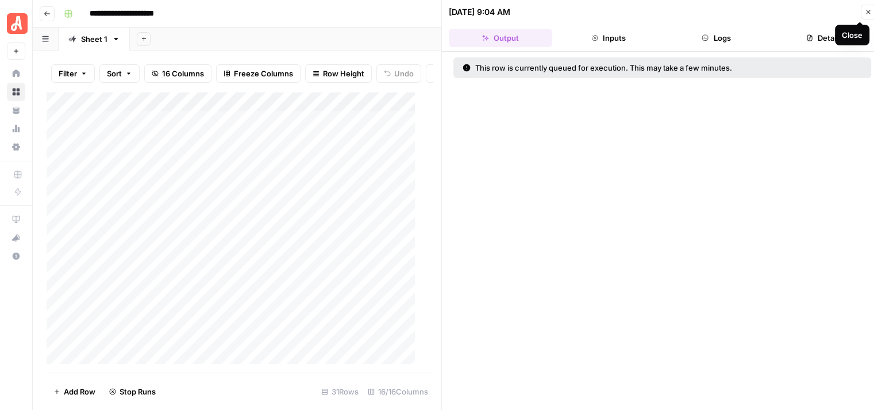
click at [869, 9] on icon "button" at bounding box center [868, 12] width 7 height 7
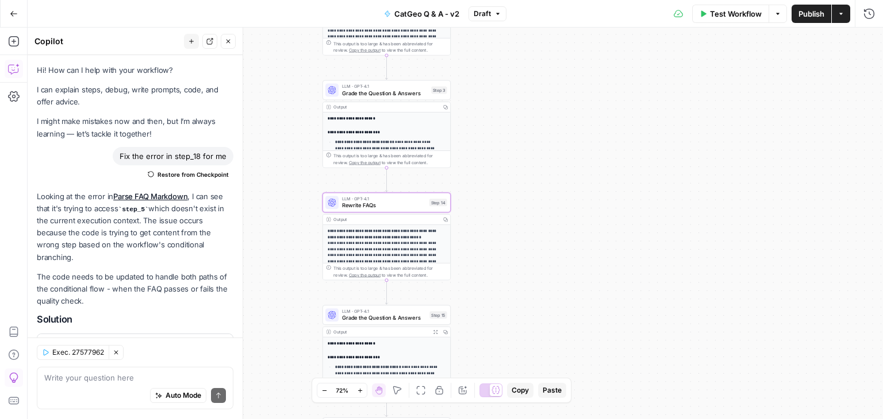
scroll to position [2291, 0]
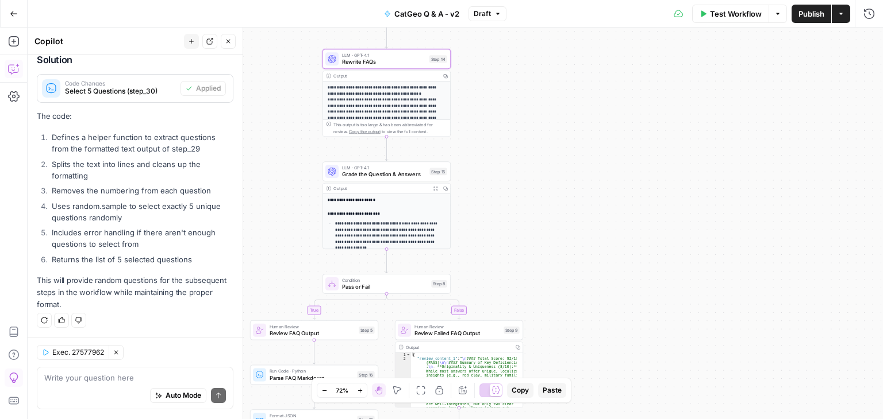
click at [732, 10] on span "Test Workflow" at bounding box center [736, 13] width 52 height 11
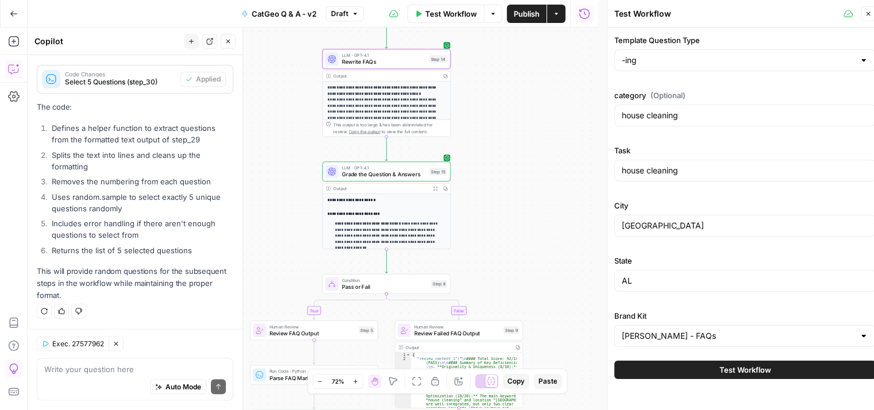
scroll to position [2299, 0]
drag, startPoint x: 689, startPoint y: 116, endPoint x: 607, endPoint y: 111, distance: 82.9
click at [607, 111] on div "Test Workflow Close Template Question Type -ing category (Optional) house clean…" at bounding box center [745, 209] width 276 height 419
type input "roofing"
click at [692, 173] on input "house cleaning" at bounding box center [745, 170] width 246 height 11
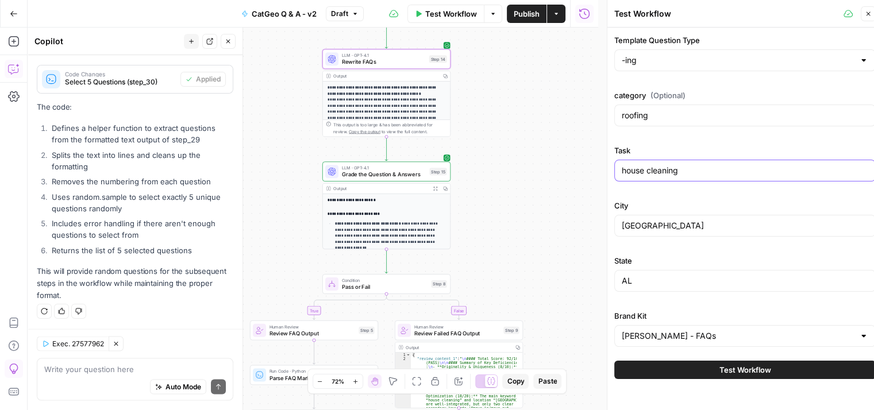
drag, startPoint x: 692, startPoint y: 173, endPoint x: 606, endPoint y: 160, distance: 87.2
click at [607, 160] on div "Test Workflow Close Template Question Type -ing category (Optional) roofing Tas…" at bounding box center [745, 209] width 276 height 419
type input "roofing"
drag, startPoint x: 673, startPoint y: 223, endPoint x: 614, endPoint y: 231, distance: 60.3
click at [614, 231] on div "[GEOGRAPHIC_DATA]" at bounding box center [744, 226] width 261 height 22
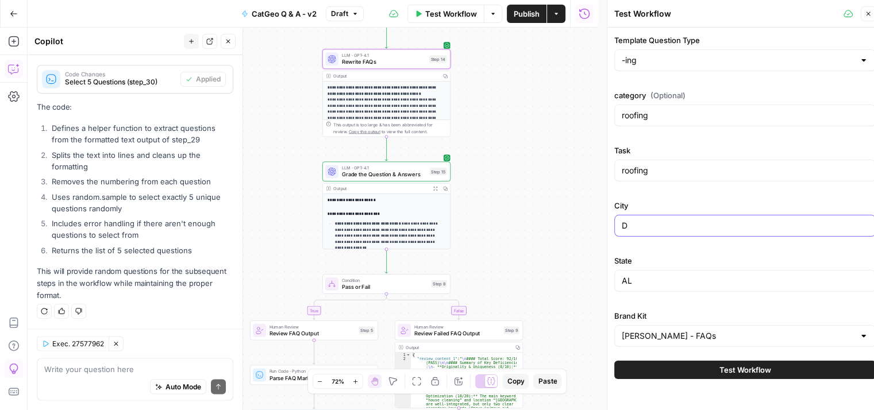
type input "Dallas"
click at [668, 282] on input "AL" at bounding box center [745, 280] width 246 height 11
type input "A"
type input "TX"
click at [773, 369] on button "Test Workflow" at bounding box center [744, 370] width 261 height 18
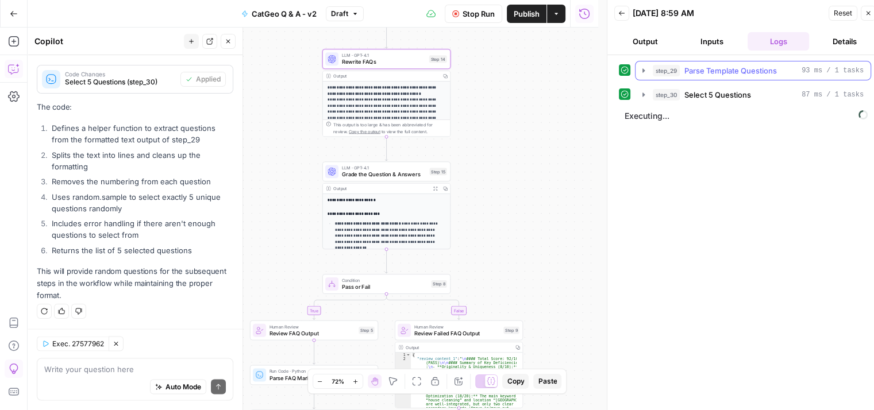
click at [643, 68] on icon "button" at bounding box center [643, 70] width 9 height 9
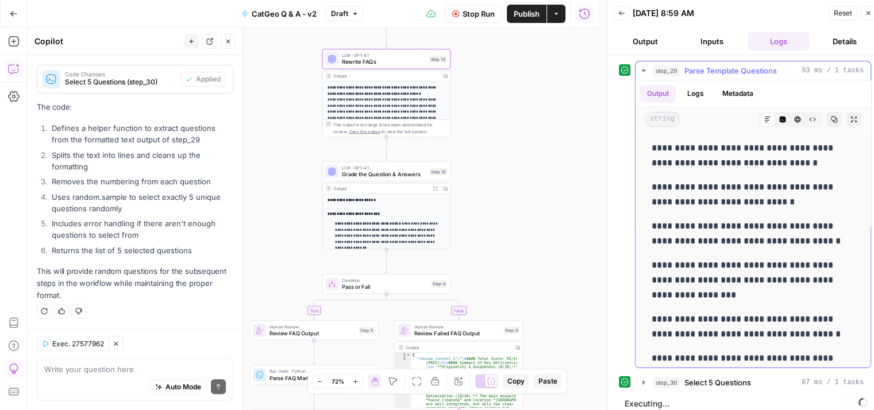
click at [643, 68] on icon "button" at bounding box center [643, 70] width 9 height 9
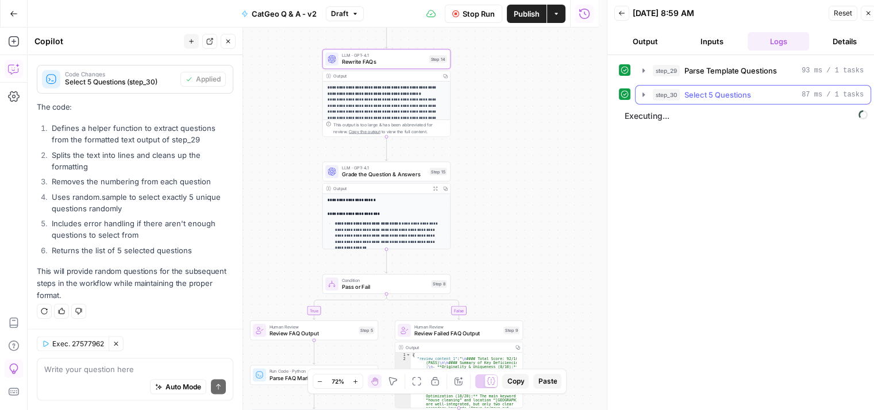
click at [641, 97] on icon "button" at bounding box center [643, 94] width 9 height 9
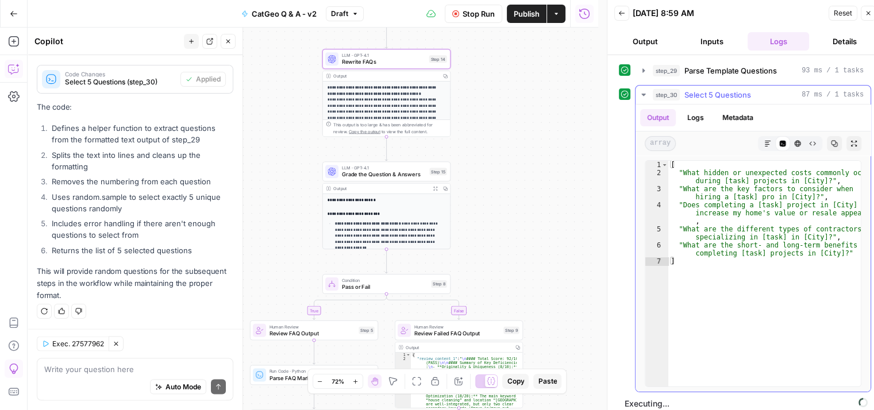
click at [645, 94] on icon "button" at bounding box center [643, 95] width 4 height 2
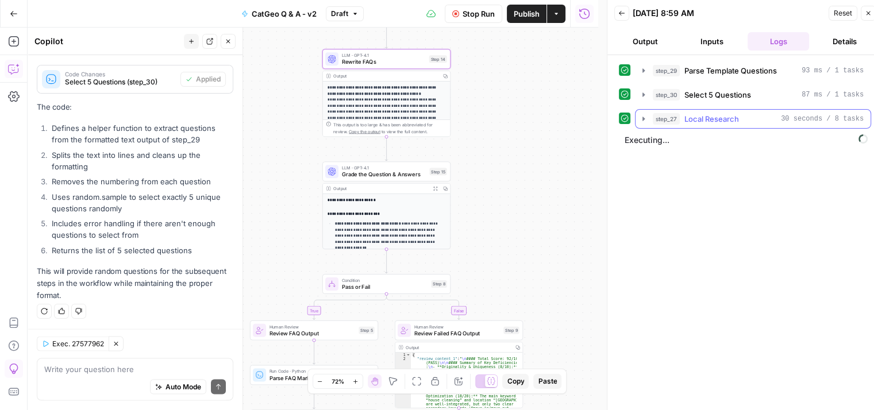
click at [645, 120] on icon "button" at bounding box center [643, 118] width 9 height 9
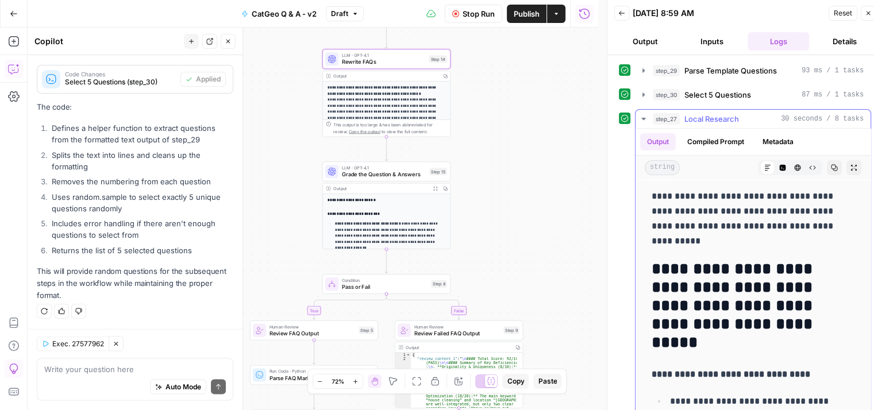
click at [641, 118] on icon "button" at bounding box center [643, 118] width 9 height 9
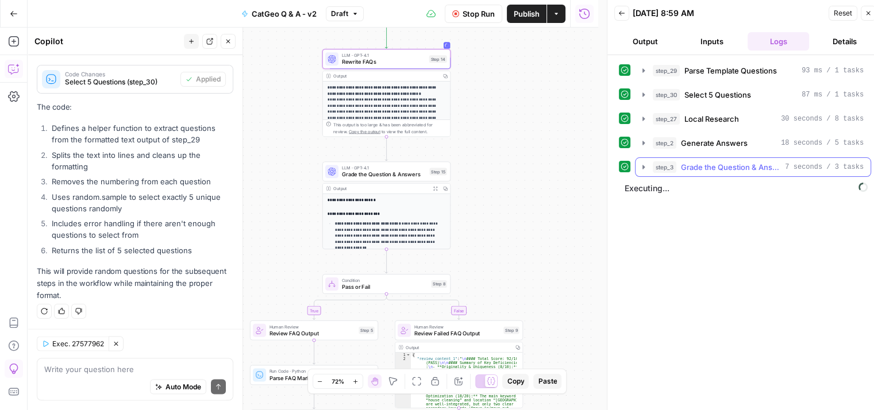
click at [641, 164] on icon "button" at bounding box center [643, 167] width 9 height 9
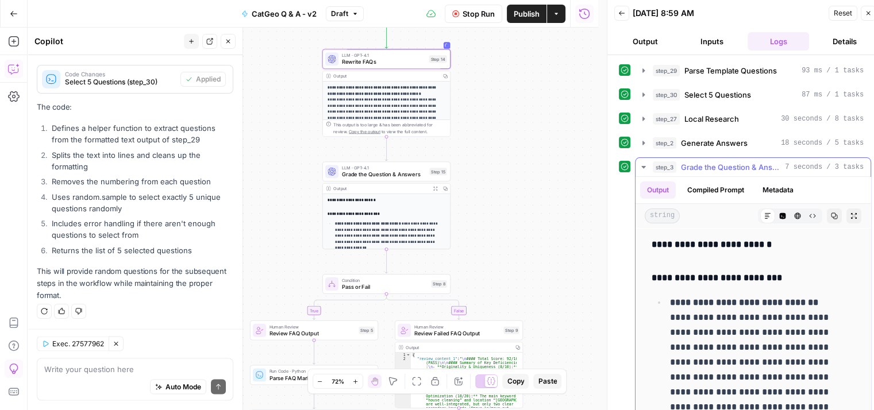
click at [641, 164] on icon "button" at bounding box center [643, 167] width 9 height 9
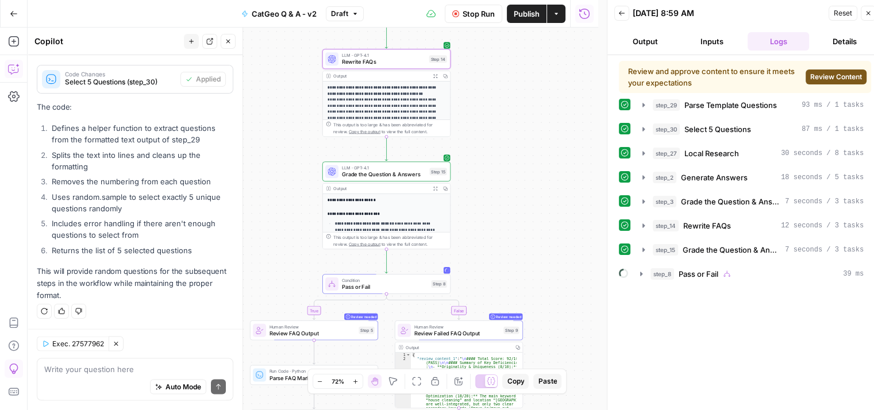
click at [818, 74] on span "Review Content" at bounding box center [836, 77] width 52 height 10
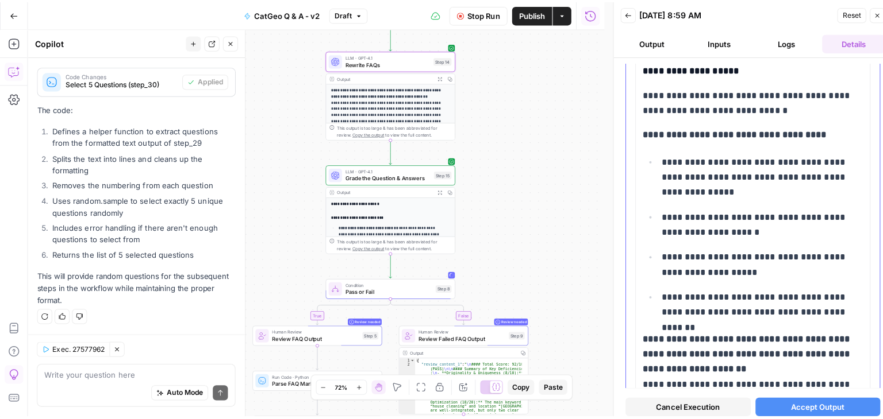
scroll to position [977, 0]
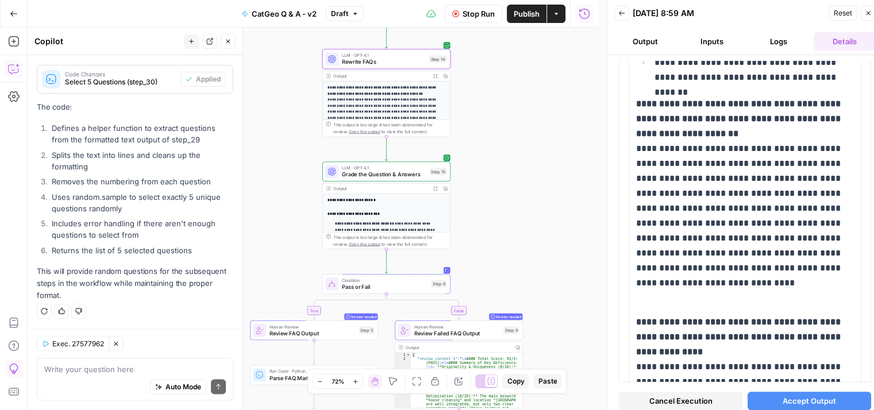
click at [814, 398] on span "Accept Output" at bounding box center [809, 400] width 53 height 11
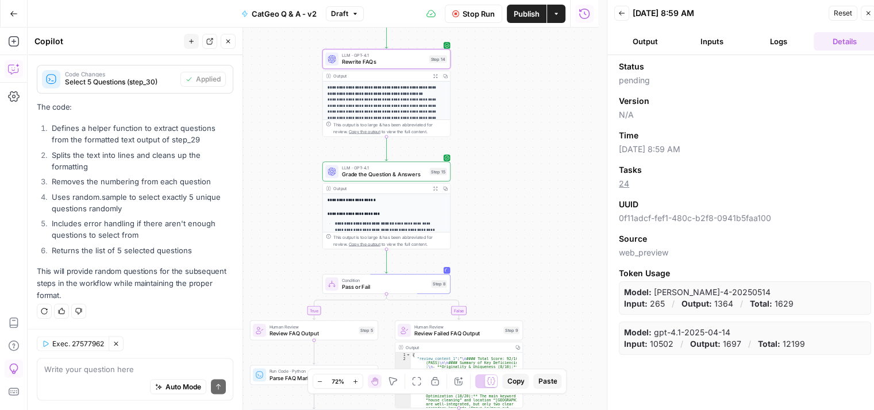
click at [869, 14] on icon "button" at bounding box center [868, 13] width 7 height 7
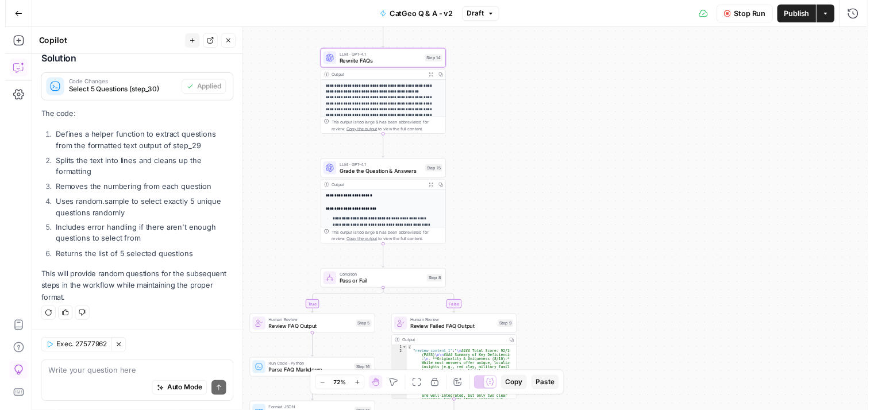
scroll to position [2291, 0]
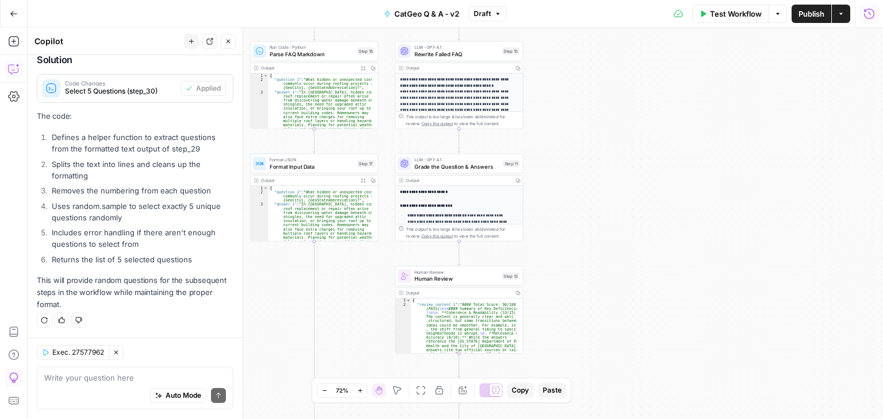
click at [870, 15] on icon "button" at bounding box center [868, 13] width 11 height 11
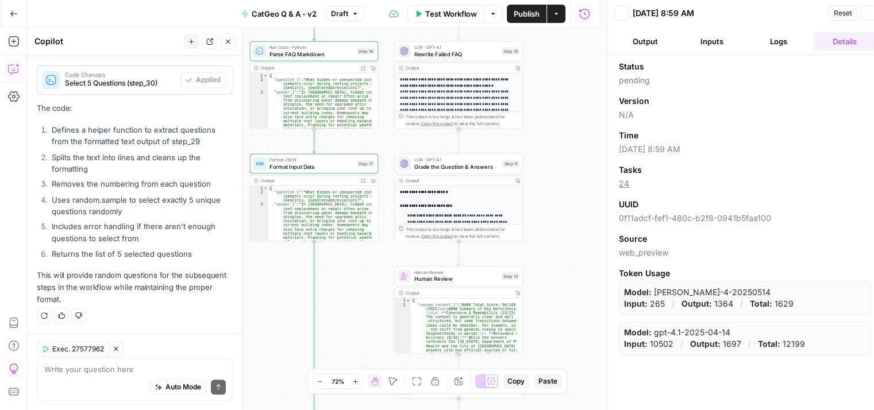
scroll to position [2299, 0]
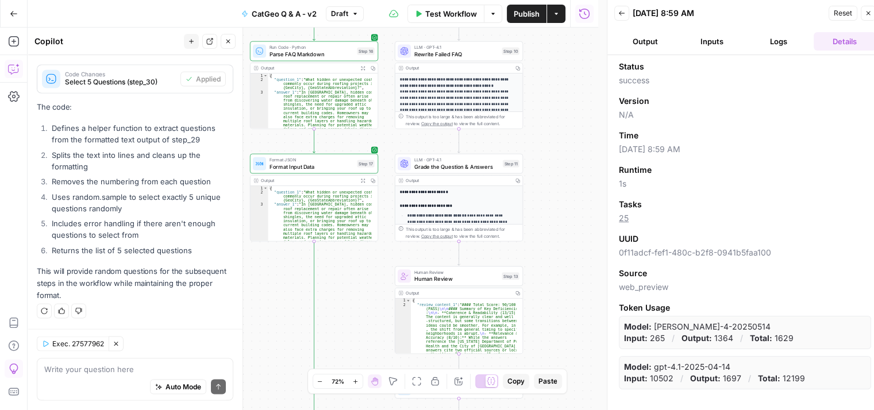
click at [771, 33] on button "Logs" at bounding box center [779, 41] width 62 height 18
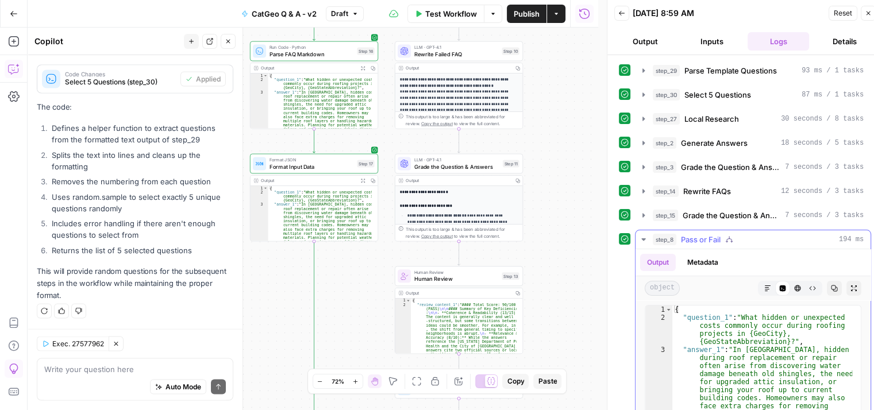
click at [642, 236] on icon "button" at bounding box center [643, 239] width 9 height 9
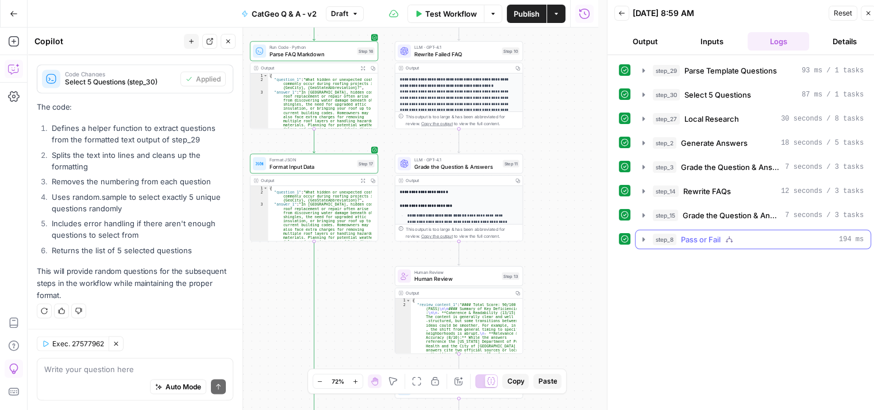
click at [636, 237] on button "step_8 Pass or Fail 194 ms" at bounding box center [752, 239] width 235 height 18
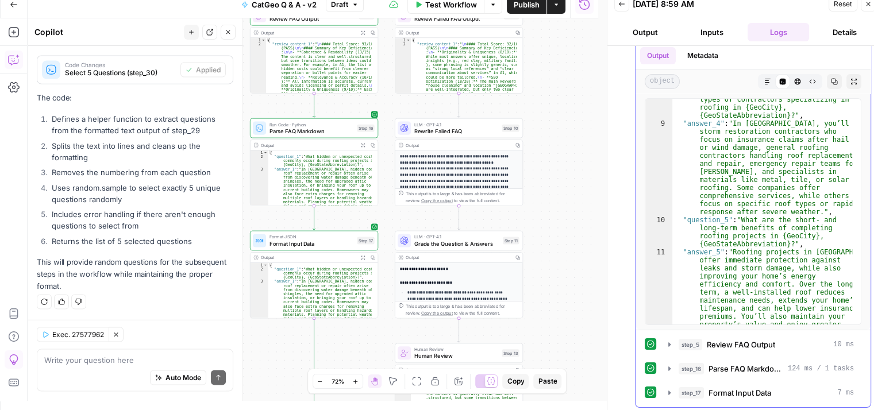
scroll to position [414, 0]
click at [669, 388] on icon "button" at bounding box center [669, 392] width 9 height 9
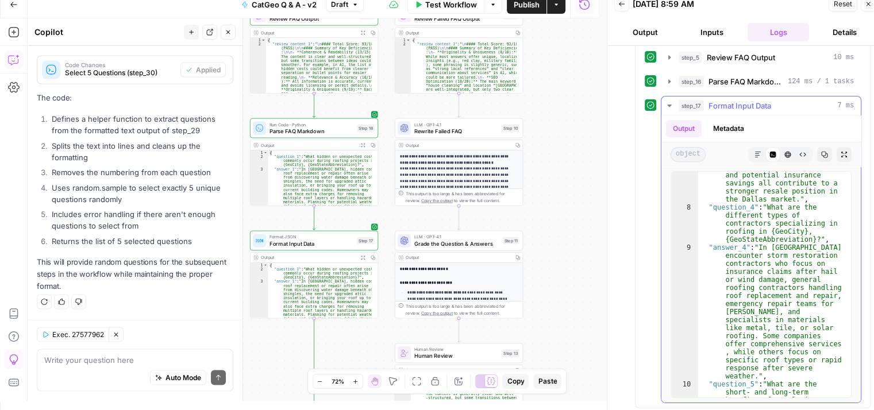
scroll to position [667, 0]
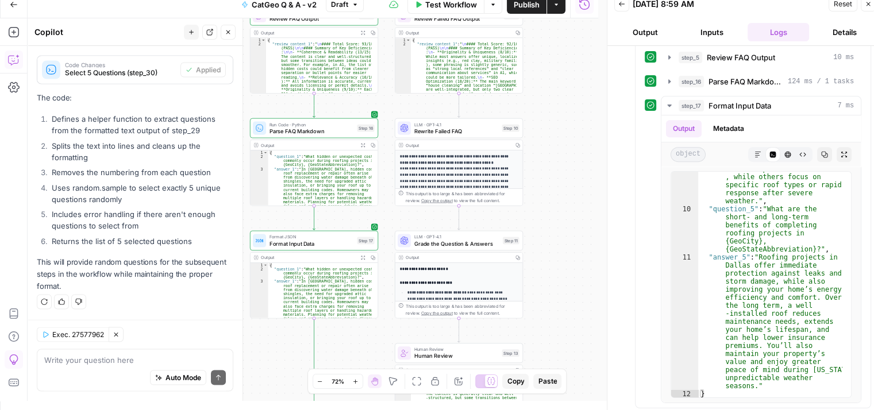
click at [846, 27] on button "Details" at bounding box center [845, 32] width 62 height 18
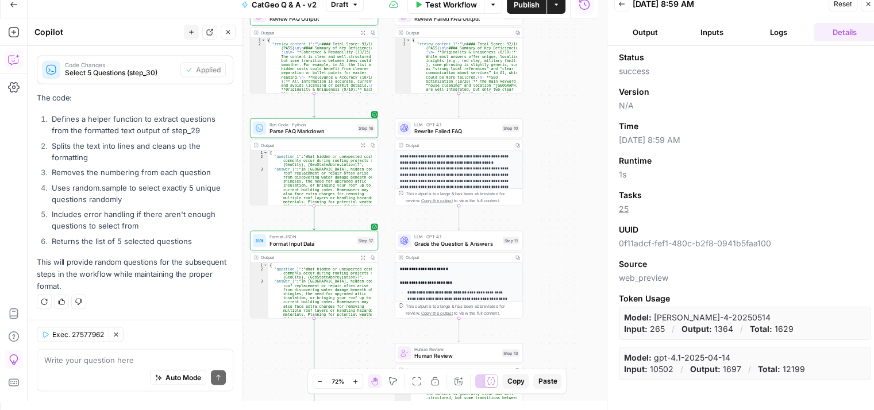
scroll to position [0, 0]
click at [781, 34] on button "Logs" at bounding box center [779, 32] width 62 height 18
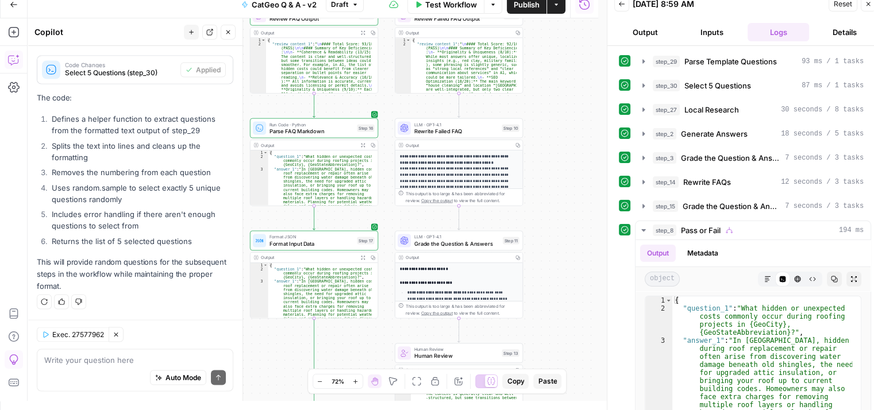
click at [712, 30] on button "Inputs" at bounding box center [712, 32] width 62 height 18
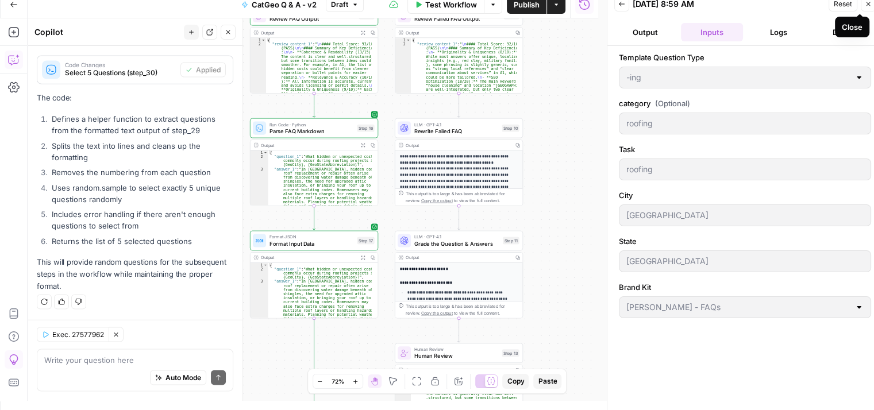
click at [868, 3] on icon "button" at bounding box center [868, 4] width 4 height 4
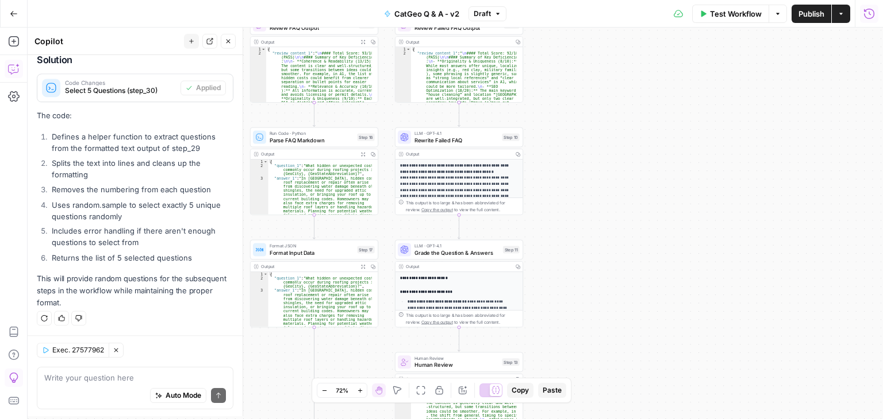
scroll to position [2291, 0]
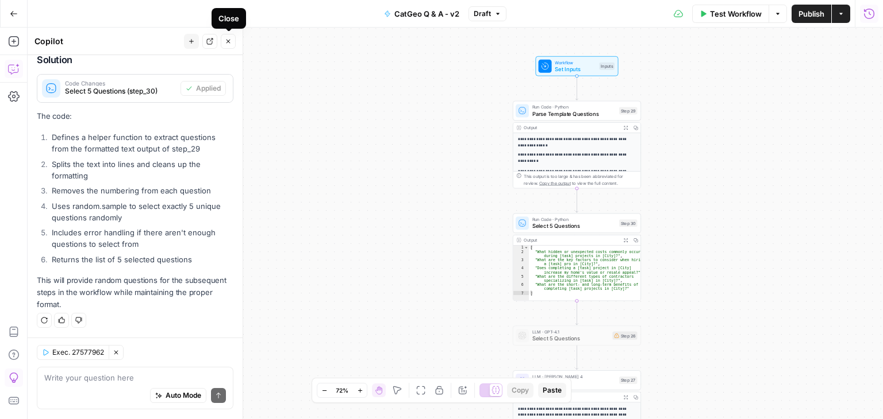
click at [228, 44] on icon "button" at bounding box center [228, 41] width 7 height 7
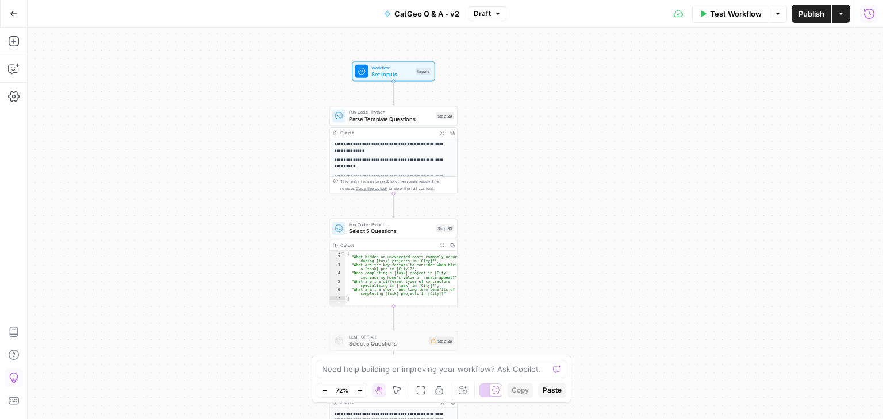
drag, startPoint x: 405, startPoint y: 207, endPoint x: 198, endPoint y: 207, distance: 206.8
click at [198, 207] on div "**********" at bounding box center [455, 224] width 855 height 392
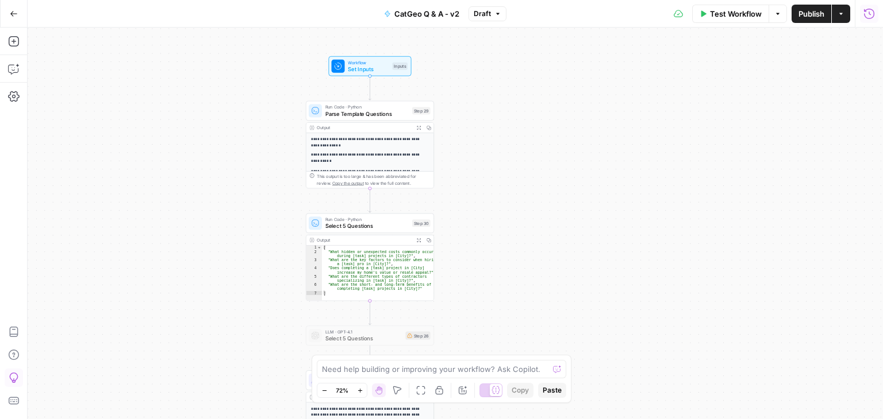
click at [805, 14] on span "Publish" at bounding box center [811, 13] width 26 height 11
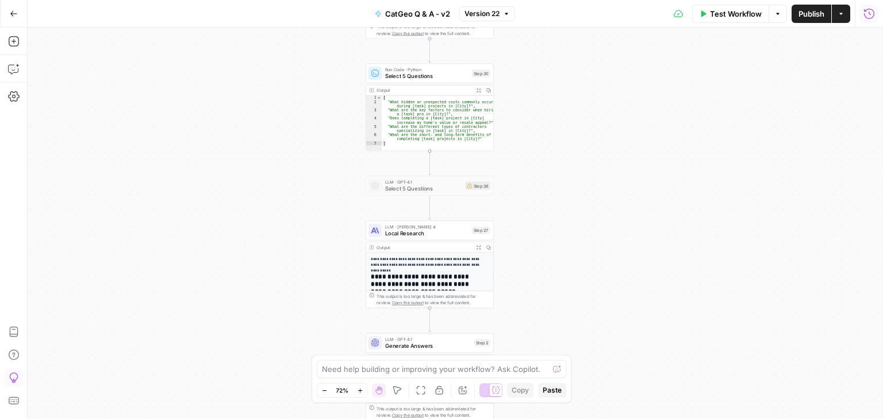
drag, startPoint x: 577, startPoint y: 192, endPoint x: 637, endPoint y: 99, distance: 110.1
click at [637, 99] on div "**********" at bounding box center [455, 224] width 855 height 392
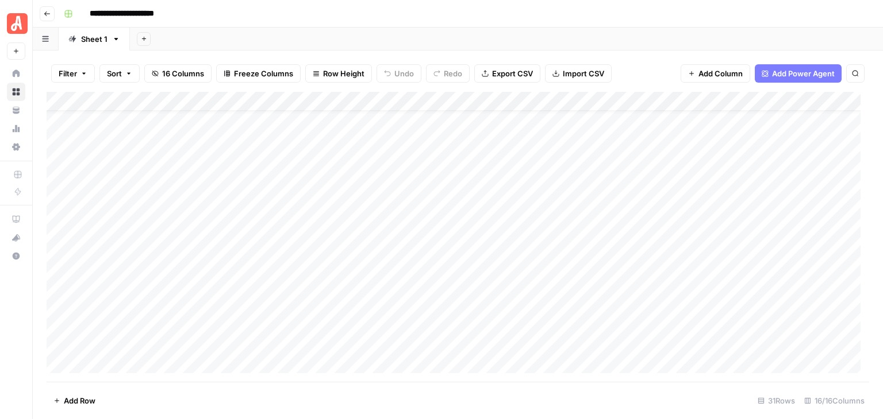
scroll to position [115, 0]
click at [673, 259] on div "Add Column" at bounding box center [458, 237] width 822 height 290
click at [675, 260] on div "Add Column" at bounding box center [458, 237] width 822 height 290
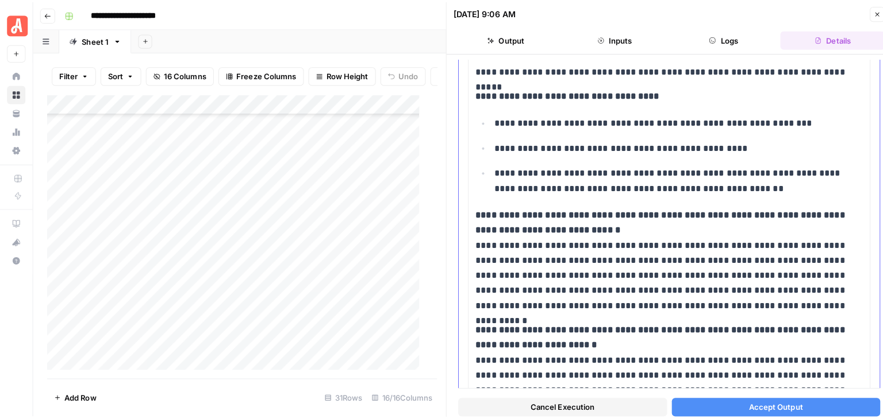
scroll to position [460, 0]
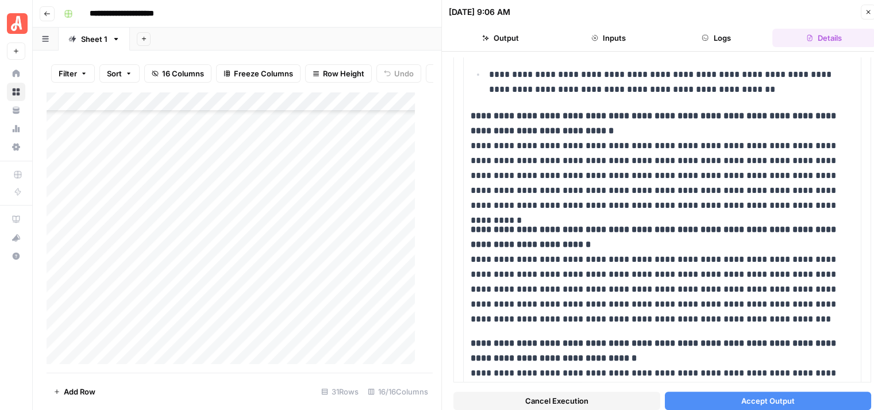
click at [775, 394] on button "Accept Output" at bounding box center [768, 401] width 207 height 18
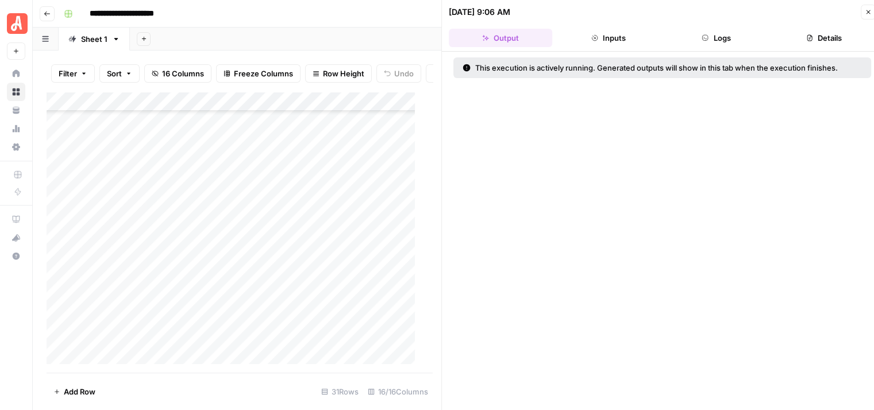
click at [735, 35] on button "Logs" at bounding box center [716, 38] width 103 height 18
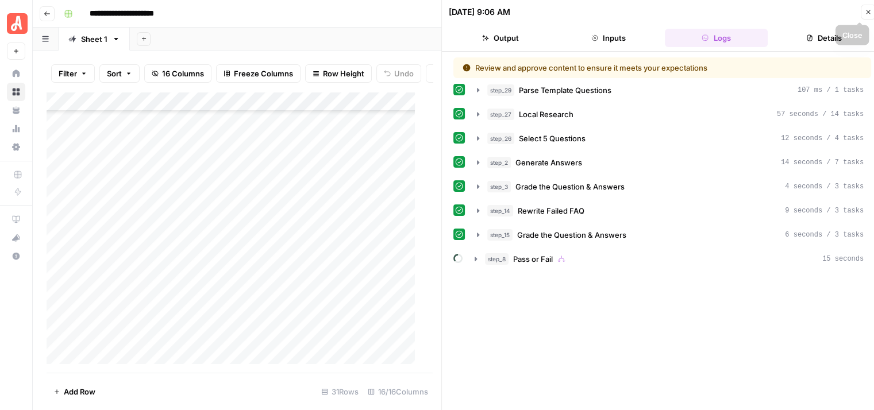
click at [869, 12] on icon "button" at bounding box center [868, 12] width 4 height 4
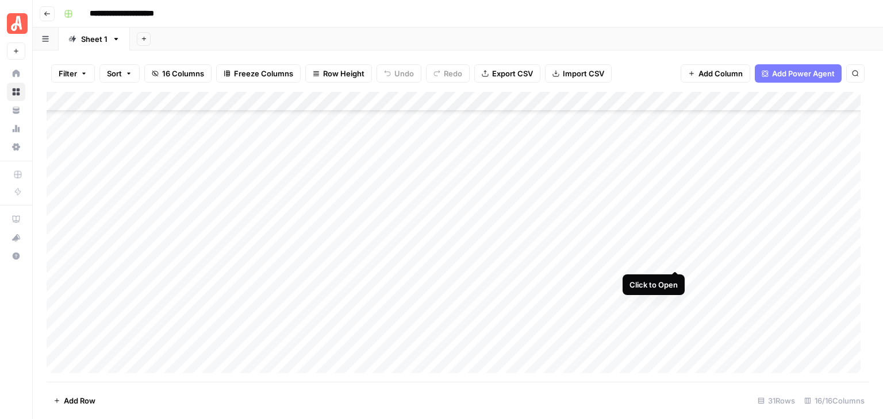
click at [676, 260] on div "Add Column" at bounding box center [458, 237] width 822 height 290
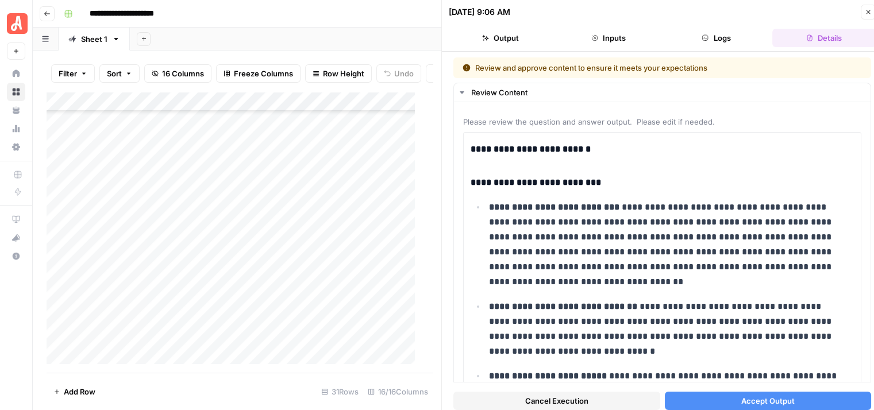
click at [598, 398] on button "Cancel Execution" at bounding box center [556, 401] width 207 height 18
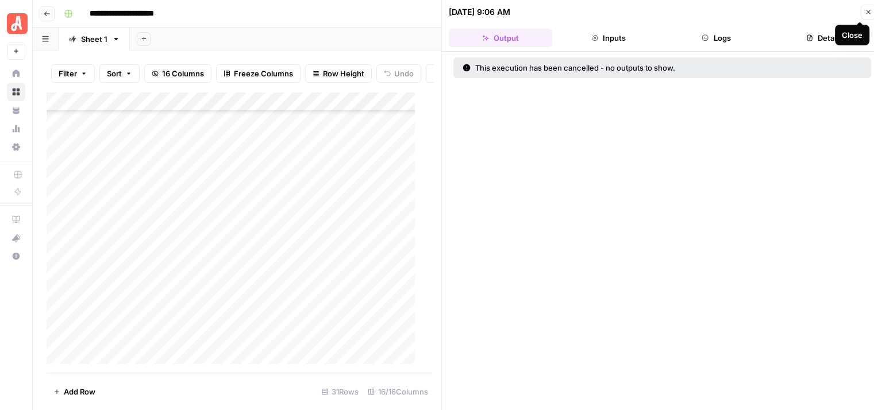
click at [869, 12] on icon "button" at bounding box center [868, 12] width 4 height 4
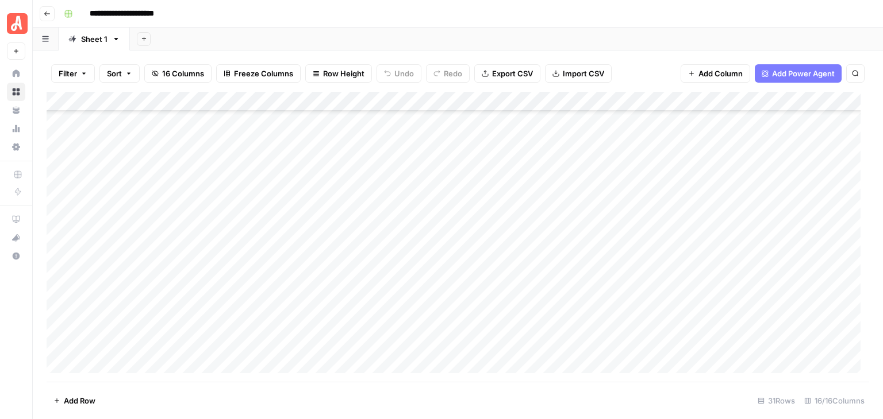
scroll to position [172, 0]
click at [673, 199] on div "Add Column" at bounding box center [458, 237] width 822 height 290
click at [676, 201] on div "Add Column" at bounding box center [458, 237] width 822 height 290
click at [660, 202] on div "Add Column" at bounding box center [458, 237] width 822 height 290
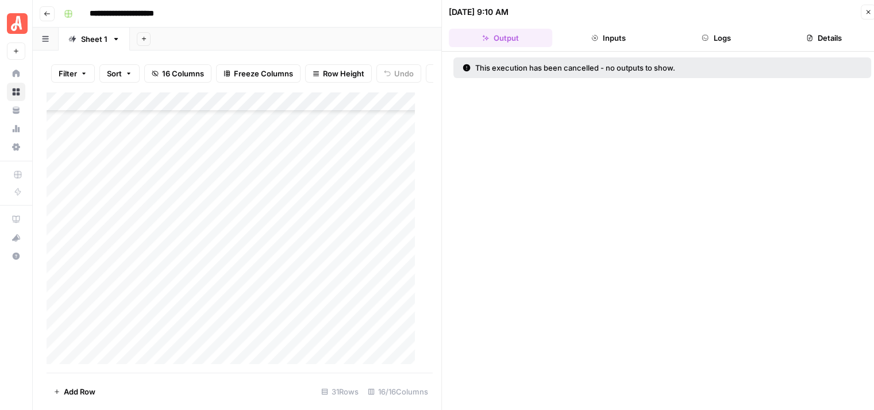
click at [730, 42] on button "Logs" at bounding box center [716, 38] width 103 height 18
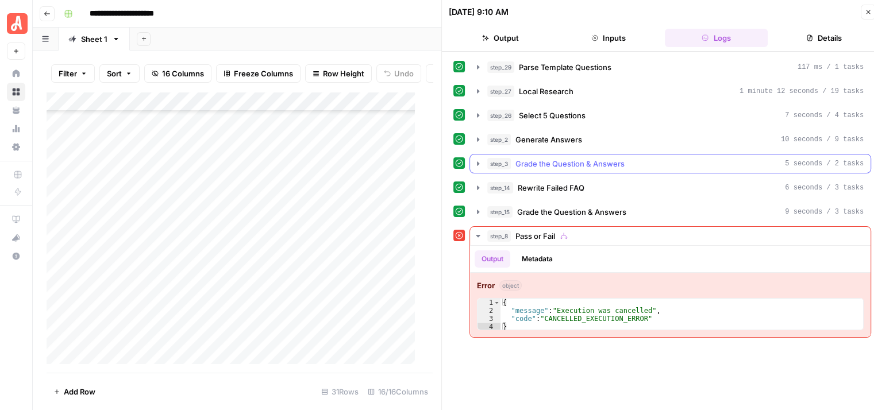
click at [479, 161] on icon "button" at bounding box center [477, 163] width 9 height 9
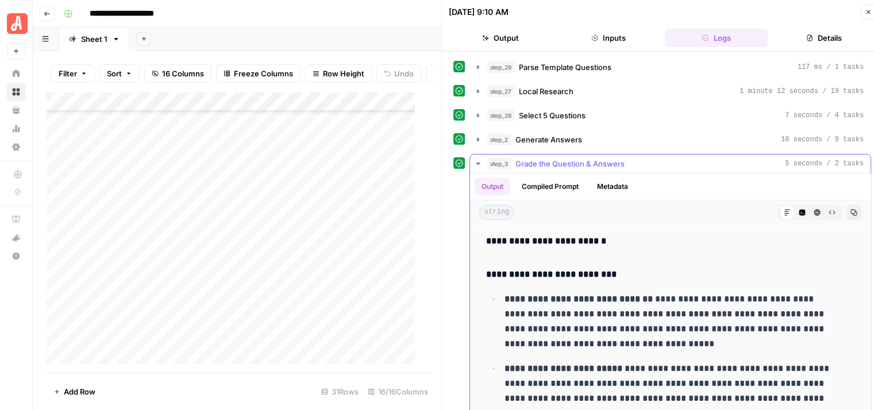
click at [479, 163] on icon "button" at bounding box center [478, 164] width 4 height 2
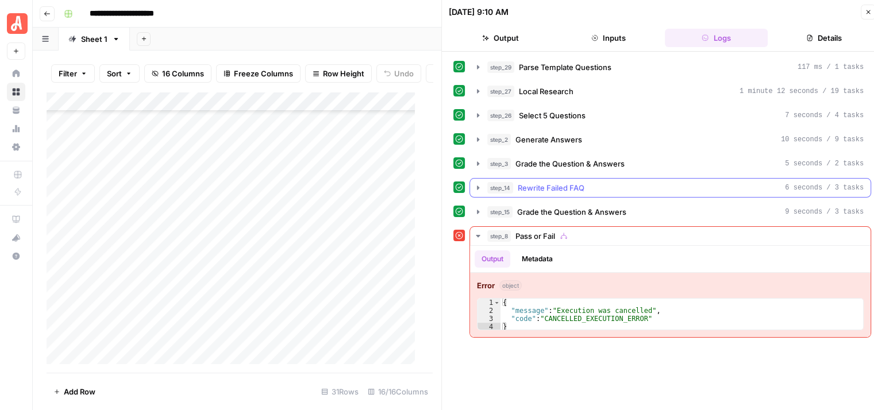
click at [477, 183] on icon "button" at bounding box center [477, 187] width 9 height 9
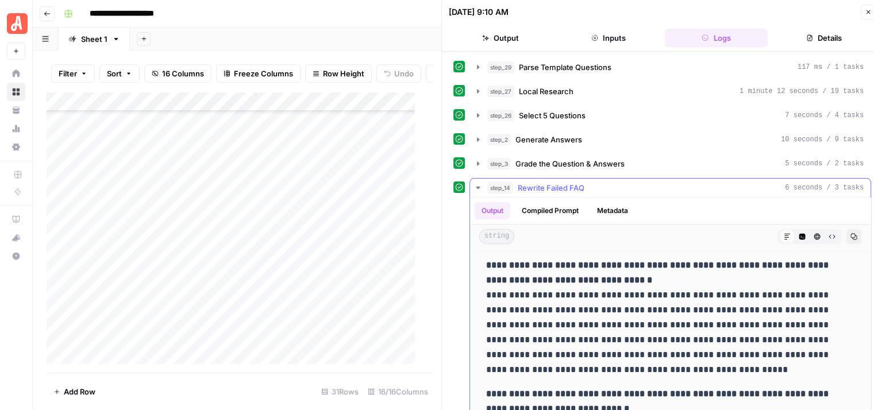
click at [477, 183] on icon "button" at bounding box center [477, 187] width 9 height 9
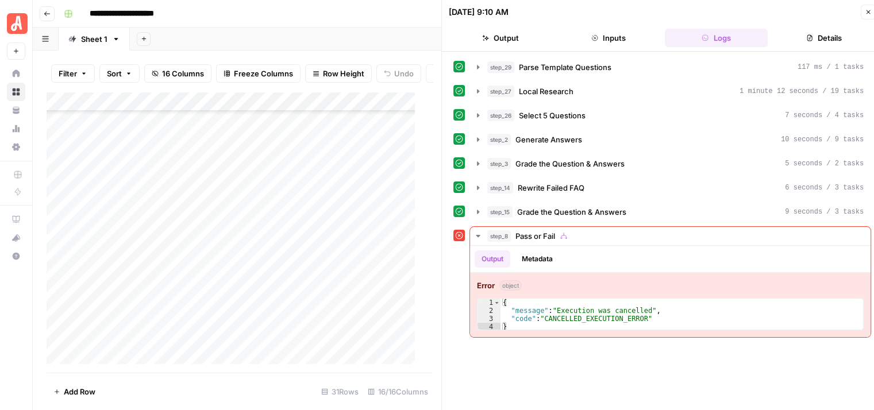
click at [865, 14] on icon "button" at bounding box center [868, 12] width 7 height 7
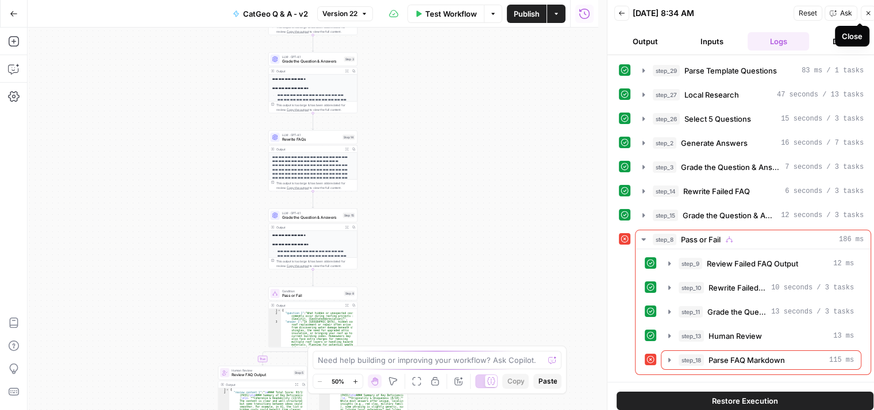
drag, startPoint x: 868, startPoint y: 11, endPoint x: 841, endPoint y: 63, distance: 59.1
click at [868, 11] on icon "button" at bounding box center [868, 13] width 7 height 7
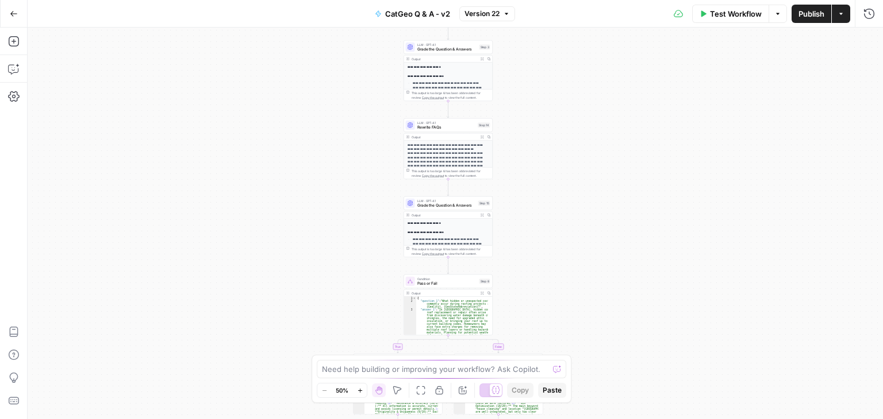
drag, startPoint x: 506, startPoint y: 182, endPoint x: 641, endPoint y: 170, distance: 135.0
click at [641, 170] on div "**********" at bounding box center [455, 224] width 855 height 392
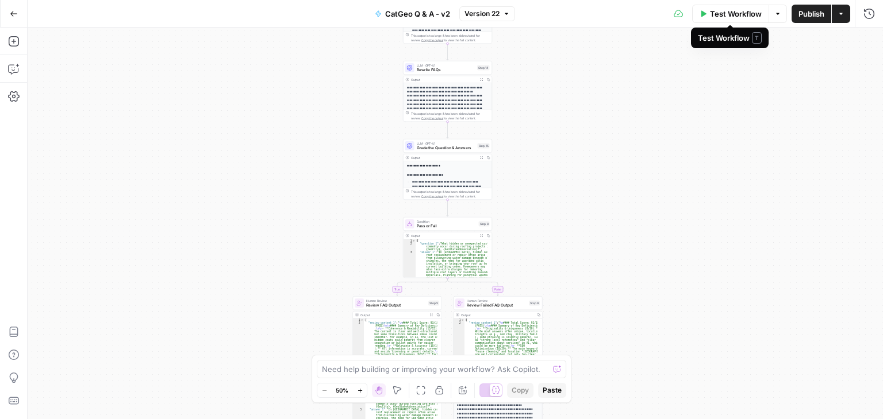
click at [721, 14] on span "Test Workflow" at bounding box center [736, 13] width 52 height 11
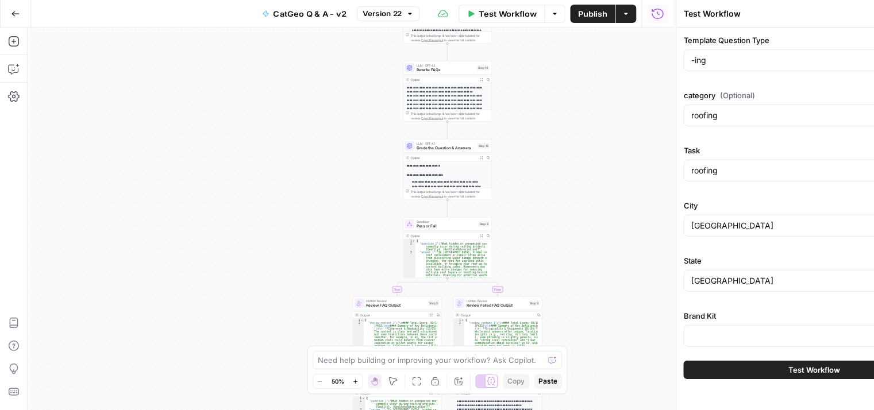
type input "[PERSON_NAME] - FAQs"
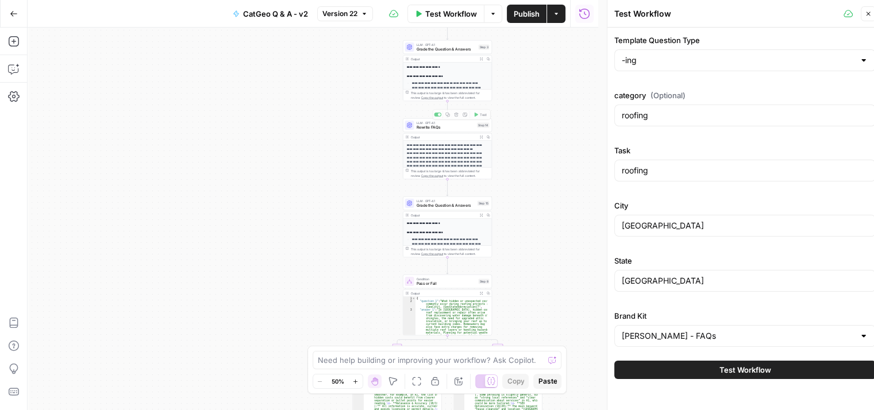
click at [450, 129] on span "Rewrite FAQs" at bounding box center [446, 128] width 59 height 6
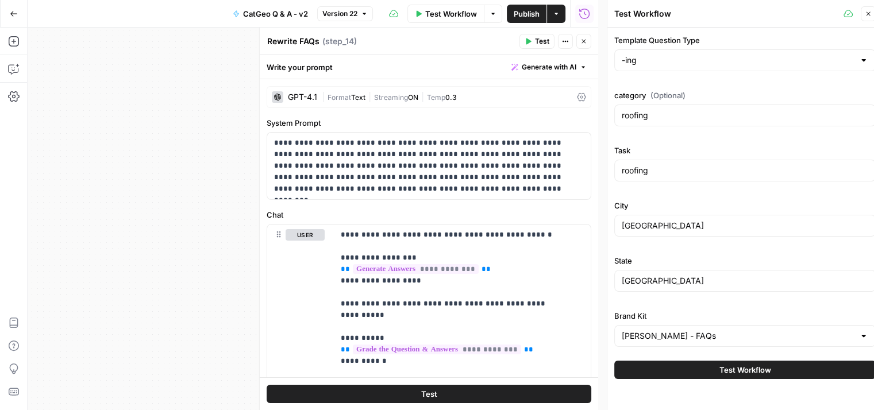
click at [584, 38] on icon "button" at bounding box center [583, 41] width 7 height 7
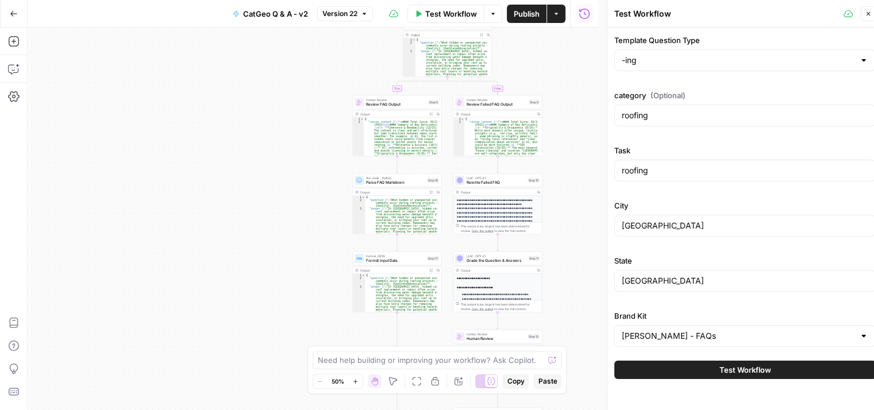
click at [752, 365] on span "Test Workflow" at bounding box center [745, 369] width 52 height 11
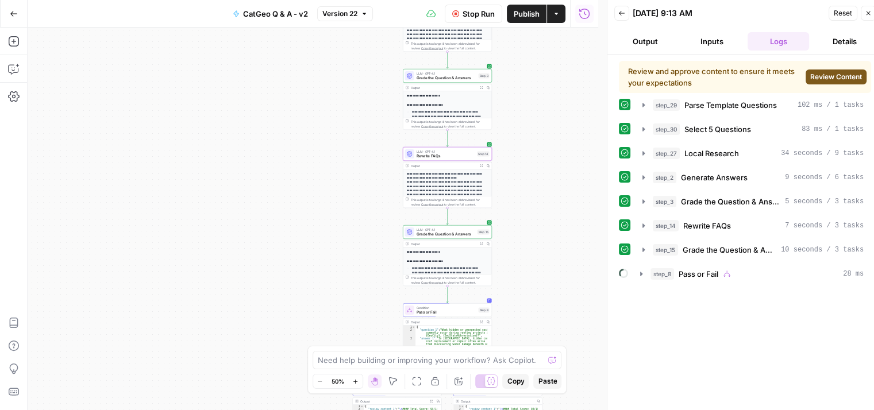
click at [821, 74] on span "Review Content" at bounding box center [836, 77] width 52 height 10
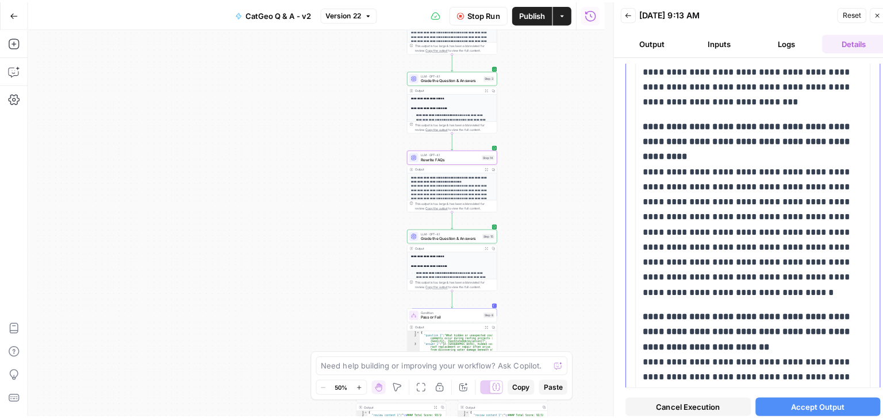
scroll to position [804, 0]
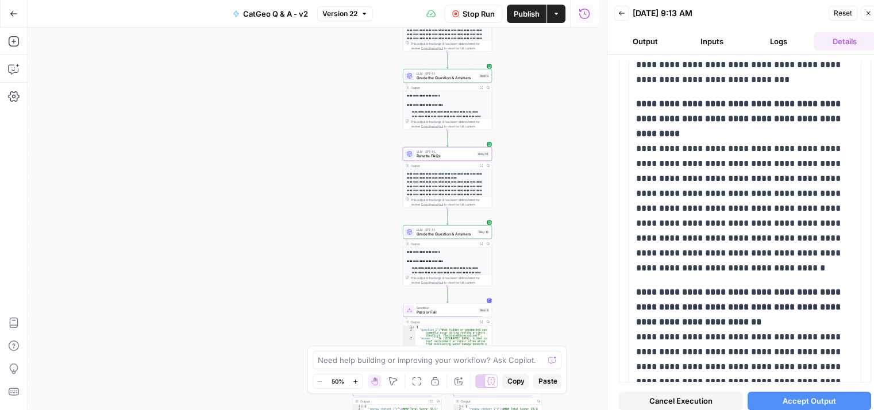
click at [789, 395] on span "Accept Output" at bounding box center [809, 400] width 53 height 11
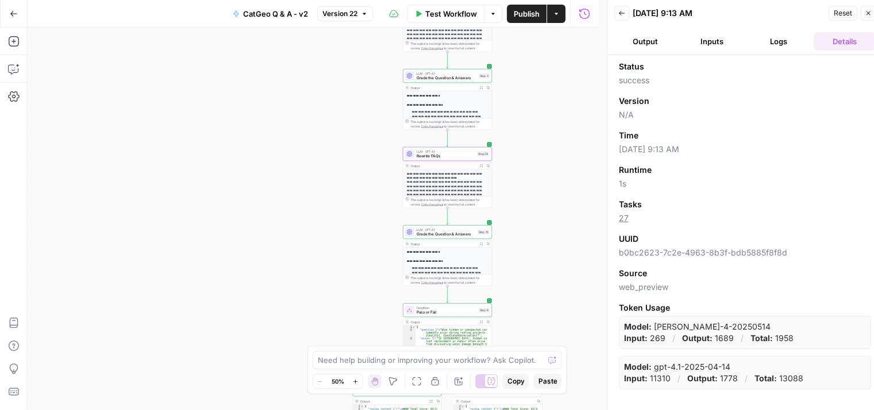
click at [780, 43] on button "Logs" at bounding box center [779, 41] width 62 height 18
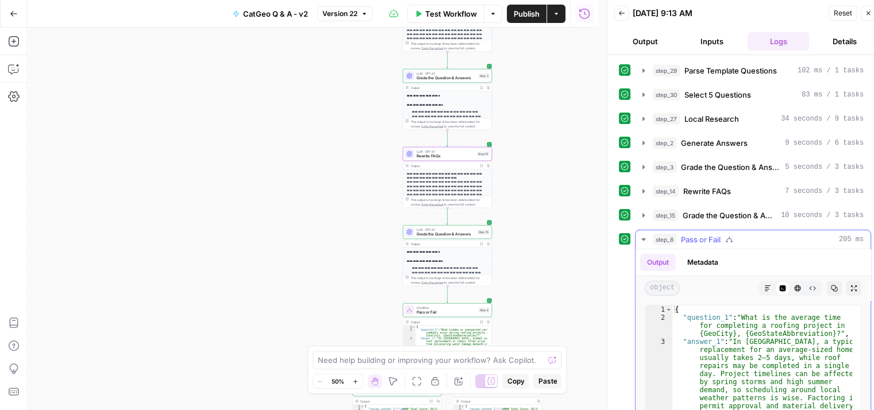
click at [639, 235] on icon "button" at bounding box center [643, 239] width 9 height 9
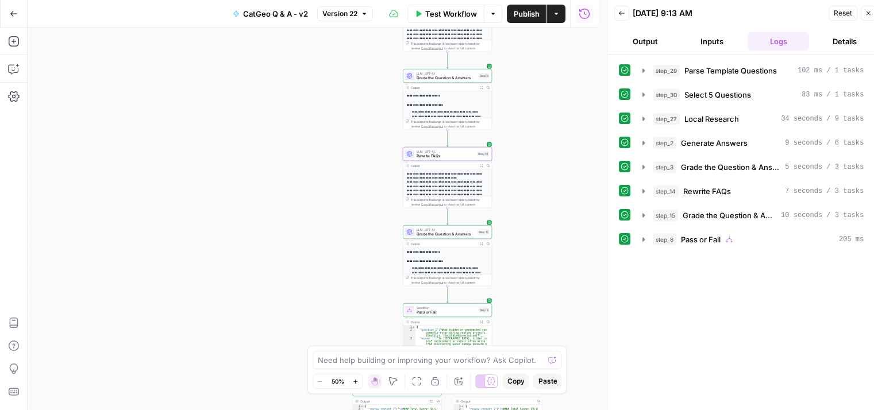
click at [867, 12] on icon "button" at bounding box center [868, 13] width 4 height 4
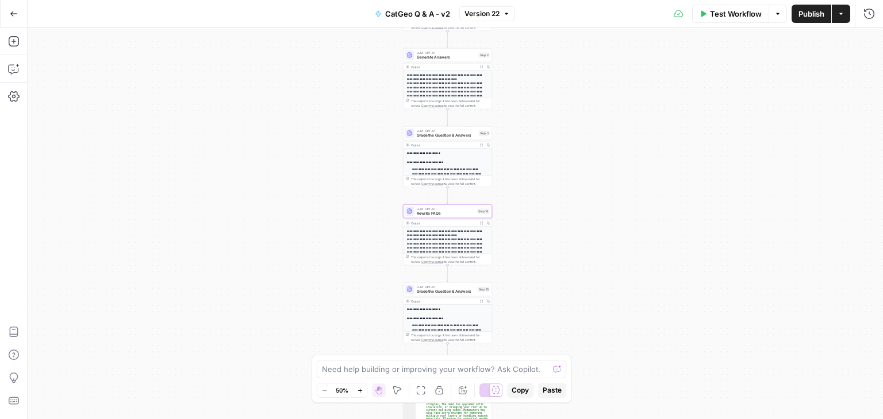
click at [802, 13] on span "Publish" at bounding box center [811, 13] width 26 height 11
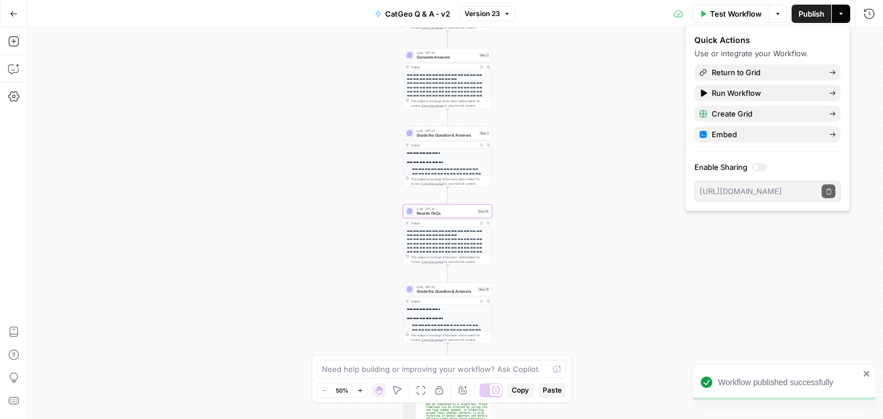
click at [581, 75] on div "**********" at bounding box center [455, 224] width 855 height 392
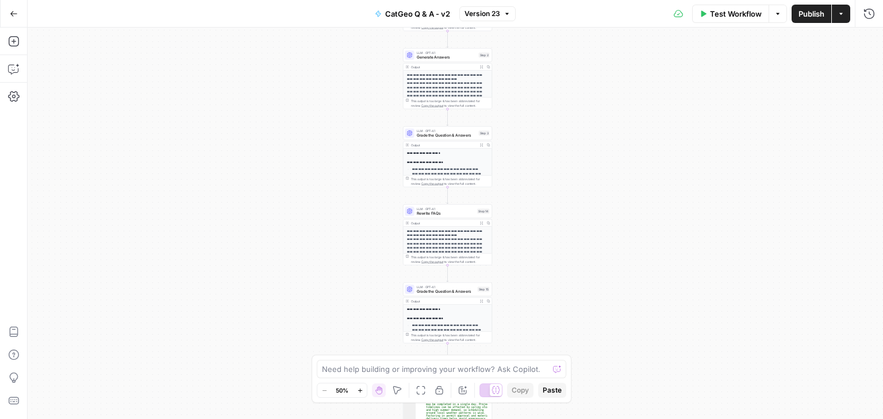
click at [12, 6] on button "Go Back" at bounding box center [13, 13] width 21 height 21
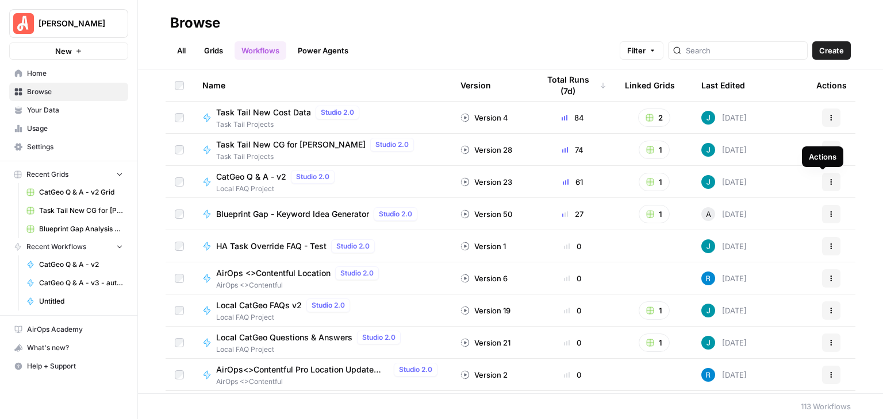
click at [827, 184] on icon "button" at bounding box center [830, 182] width 7 height 7
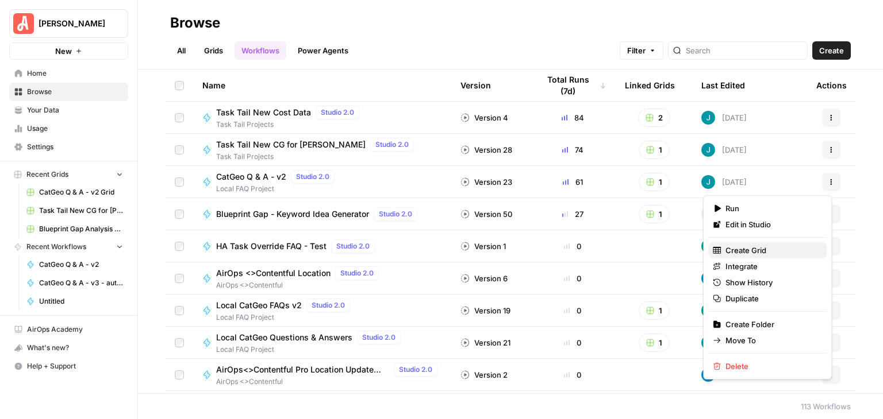
click at [739, 249] on span "Create Grid" at bounding box center [771, 250] width 92 height 11
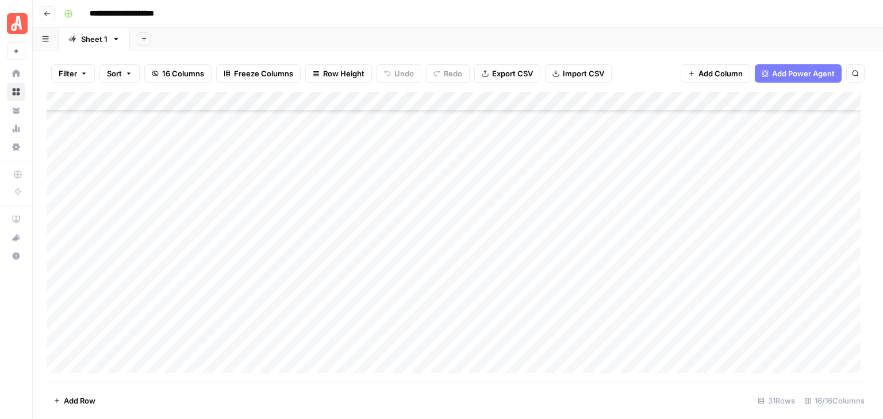
scroll to position [362, 0]
click at [673, 186] on div "Add Column" at bounding box center [458, 237] width 822 height 290
click at [673, 205] on div "Add Column" at bounding box center [458, 237] width 822 height 290
click at [675, 188] on div "Add Column" at bounding box center [458, 237] width 822 height 290
click at [673, 209] on div "Add Column" at bounding box center [458, 237] width 822 height 290
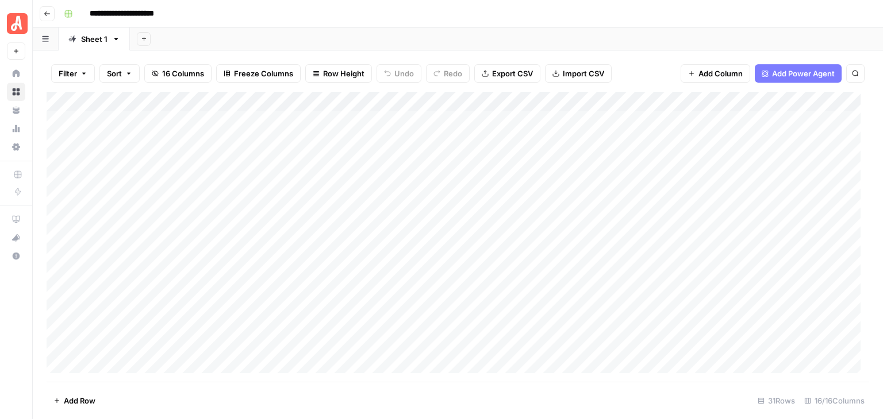
scroll to position [0, 0]
click at [59, 122] on div "Add Column" at bounding box center [458, 237] width 822 height 290
click at [57, 299] on div "Add Column" at bounding box center [458, 237] width 822 height 290
click at [91, 398] on span "Delete 25 Rows" at bounding box center [81, 400] width 56 height 11
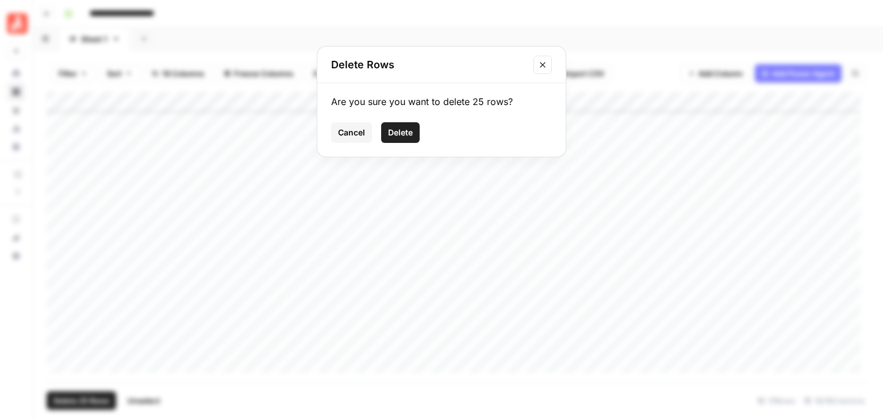
click at [398, 133] on span "Delete" at bounding box center [400, 132] width 25 height 11
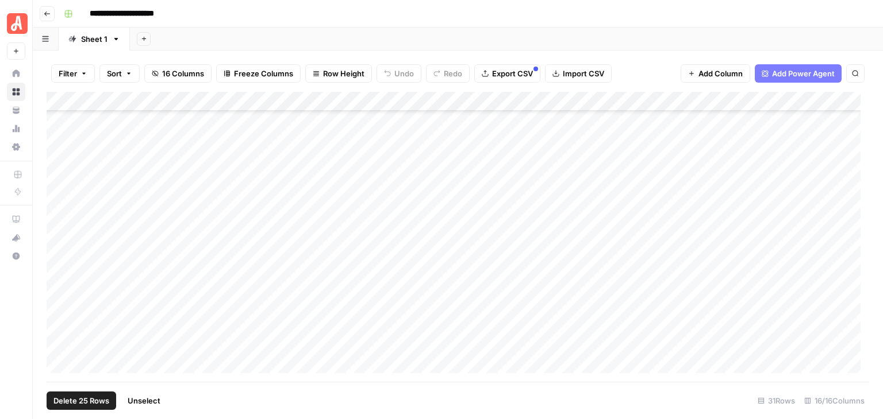
scroll to position [0, 0]
click at [85, 398] on span "Add Row" at bounding box center [80, 400] width 32 height 11
click at [83, 395] on span "Add Row" at bounding box center [80, 400] width 32 height 11
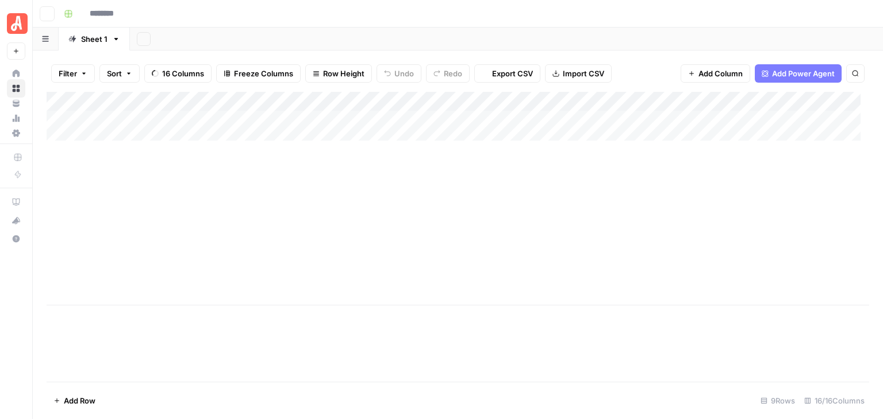
type input "**********"
click at [137, 125] on div "Add Column" at bounding box center [458, 199] width 822 height 214
click at [136, 123] on div "Add Column" at bounding box center [458, 199] width 822 height 214
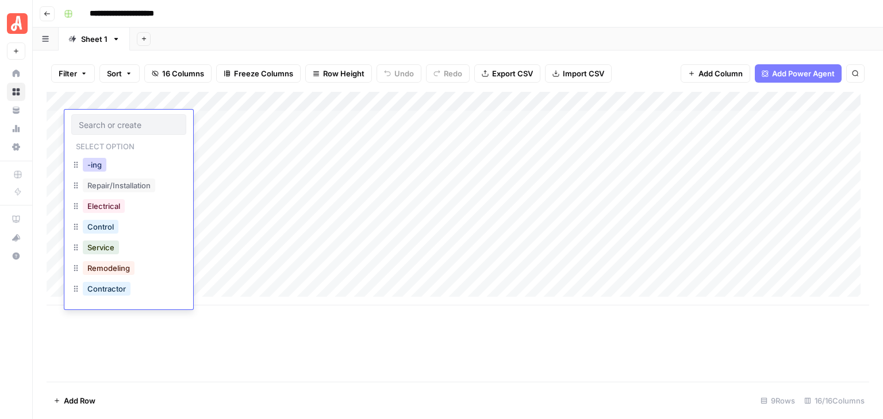
click at [92, 167] on button "-ing" at bounding box center [95, 165] width 24 height 14
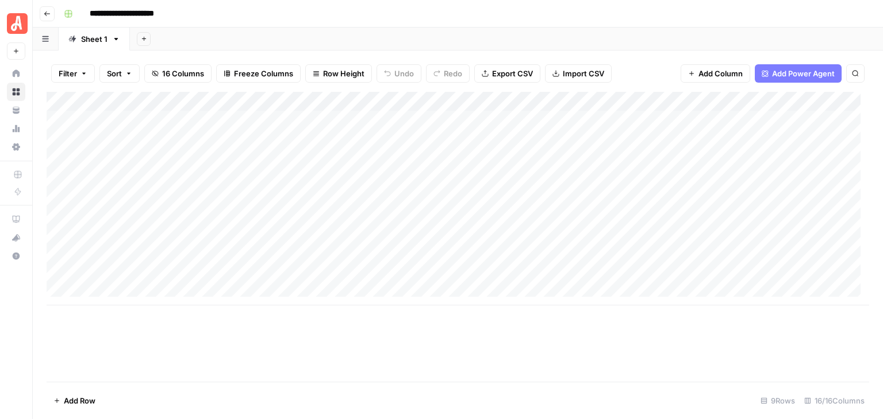
click at [121, 140] on div "Add Column" at bounding box center [458, 199] width 822 height 214
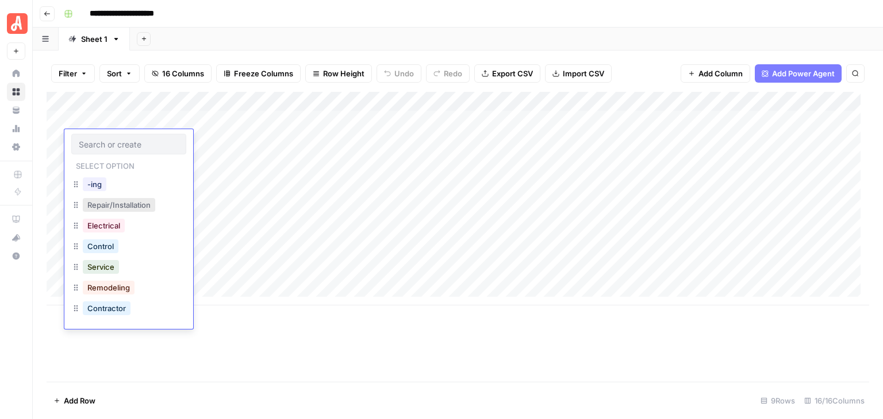
click at [137, 205] on button "Repair/Installation" at bounding box center [119, 205] width 72 height 14
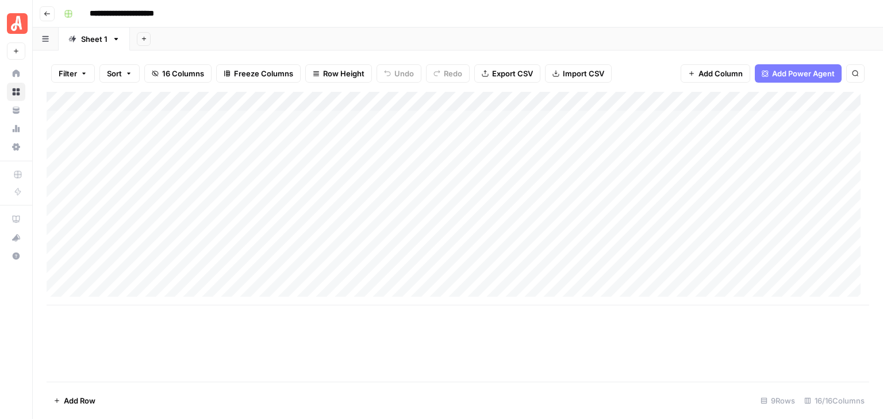
click at [136, 164] on div "Add Column" at bounding box center [458, 199] width 822 height 214
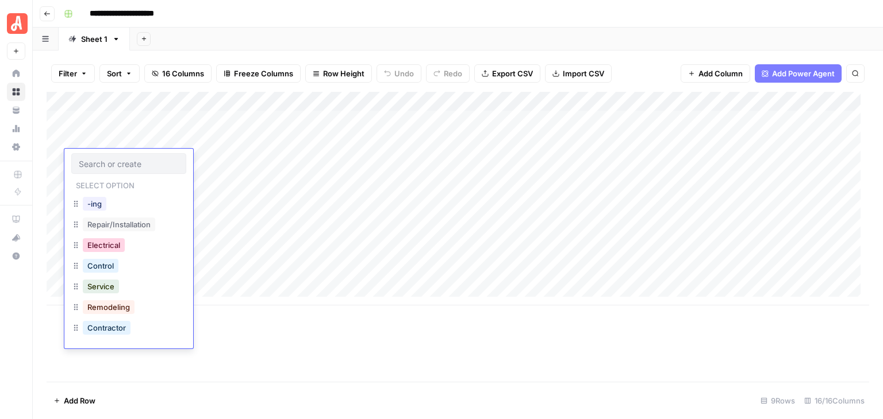
click at [103, 245] on button "Electrical" at bounding box center [104, 245] width 42 height 14
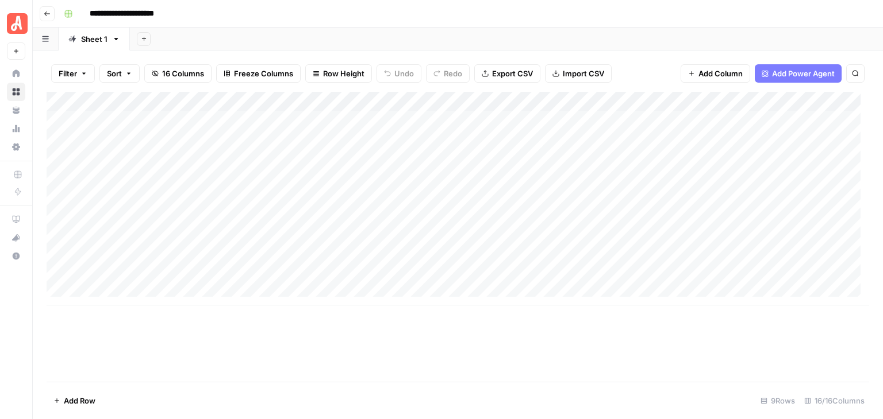
click at [130, 176] on div "Add Column" at bounding box center [458, 199] width 822 height 214
click at [130, 178] on div "Add Column" at bounding box center [458, 199] width 822 height 214
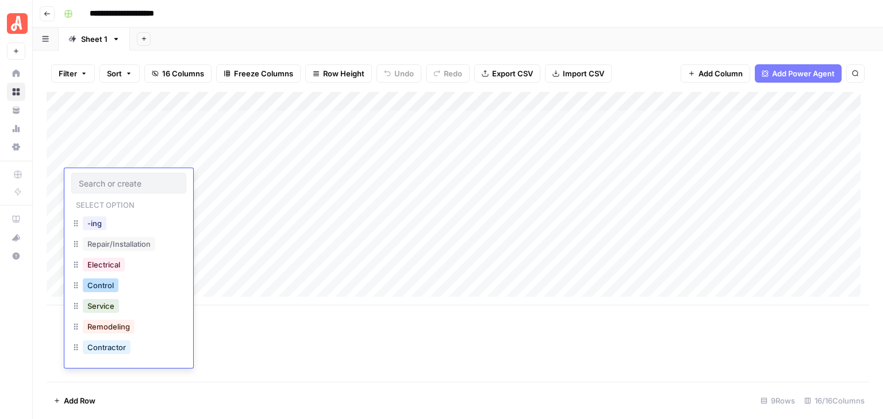
click at [101, 286] on button "Control" at bounding box center [101, 286] width 36 height 14
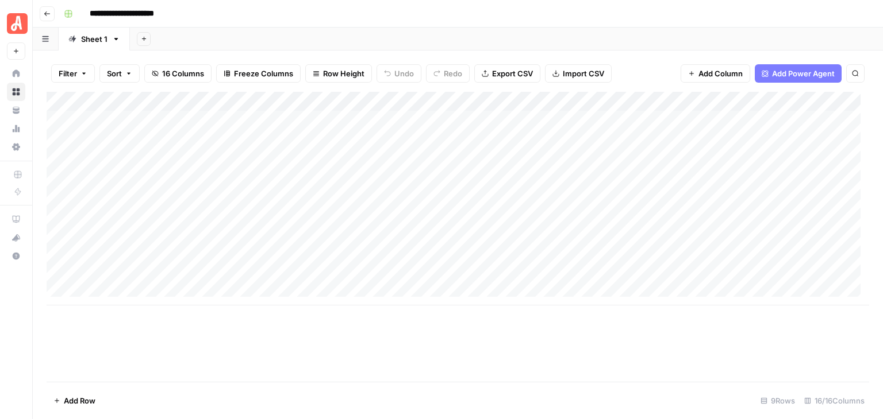
click at [131, 201] on div "Add Column" at bounding box center [458, 199] width 822 height 214
click at [132, 201] on div "Add Column" at bounding box center [458, 199] width 822 height 214
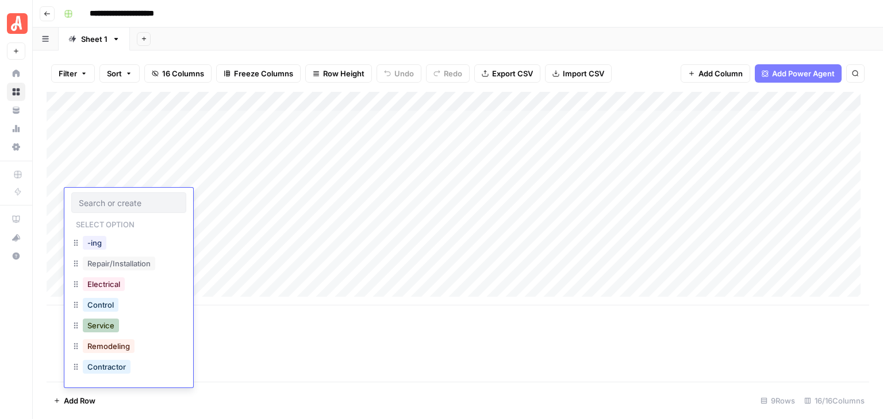
click at [103, 330] on button "Service" at bounding box center [101, 326] width 36 height 14
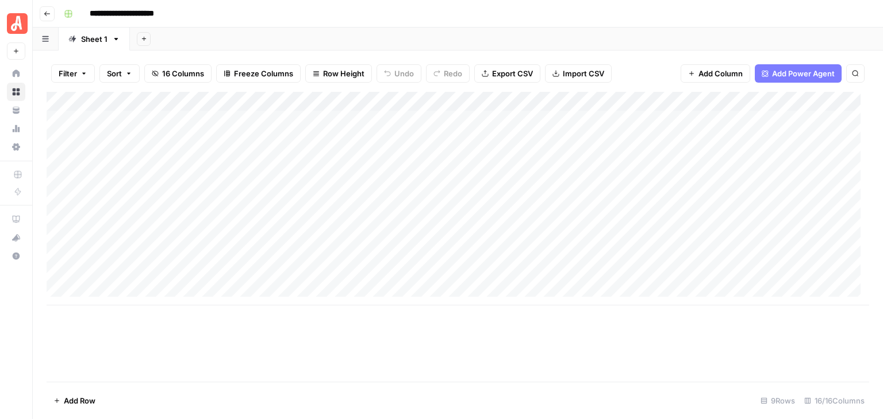
click at [134, 223] on div "Add Column" at bounding box center [458, 199] width 822 height 214
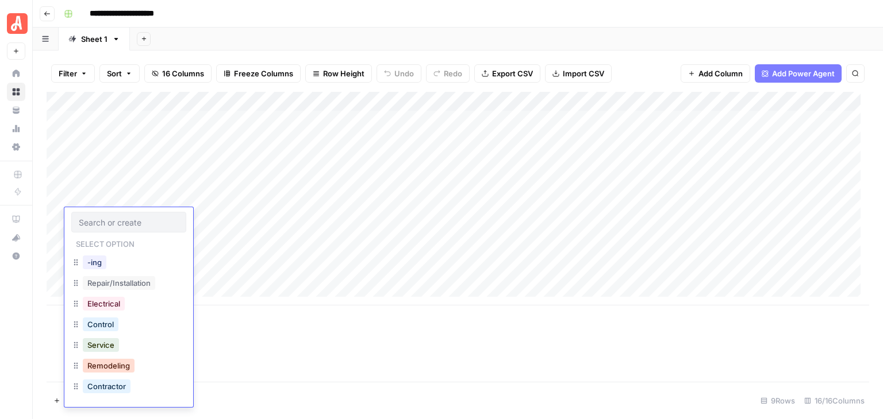
click at [121, 361] on button "Remodeling" at bounding box center [109, 366] width 52 height 14
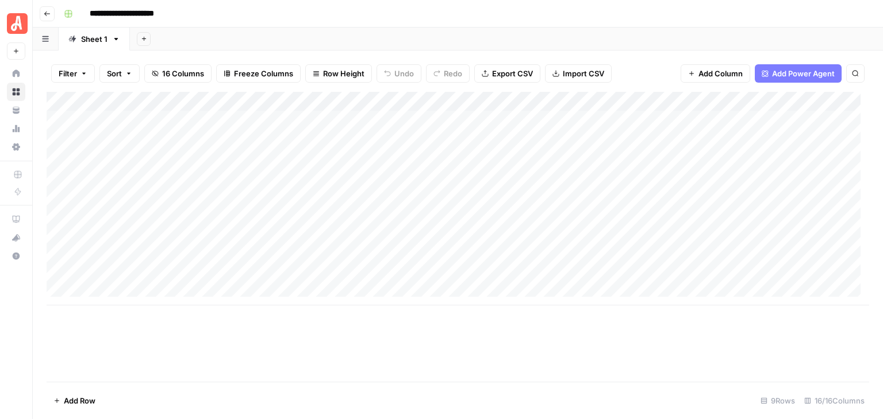
click at [131, 244] on div "Add Column" at bounding box center [458, 199] width 822 height 214
click at [132, 244] on div "Add Column" at bounding box center [458, 199] width 822 height 214
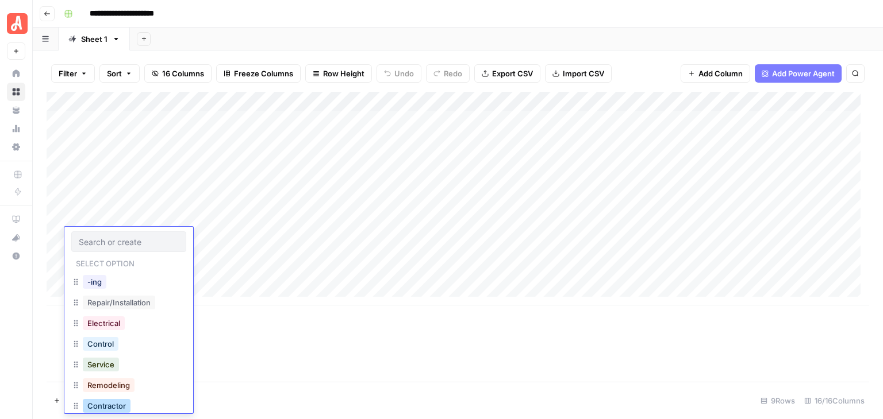
click at [120, 405] on button "Contractor" at bounding box center [107, 406] width 48 height 14
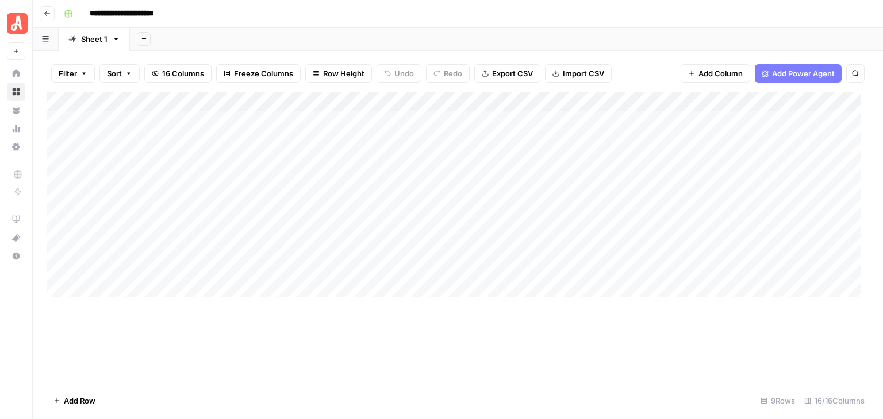
click at [308, 118] on div "Add Column" at bounding box center [458, 199] width 822 height 214
click at [323, 140] on div "Add Column" at bounding box center [458, 199] width 822 height 214
click at [327, 133] on div "Add Column" at bounding box center [458, 199] width 822 height 214
type textarea "**********"
click at [315, 157] on div "Add Column" at bounding box center [458, 199] width 822 height 214
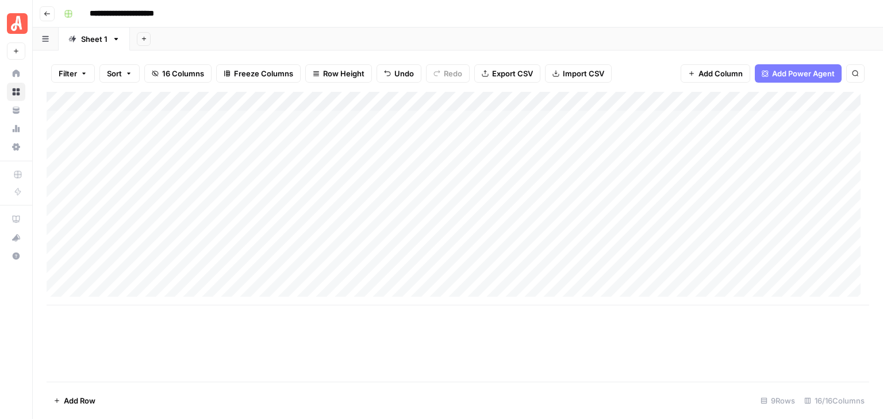
click at [315, 157] on div "Add Column" at bounding box center [458, 199] width 822 height 214
type textarea "**********"
click at [335, 173] on div "Add Column" at bounding box center [458, 199] width 822 height 214
click at [334, 174] on div "Add Column" at bounding box center [458, 199] width 822 height 214
type textarea "**********"
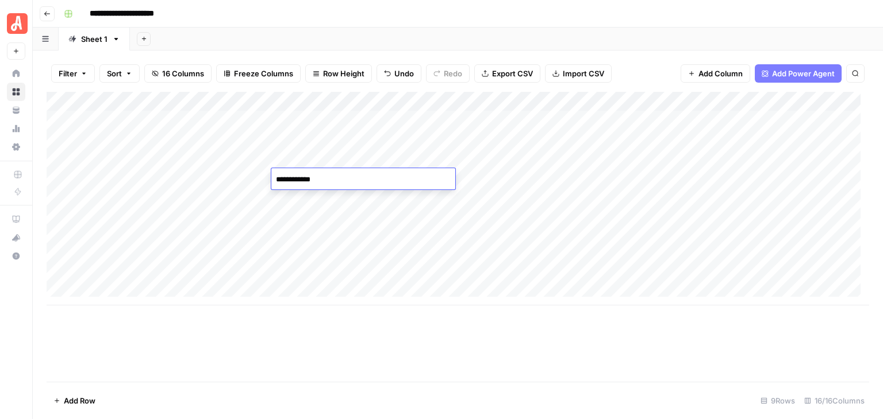
click at [314, 199] on div "Add Column" at bounding box center [458, 199] width 822 height 214
type textarea "**********"
click at [309, 218] on div "Add Column" at bounding box center [458, 199] width 822 height 214
click at [308, 218] on div "Add Column" at bounding box center [458, 199] width 822 height 214
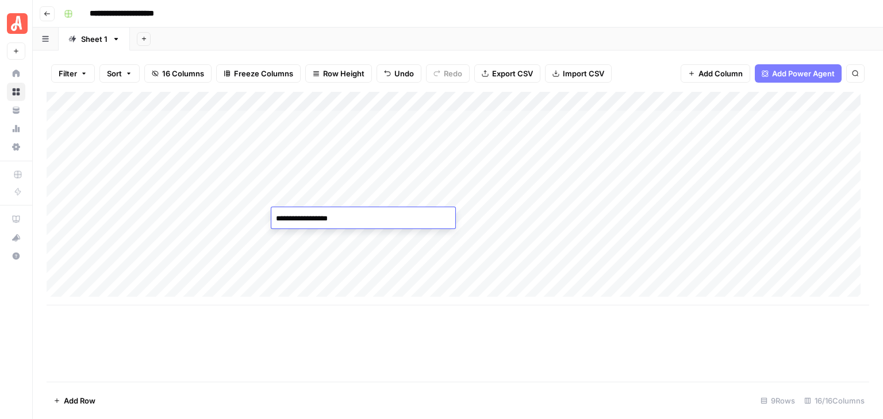
type textarea "**********"
click at [314, 241] on div "Add Column" at bounding box center [458, 199] width 822 height 214
type textarea "**********"
click at [396, 330] on div "Add Column" at bounding box center [458, 237] width 822 height 290
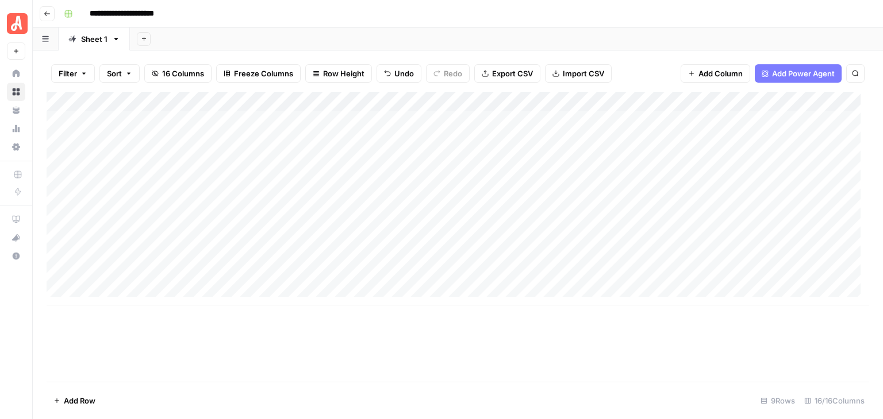
click at [437, 122] on div "Add Column" at bounding box center [458, 199] width 822 height 214
click at [315, 125] on div "Add Column" at bounding box center [458, 199] width 822 height 214
type textarea "*******"
click at [509, 16] on div "**********" at bounding box center [465, 14] width 812 height 18
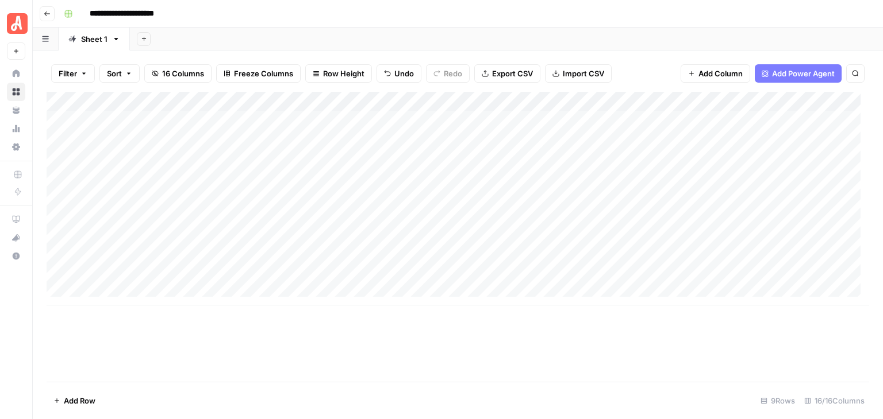
click at [579, 325] on div "Add Column" at bounding box center [458, 237] width 822 height 290
click at [434, 124] on div "Add Column" at bounding box center [458, 199] width 822 height 214
click at [538, 336] on div "Add Column" at bounding box center [458, 237] width 822 height 290
click at [630, 118] on div "Add Column" at bounding box center [458, 199] width 822 height 214
click at [656, 119] on div "Add Column" at bounding box center [458, 199] width 822 height 214
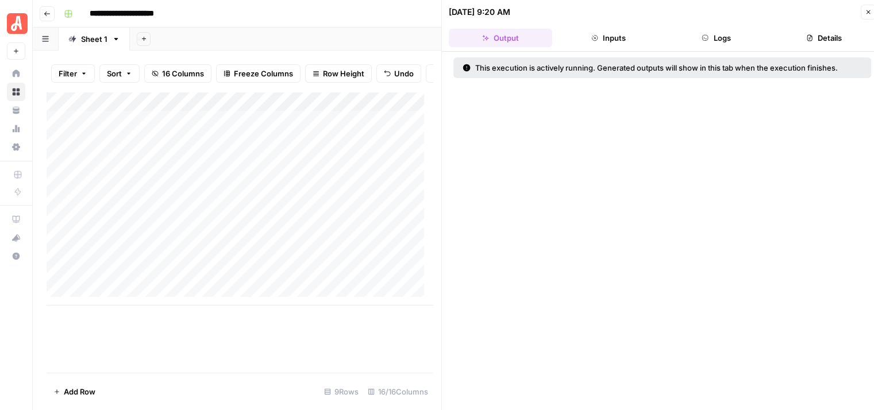
click at [719, 31] on button "Logs" at bounding box center [716, 38] width 103 height 18
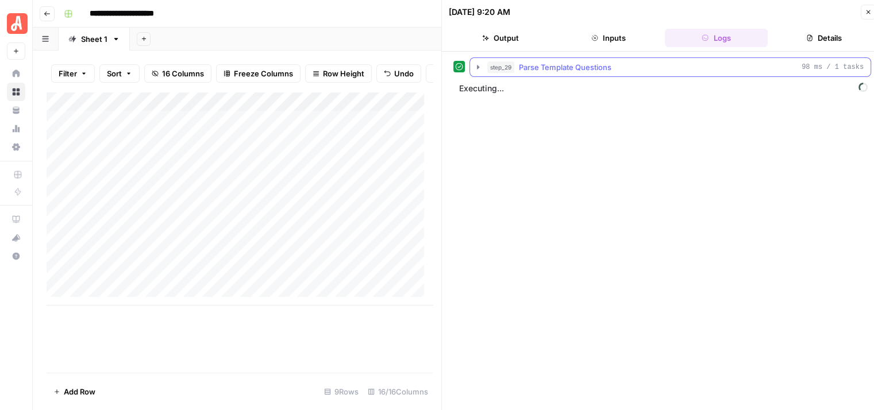
click at [481, 67] on icon "button" at bounding box center [477, 67] width 9 height 9
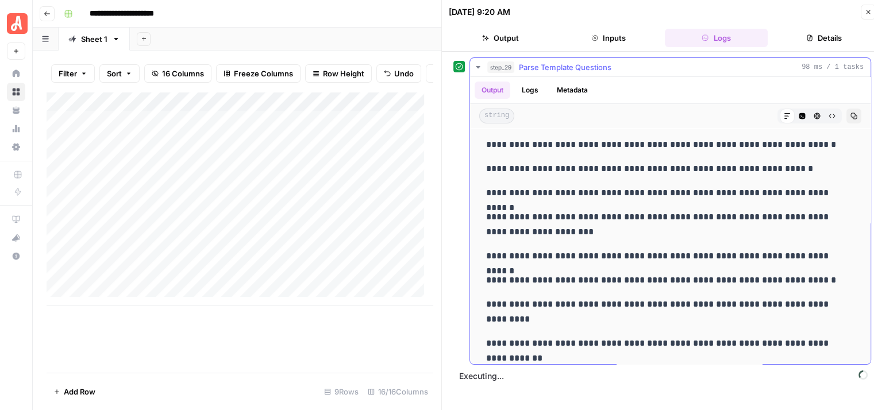
click at [476, 64] on icon "button" at bounding box center [477, 67] width 9 height 9
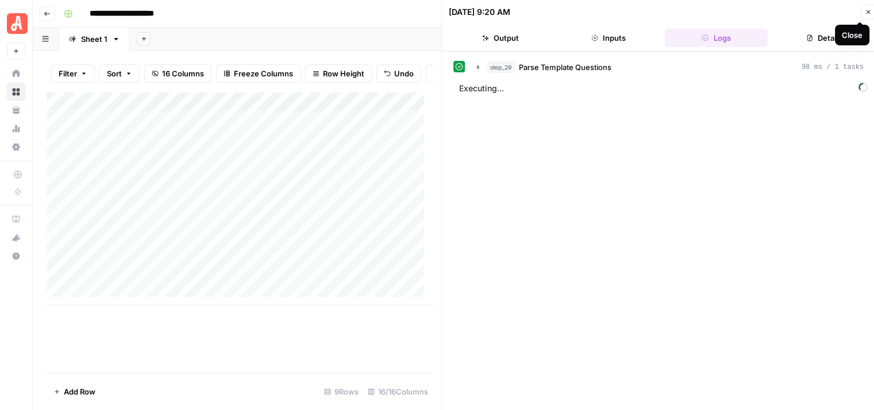
click at [866, 10] on icon "button" at bounding box center [868, 12] width 7 height 7
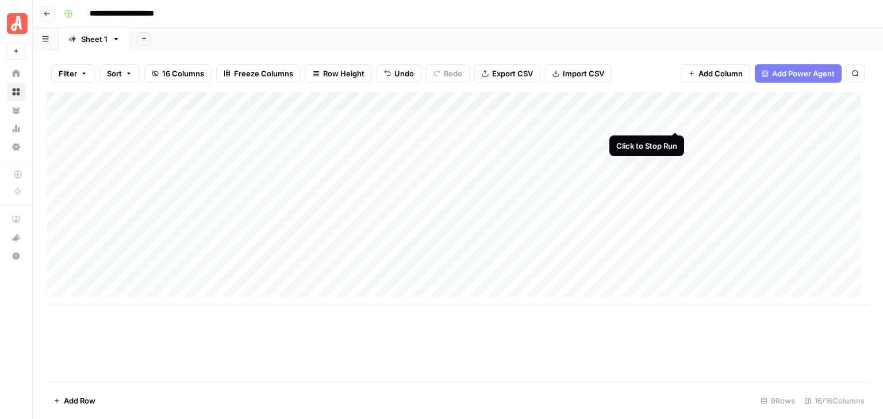
click at [678, 118] on div "Add Column" at bounding box center [458, 199] width 822 height 214
click at [141, 11] on input "**********" at bounding box center [133, 14] width 99 height 18
type input "**********"
click at [415, 7] on div "**********" at bounding box center [465, 14] width 812 height 18
click at [46, 15] on icon "button" at bounding box center [47, 13] width 6 height 5
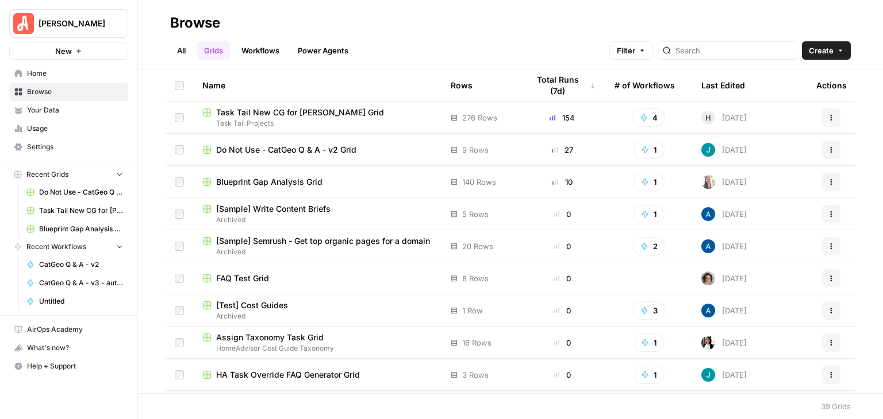
click at [827, 152] on icon "button" at bounding box center [830, 150] width 7 height 7
click at [749, 245] on span "Delete" at bounding box center [771, 244] width 92 height 11
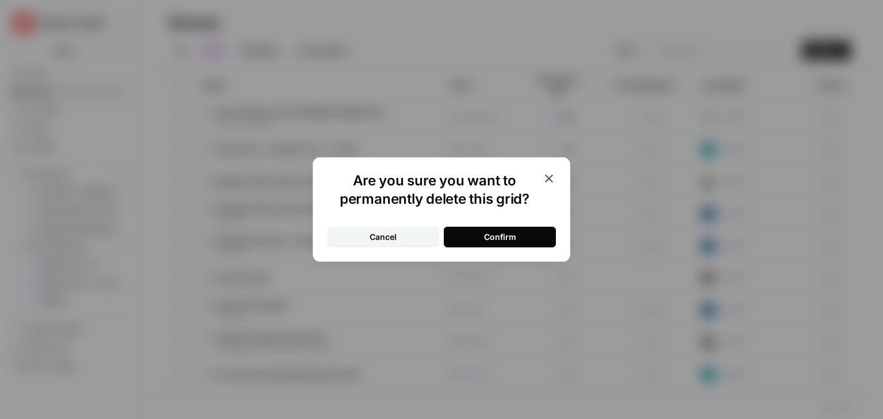
click at [515, 232] on div "Confirm" at bounding box center [500, 237] width 32 height 11
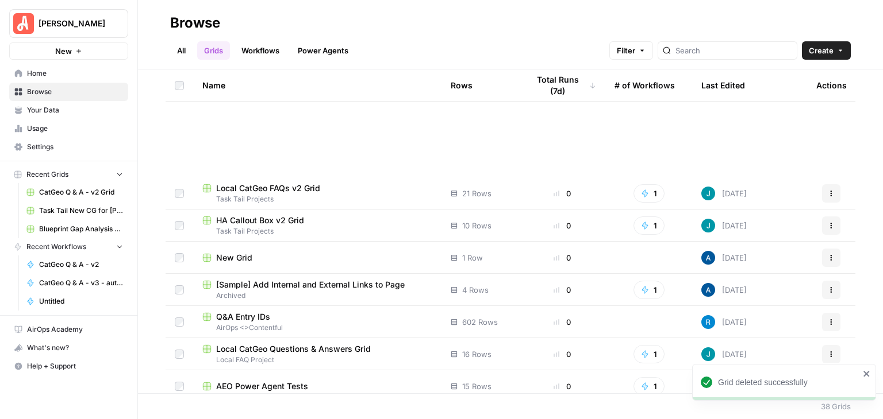
scroll to position [931, 0]
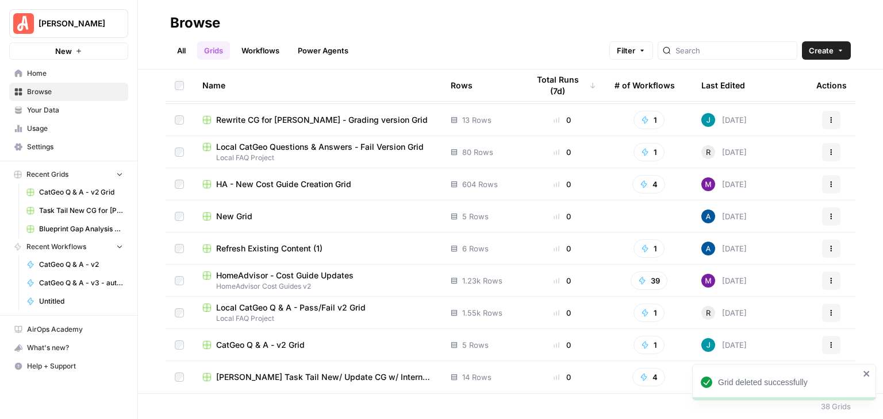
click at [285, 344] on span "CatGeo Q & A - v2 Grid" at bounding box center [260, 345] width 88 height 11
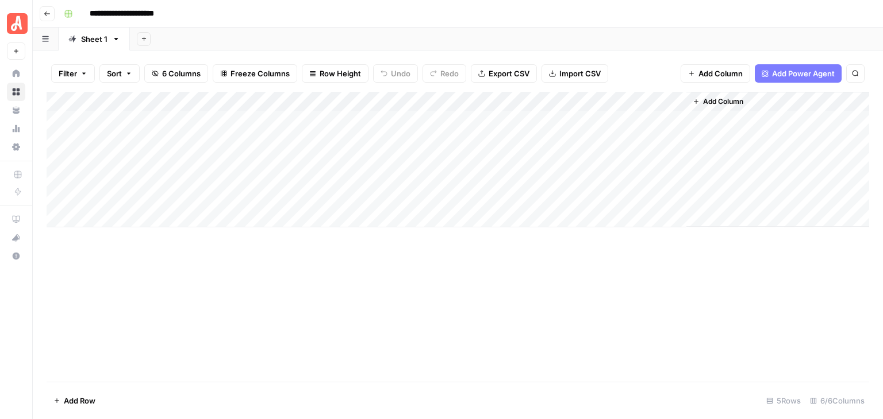
click at [124, 122] on div "Add Column" at bounding box center [458, 160] width 822 height 136
click at [126, 120] on div "Add Column" at bounding box center [458, 160] width 822 height 136
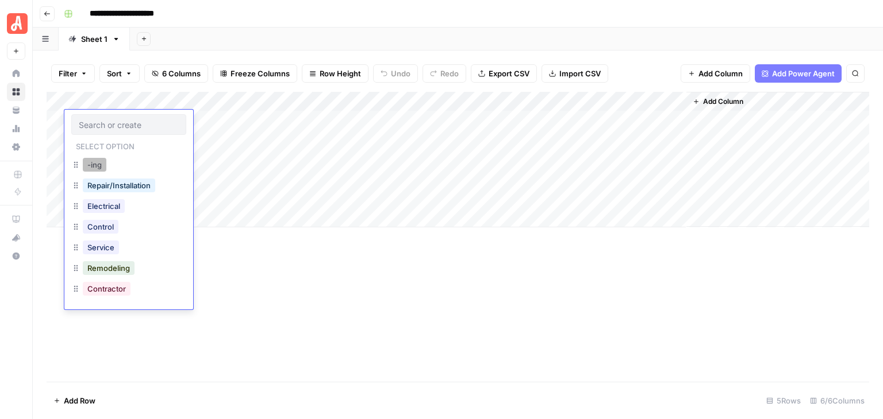
click at [99, 160] on button "-ing" at bounding box center [95, 165] width 24 height 14
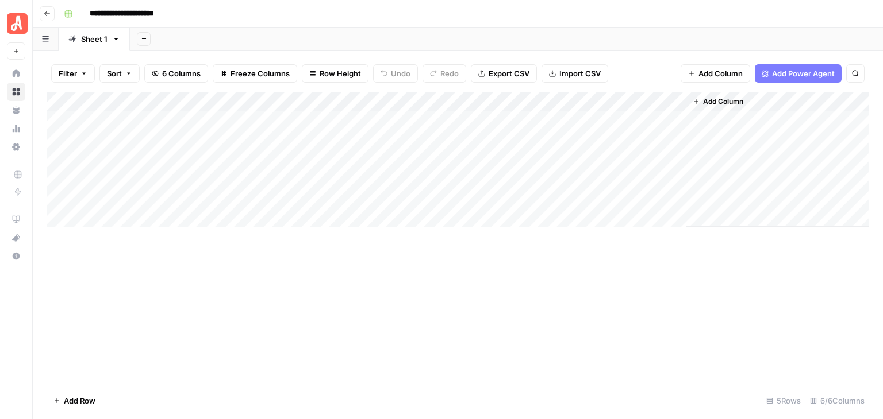
click at [132, 141] on div "Add Column" at bounding box center [458, 160] width 822 height 136
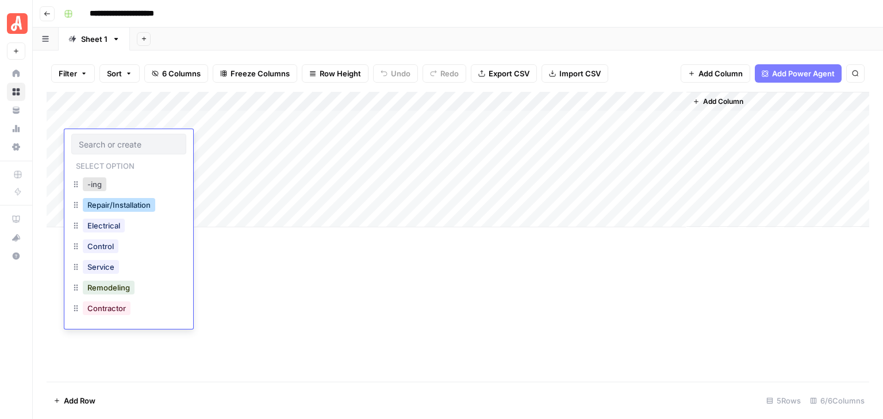
click at [148, 205] on button "Repair/Installation" at bounding box center [119, 205] width 72 height 14
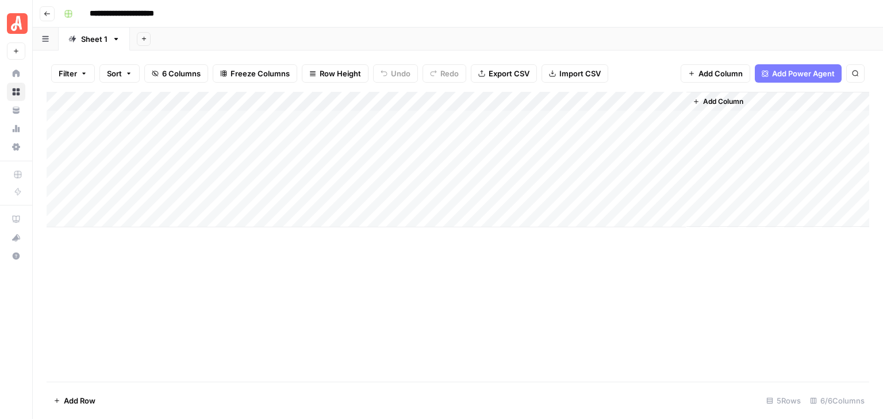
click at [128, 157] on div "Add Column" at bounding box center [458, 160] width 822 height 136
click at [133, 158] on div "Add Column" at bounding box center [458, 160] width 822 height 136
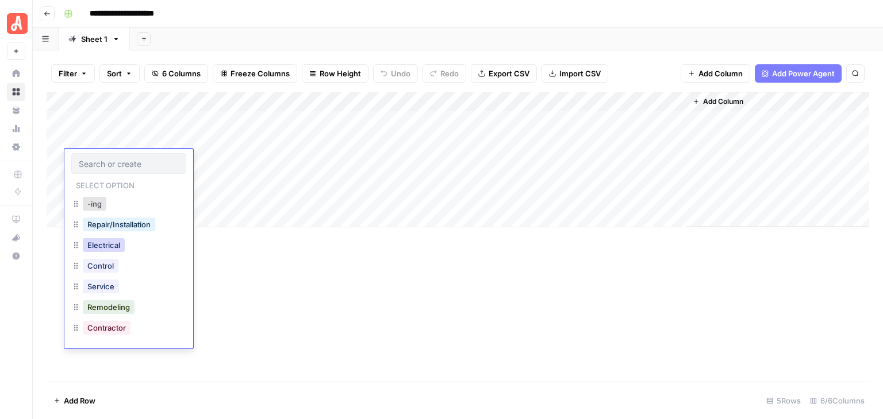
click at [117, 246] on button "Electrical" at bounding box center [104, 245] width 42 height 14
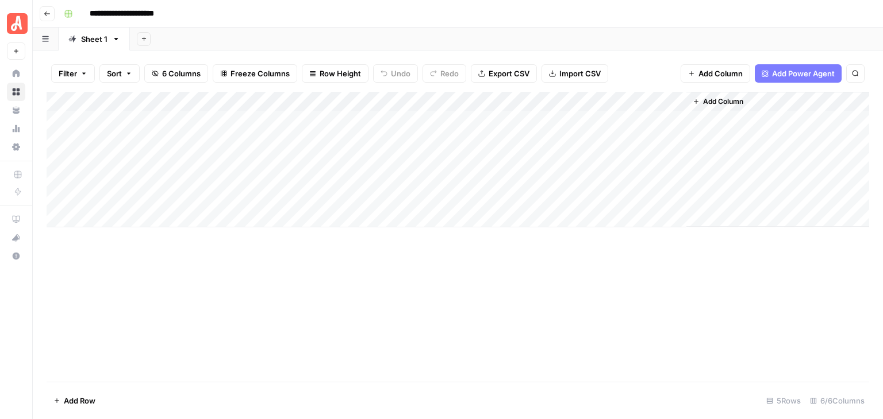
click at [122, 181] on div "Add Column" at bounding box center [458, 160] width 822 height 136
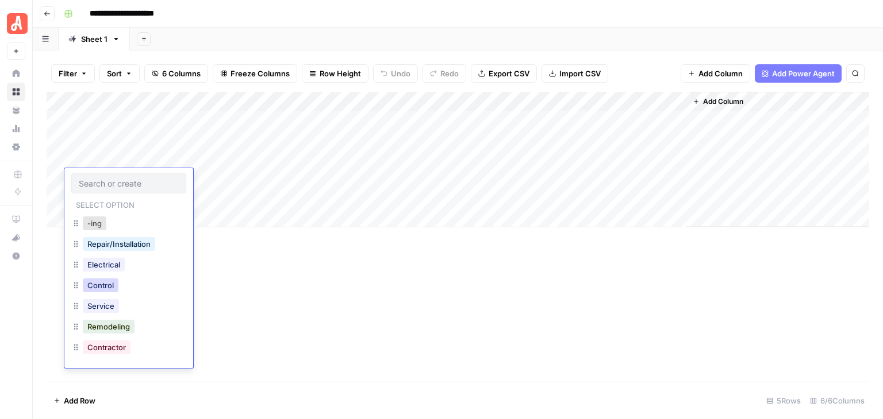
click at [117, 286] on button "Control" at bounding box center [101, 286] width 36 height 14
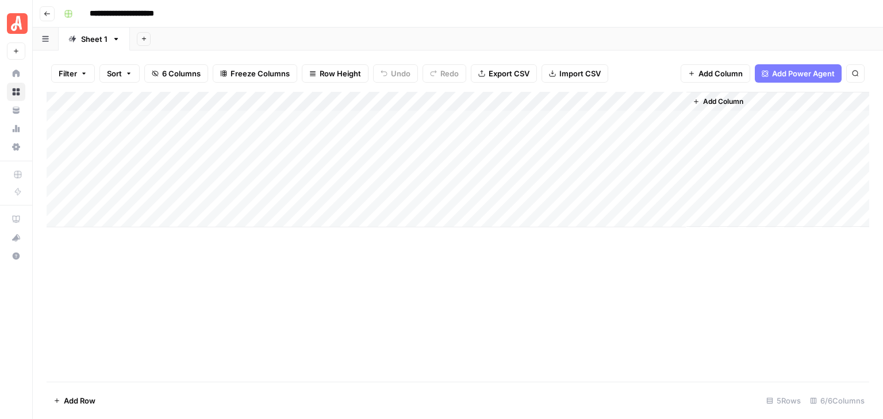
click at [136, 199] on div "Add Column" at bounding box center [458, 160] width 822 height 136
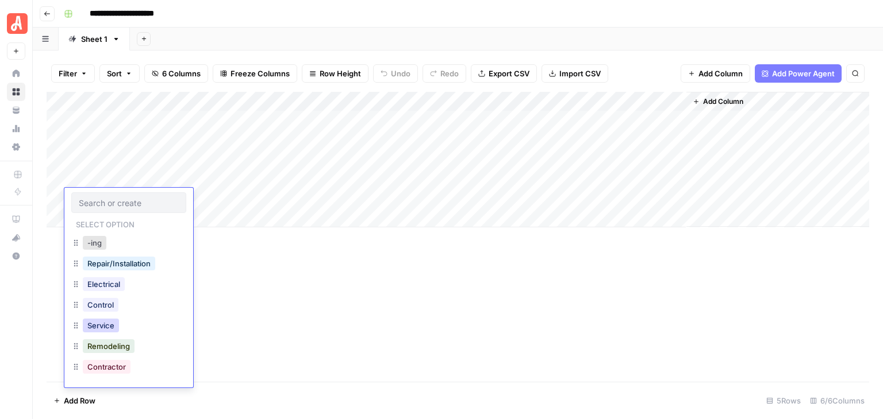
click at [108, 327] on button "Service" at bounding box center [101, 326] width 36 height 14
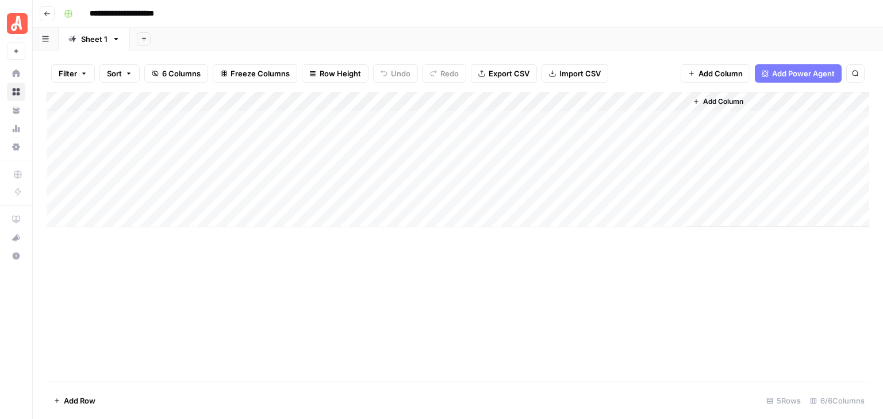
click at [102, 211] on div "Add Column" at bounding box center [458, 160] width 822 height 136
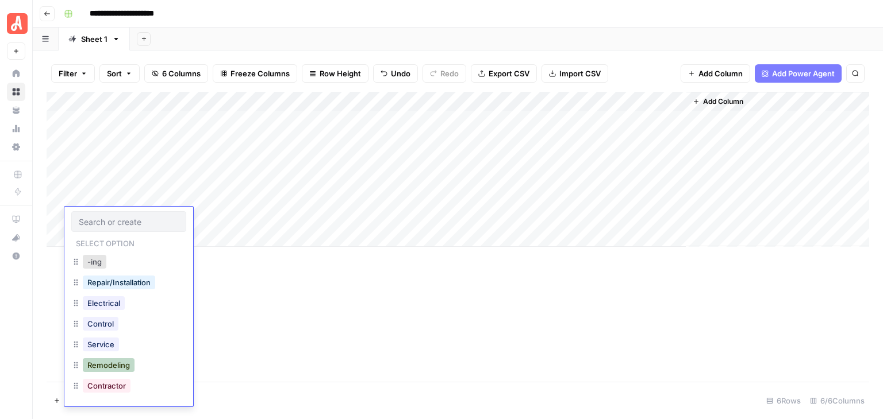
click at [124, 367] on button "Remodeling" at bounding box center [109, 366] width 52 height 14
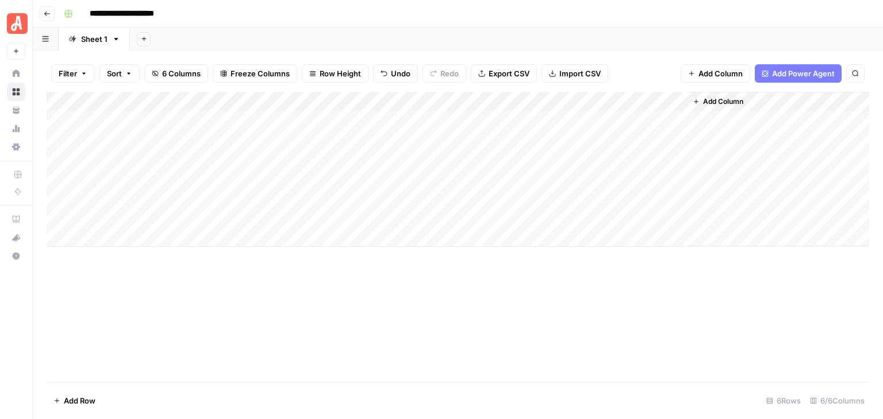
click at [94, 242] on div "Add Column" at bounding box center [458, 169] width 822 height 155
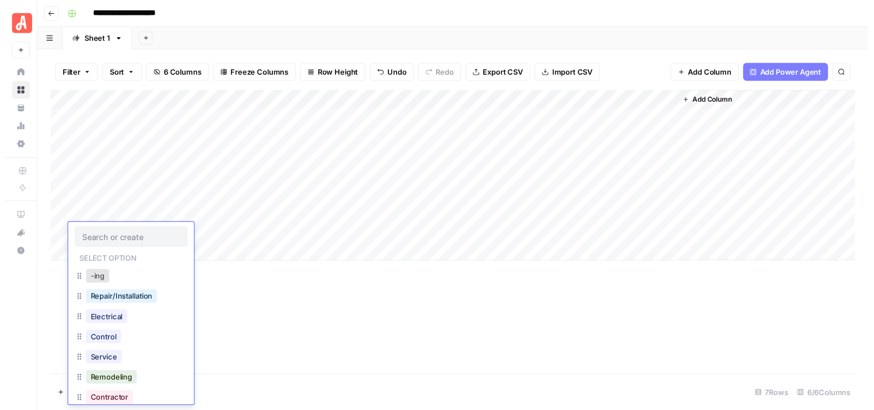
scroll to position [13, 0]
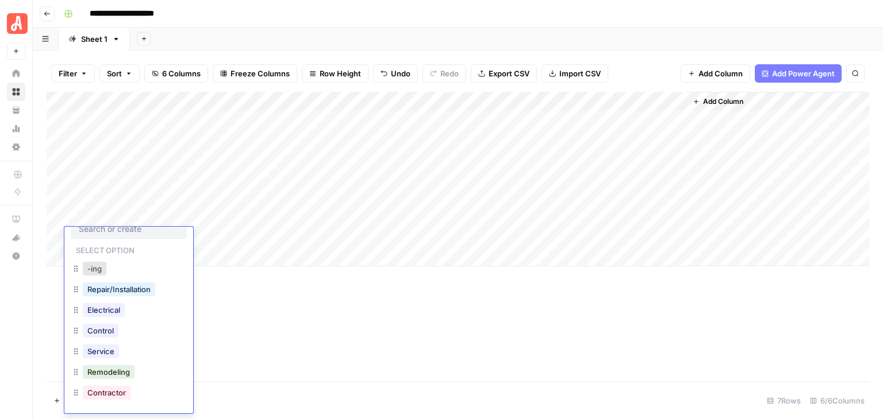
click at [120, 385] on div "Contractor" at bounding box center [106, 393] width 52 height 16
click at [120, 395] on button "Contractor" at bounding box center [107, 393] width 48 height 14
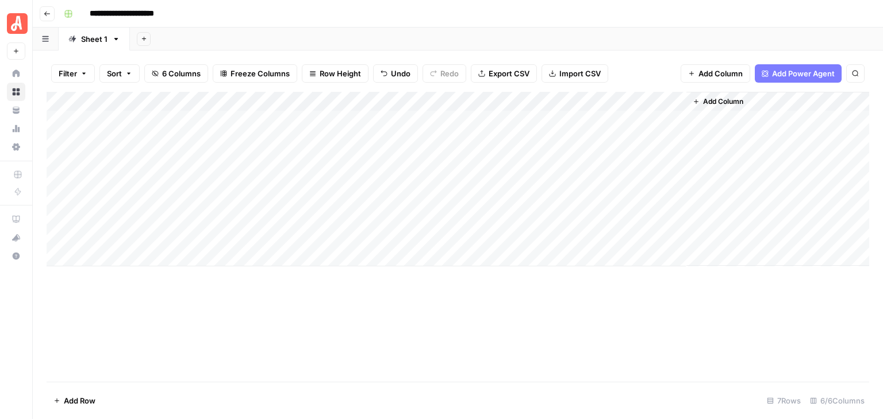
click at [276, 297] on div "Add Column" at bounding box center [458, 237] width 822 height 290
click at [333, 122] on div "Add Column" at bounding box center [458, 179] width 822 height 175
click at [336, 123] on div "Add Column" at bounding box center [458, 179] width 822 height 175
type textarea "*******"
click at [317, 141] on div "Add Column" at bounding box center [458, 179] width 822 height 175
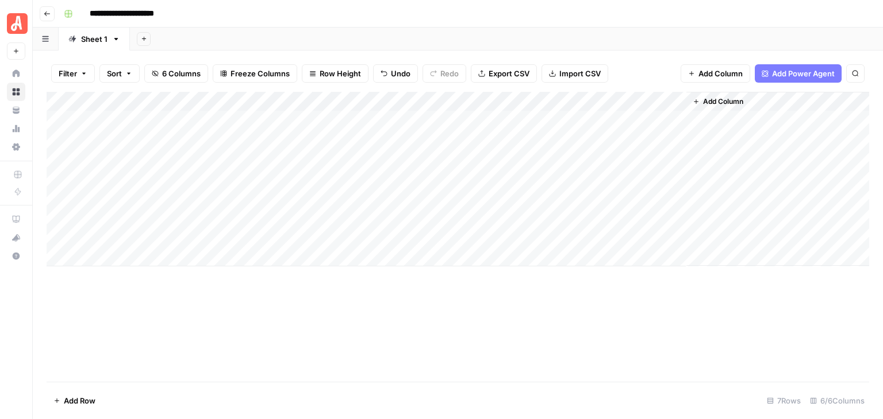
click at [317, 142] on div "Add Column" at bounding box center [458, 179] width 822 height 175
type textarea "*"
type textarea "******"
click at [331, 165] on div "Add Column" at bounding box center [458, 179] width 822 height 175
click at [331, 163] on div "Add Column" at bounding box center [458, 179] width 822 height 175
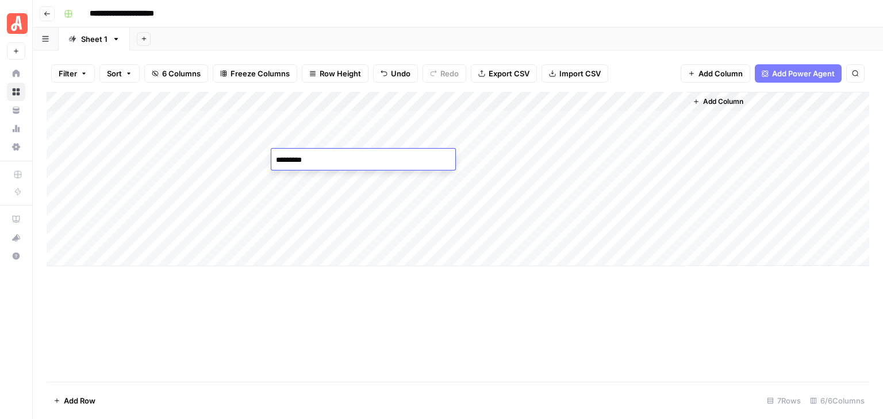
type textarea "**********"
click at [316, 178] on div "Add Column" at bounding box center [458, 179] width 822 height 175
type textarea "*******"
click at [322, 196] on div "Add Column" at bounding box center [458, 179] width 822 height 175
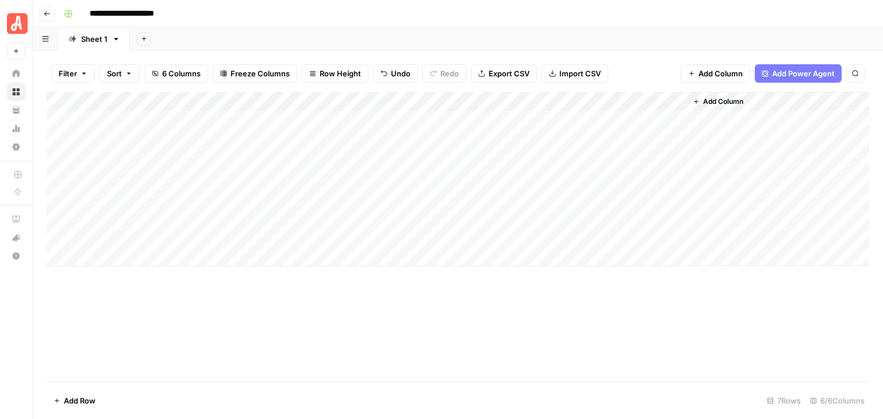
click at [322, 196] on div "Add Column" at bounding box center [458, 179] width 822 height 175
type textarea "*******"
click at [319, 218] on div "Add Column" at bounding box center [458, 179] width 822 height 175
type textarea "**********"
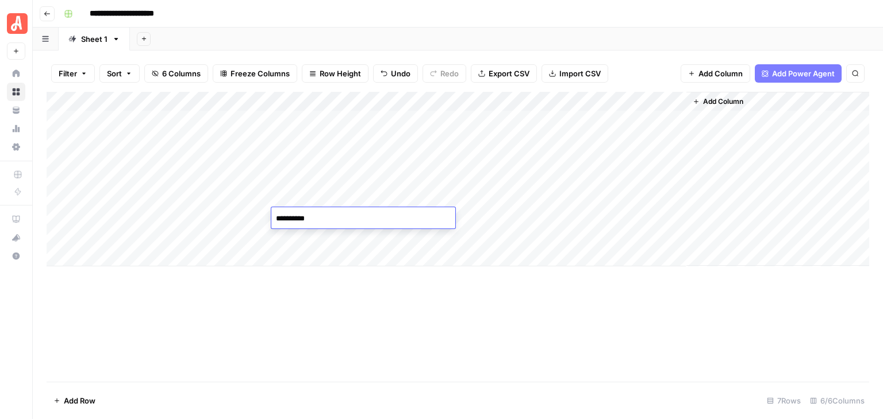
click at [321, 243] on div "Add Column" at bounding box center [458, 179] width 822 height 175
click at [321, 242] on div "Add Column" at bounding box center [458, 179] width 822 height 175
type textarea "**********"
click at [285, 217] on div "Add Column" at bounding box center [458, 179] width 822 height 175
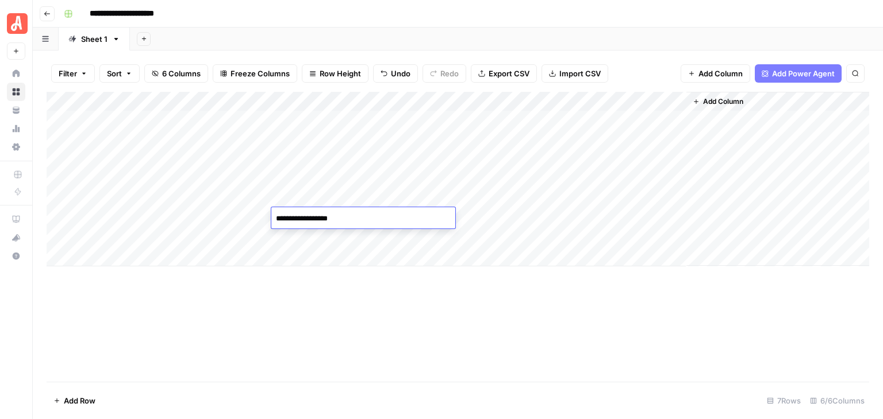
type textarea "**********"
click at [309, 196] on div "Add Column" at bounding box center [458, 179] width 822 height 175
click at [305, 195] on div "Add Column" at bounding box center [458, 179] width 822 height 175
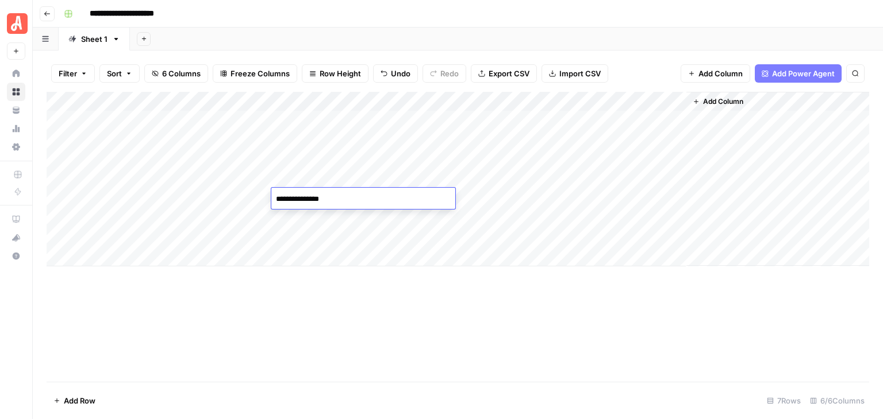
type textarea "**********"
click at [302, 178] on div "Add Column" at bounding box center [458, 179] width 822 height 175
click at [292, 181] on div "Add Column" at bounding box center [458, 179] width 822 height 175
type textarea "**********"
click at [295, 136] on div "Add Column" at bounding box center [458, 179] width 822 height 175
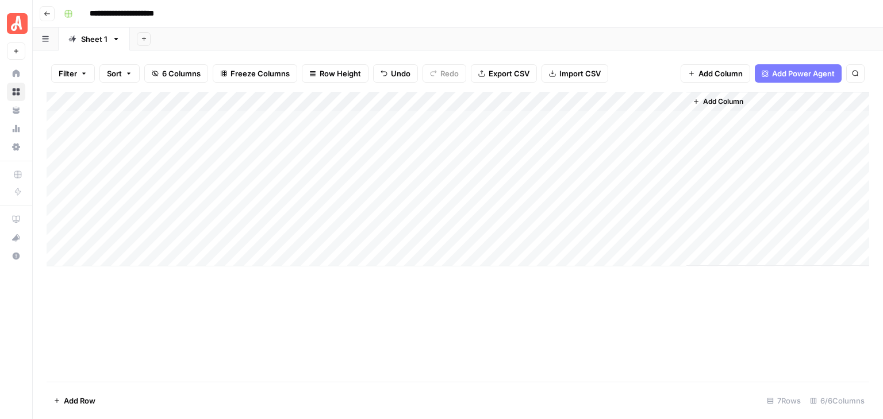
click at [296, 136] on div "Add Column" at bounding box center [458, 179] width 822 height 175
type textarea "**********"
click at [469, 16] on div "**********" at bounding box center [465, 14] width 812 height 18
click at [435, 121] on div "Add Column" at bounding box center [458, 179] width 822 height 175
click at [541, 323] on div "Add Column" at bounding box center [458, 237] width 822 height 290
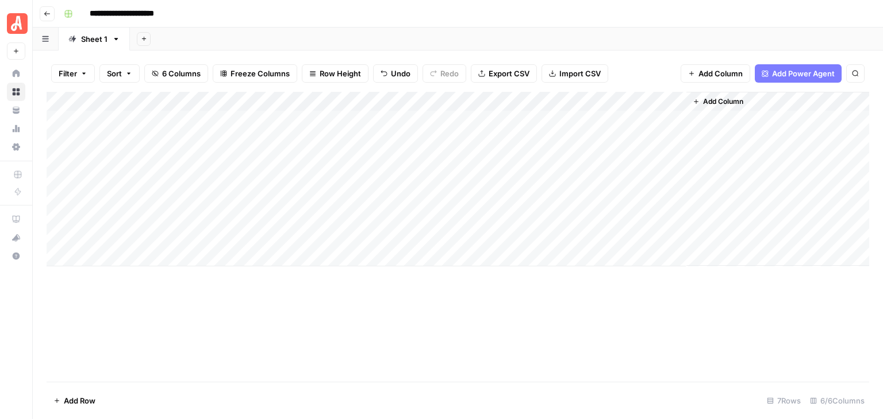
click at [632, 120] on div "Add Column" at bounding box center [458, 179] width 822 height 175
click at [665, 101] on div "Add Column" at bounding box center [458, 179] width 822 height 175
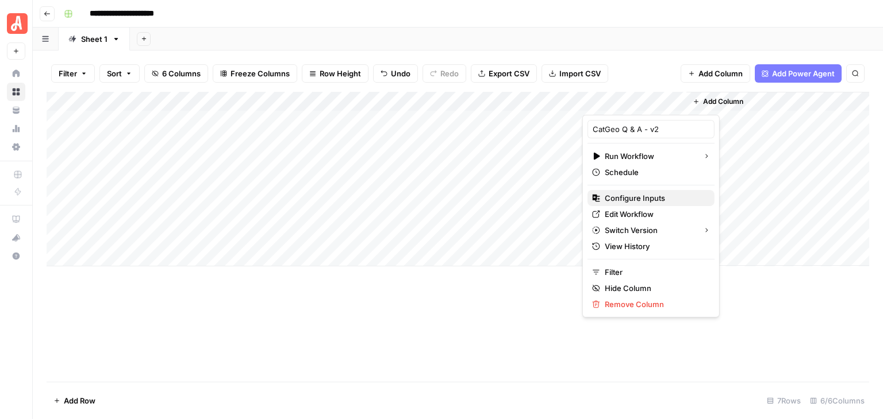
click at [666, 197] on span "Configure Inputs" at bounding box center [654, 197] width 101 height 11
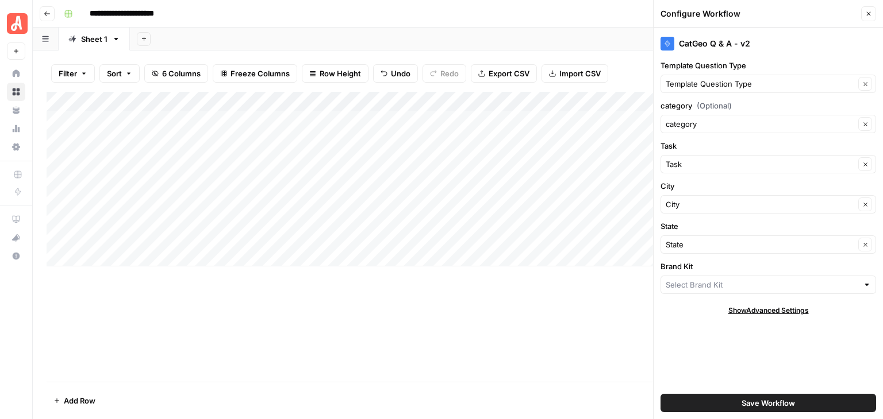
click at [865, 283] on div at bounding box center [866, 284] width 8 height 11
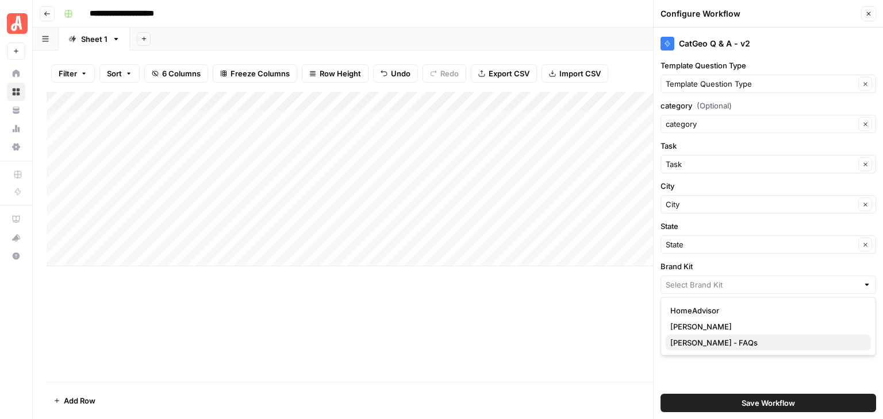
click at [714, 342] on span "Angi - FAQs" at bounding box center [765, 342] width 191 height 11
type input "Angi - FAQs"
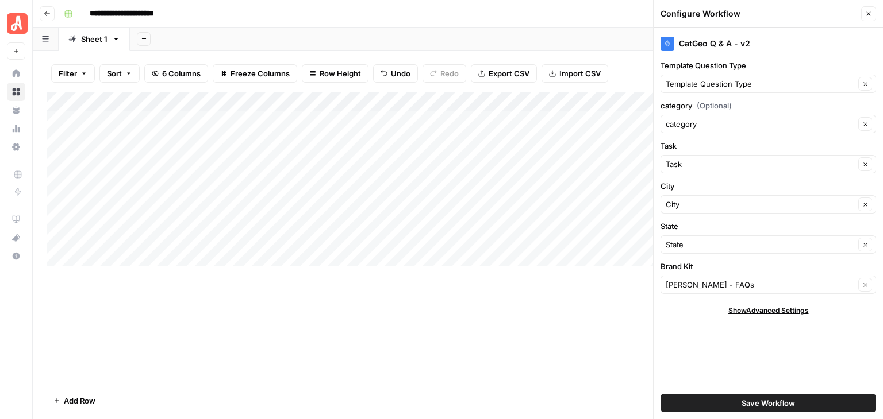
click at [779, 400] on span "Save Workflow" at bounding box center [767, 403] width 53 height 11
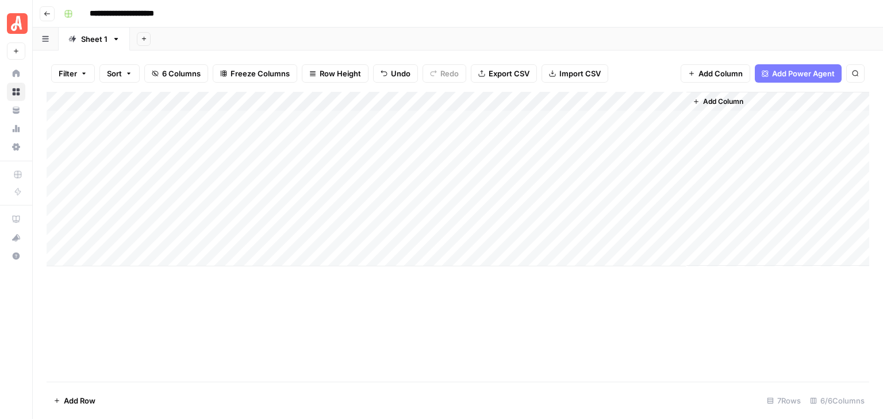
click at [632, 120] on div "Add Column" at bounding box center [458, 179] width 822 height 175
click at [675, 119] on div "Add Column" at bounding box center [458, 179] width 822 height 175
click at [662, 99] on div "Add Column" at bounding box center [458, 179] width 822 height 175
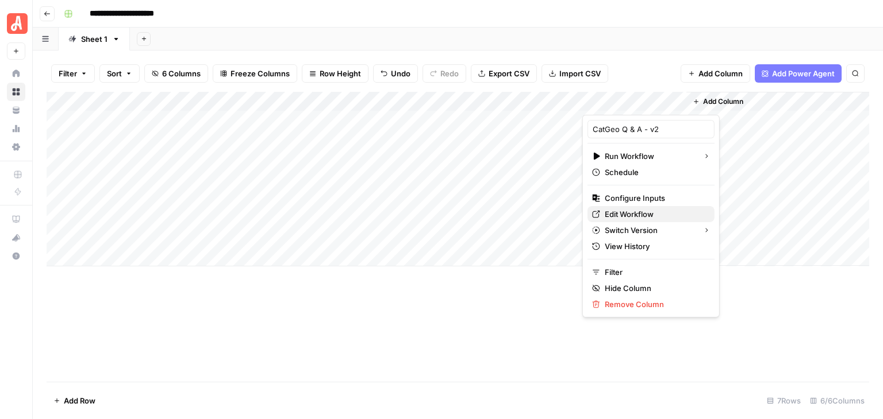
click at [648, 211] on span "Edit Workflow" at bounding box center [654, 214] width 101 height 11
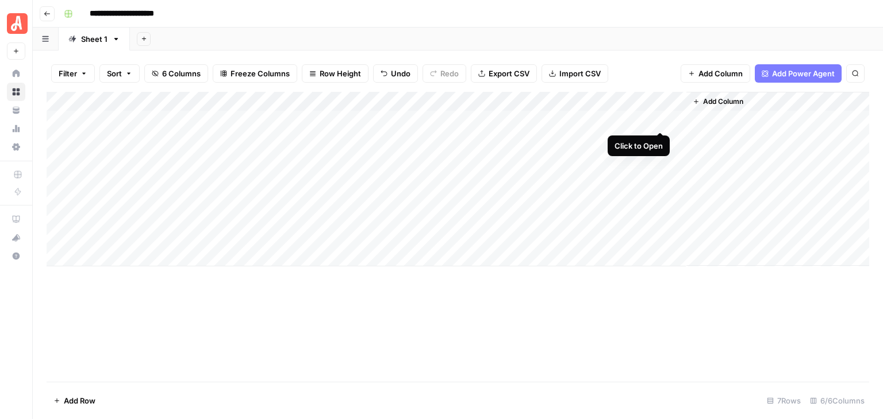
click at [659, 119] on div "Add Column" at bounding box center [458, 179] width 822 height 175
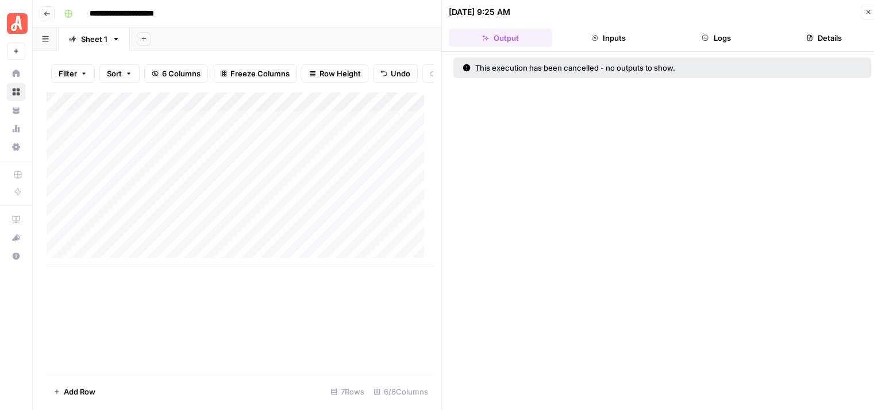
click at [734, 33] on button "Logs" at bounding box center [716, 38] width 103 height 18
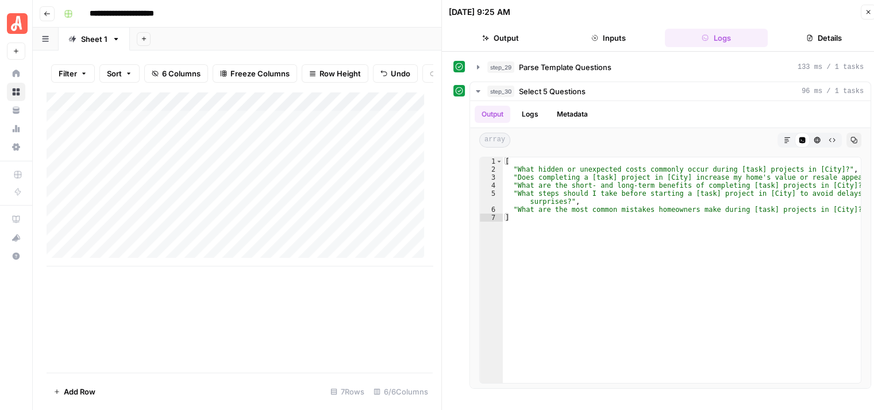
click at [866, 14] on icon "button" at bounding box center [868, 12] width 7 height 7
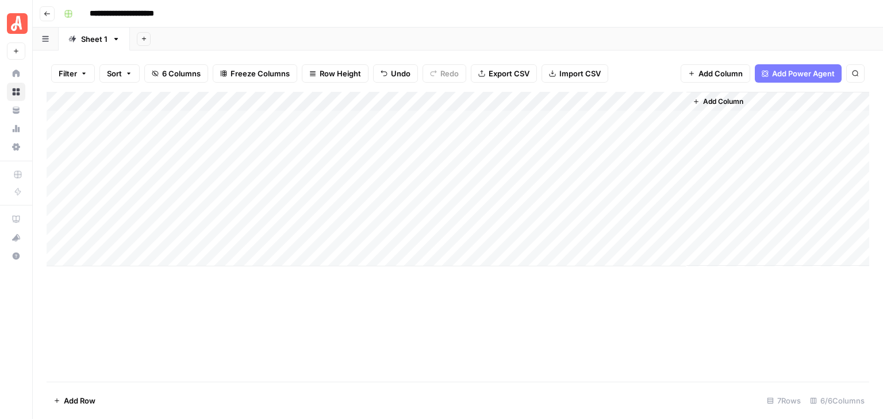
click at [674, 122] on div "Add Column" at bounding box center [458, 179] width 822 height 175
click at [632, 138] on div "Add Column" at bounding box center [458, 179] width 822 height 175
click at [633, 159] on div "Add Column" at bounding box center [458, 179] width 822 height 175
click at [672, 120] on div "Add Column" at bounding box center [458, 179] width 822 height 175
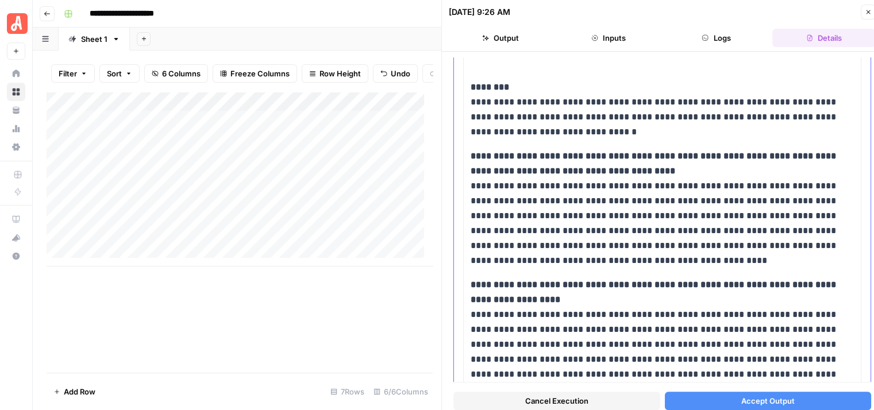
scroll to position [1264, 0]
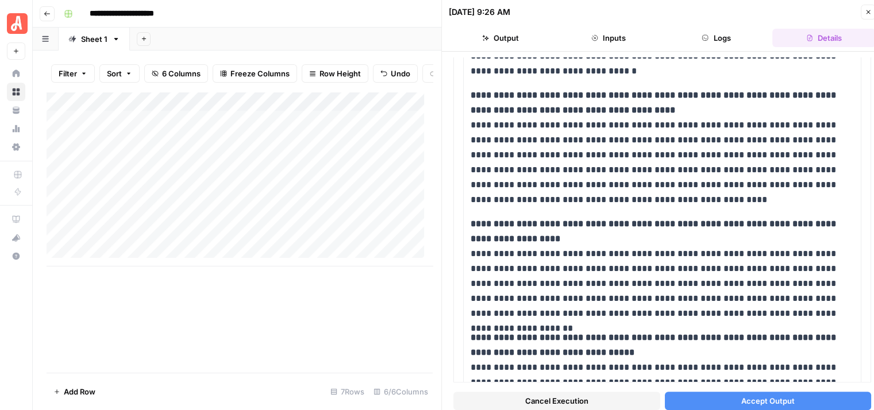
click at [775, 399] on span "Accept Output" at bounding box center [767, 400] width 53 height 11
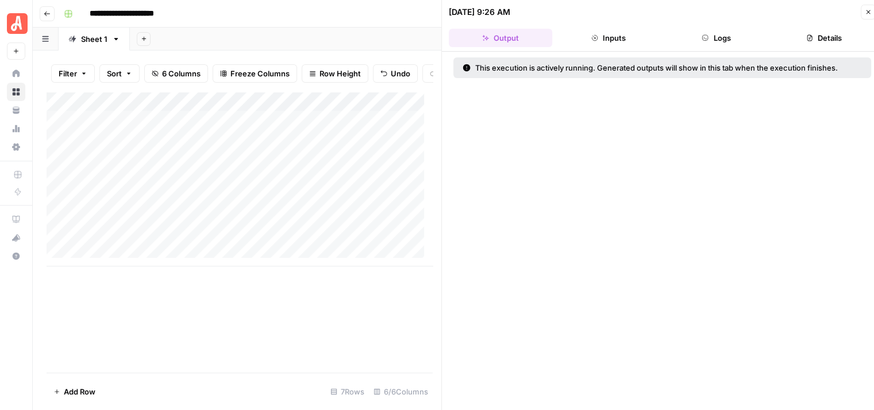
click at [868, 7] on button "Close" at bounding box center [868, 12] width 15 height 15
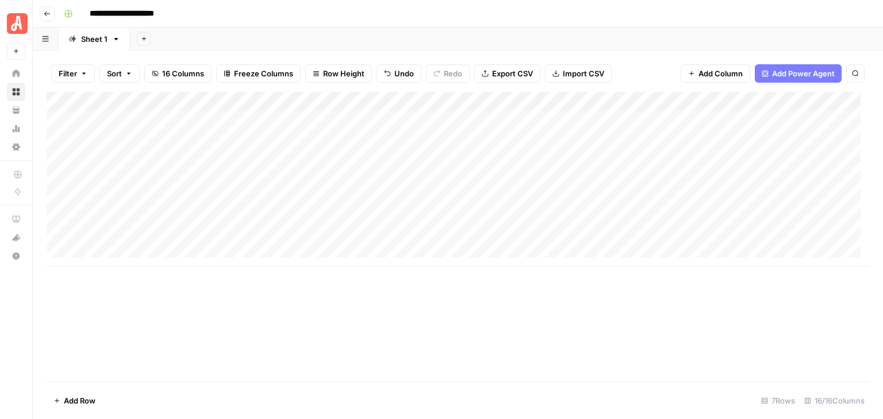
click at [674, 140] on div "Add Column" at bounding box center [458, 179] width 822 height 175
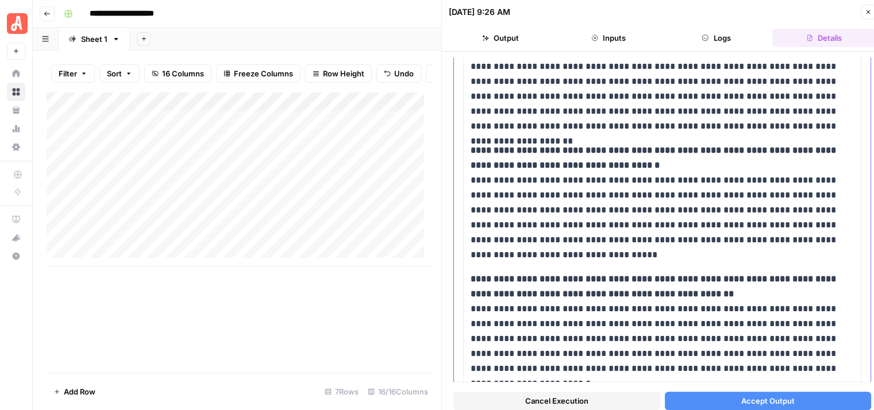
scroll to position [862, 0]
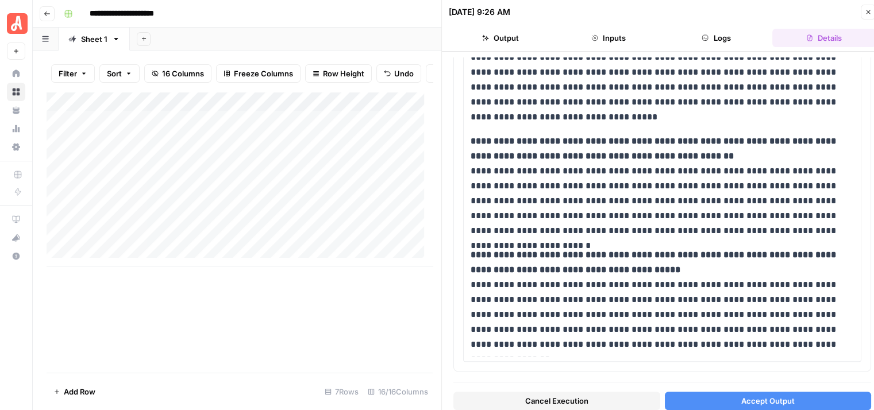
click at [798, 398] on button "Accept Output" at bounding box center [768, 401] width 207 height 18
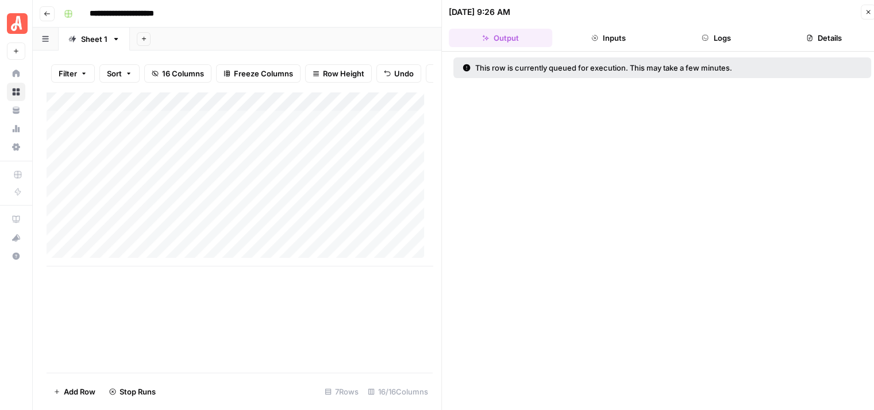
click at [866, 12] on icon "button" at bounding box center [868, 12] width 7 height 7
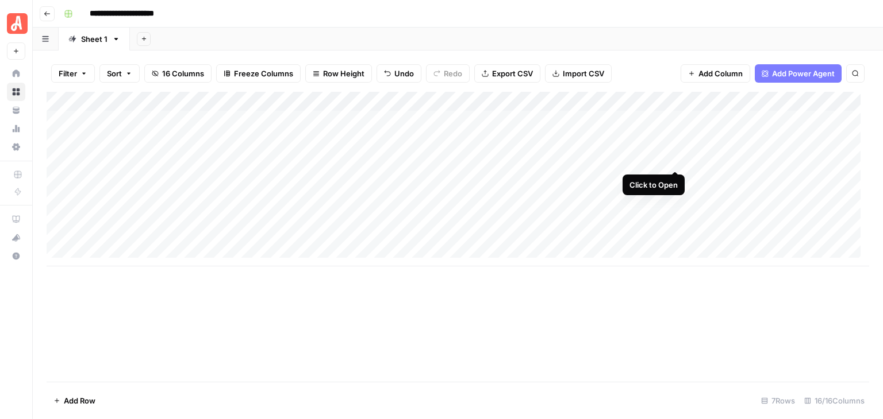
click at [676, 160] on div "Add Column" at bounding box center [458, 179] width 822 height 175
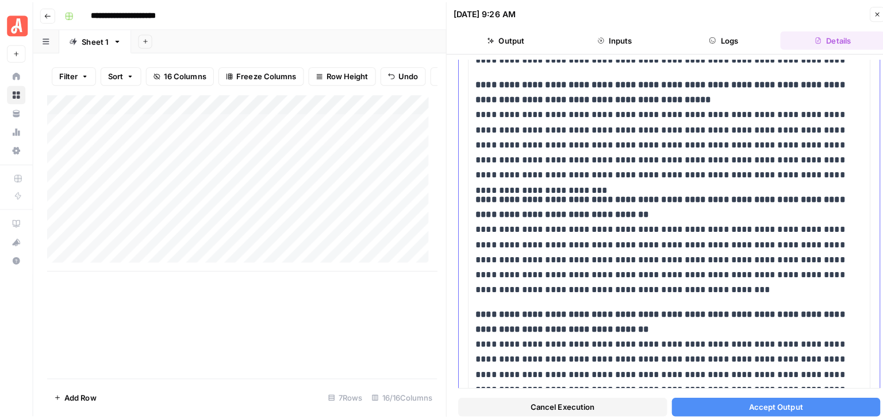
scroll to position [843, 0]
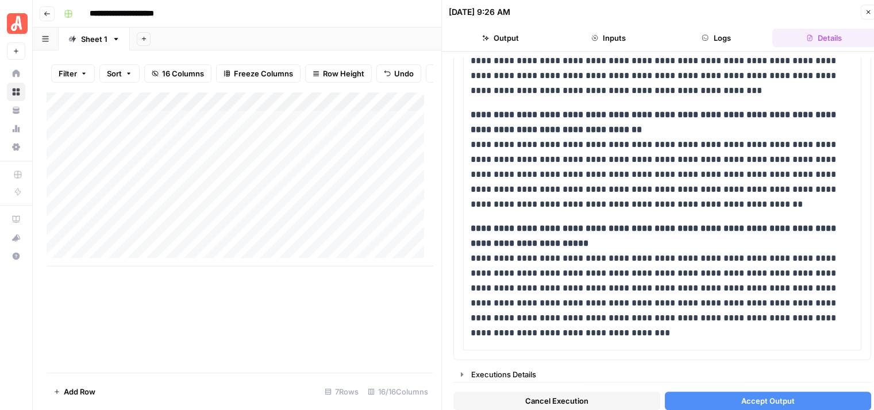
click at [785, 398] on span "Accept Output" at bounding box center [767, 400] width 53 height 11
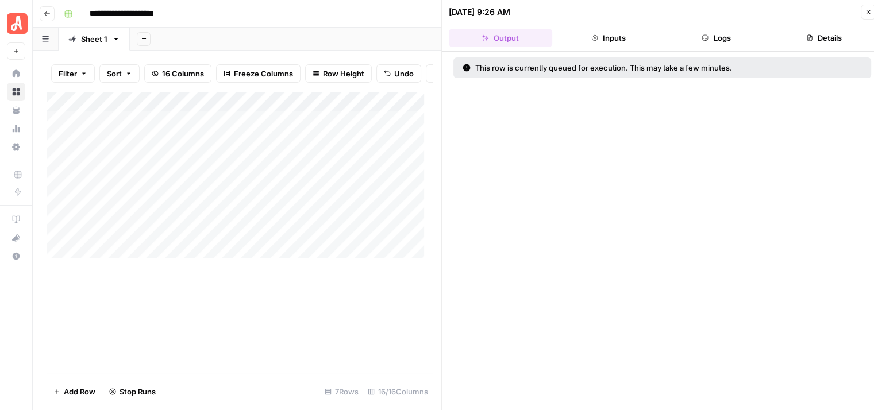
click at [866, 9] on icon "button" at bounding box center [868, 12] width 7 height 7
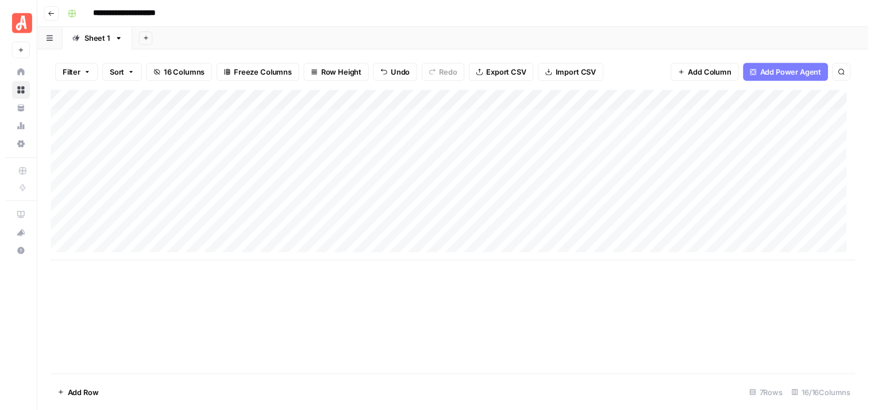
scroll to position [9, 0]
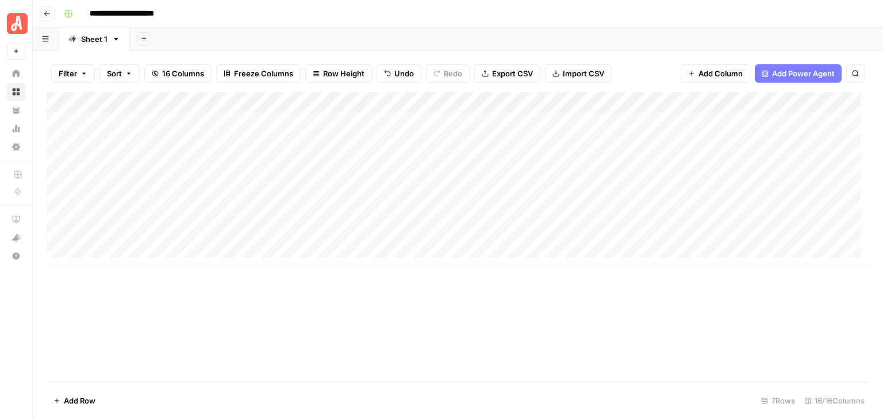
click at [632, 170] on div "Add Column" at bounding box center [458, 179] width 822 height 175
click at [634, 189] on div "Add Column" at bounding box center [458, 179] width 822 height 175
click at [633, 206] on div "Add Column" at bounding box center [458, 179] width 822 height 175
click at [631, 230] on div "Add Column" at bounding box center [458, 179] width 822 height 175
click at [678, 168] on div "Add Column" at bounding box center [458, 179] width 822 height 175
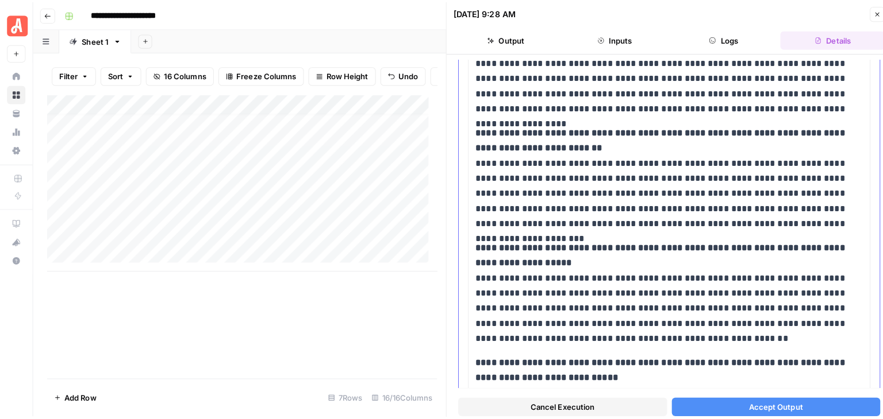
scroll to position [575, 0]
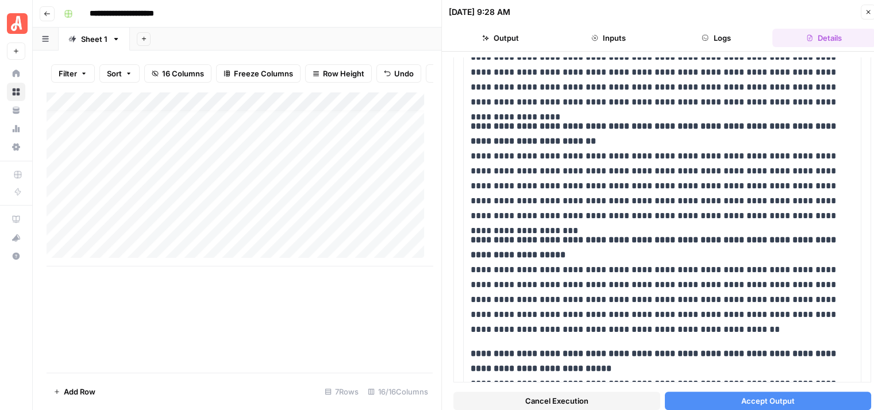
click at [756, 392] on button "Accept Output" at bounding box center [768, 401] width 207 height 18
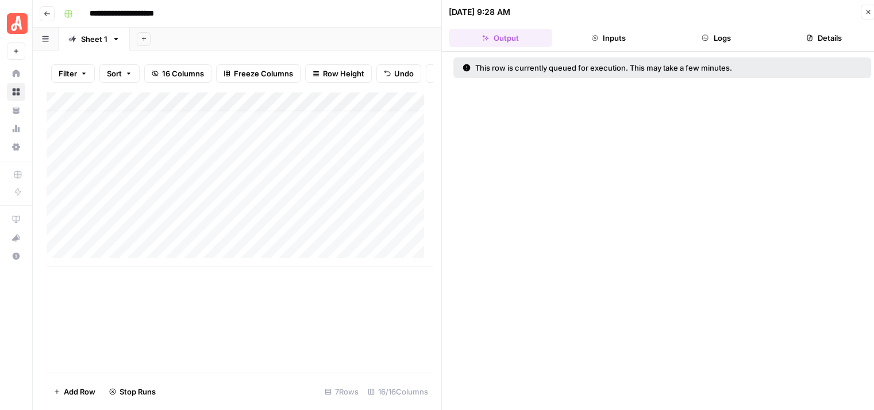
click at [865, 10] on icon "button" at bounding box center [868, 12] width 7 height 7
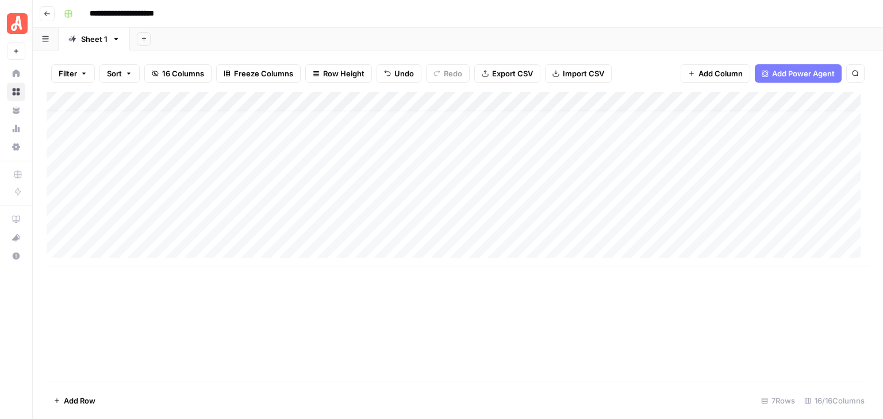
click at [734, 168] on div "Add Column" at bounding box center [458, 179] width 822 height 175
click at [701, 9] on div "**********" at bounding box center [465, 14] width 812 height 18
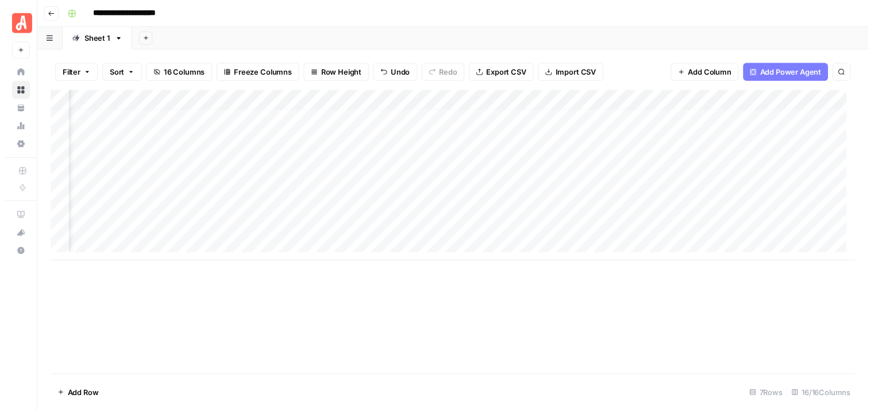
scroll to position [9, 209]
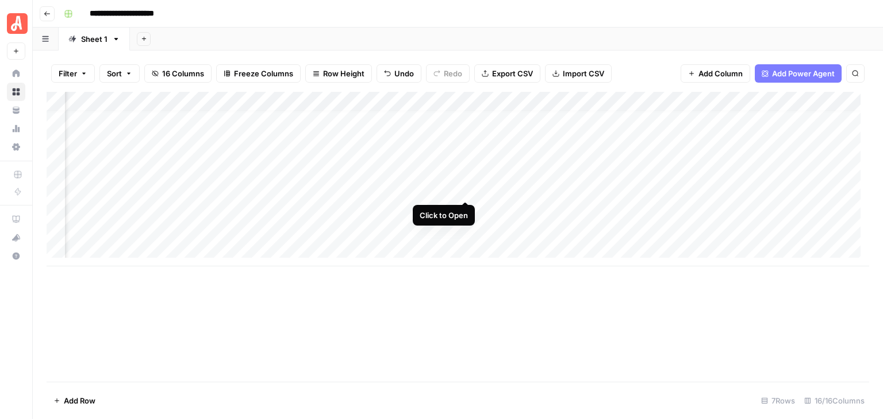
click at [465, 187] on div "Add Column" at bounding box center [458, 179] width 822 height 175
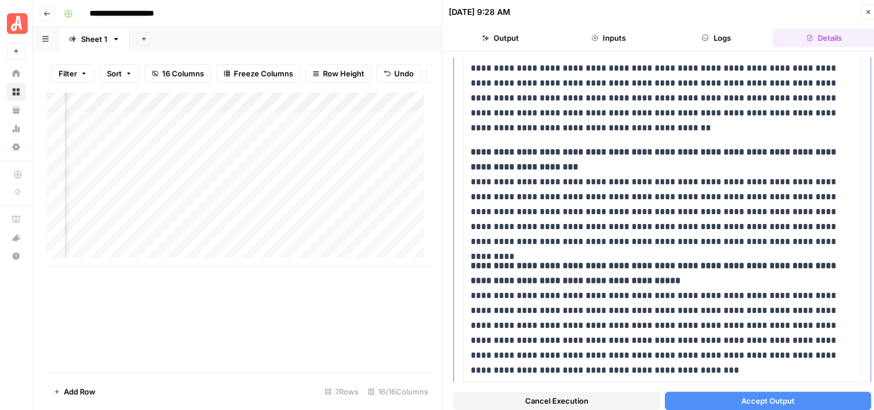
scroll to position [804, 0]
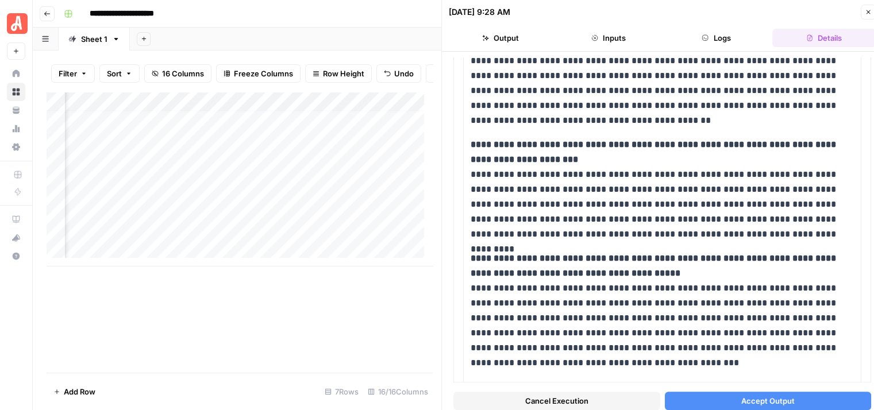
click at [784, 396] on span "Accept Output" at bounding box center [767, 400] width 53 height 11
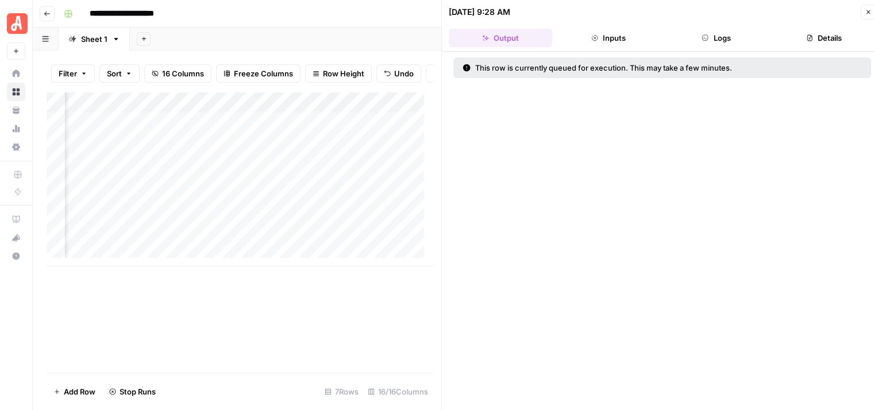
click at [862, 13] on button "Close" at bounding box center [868, 12] width 15 height 15
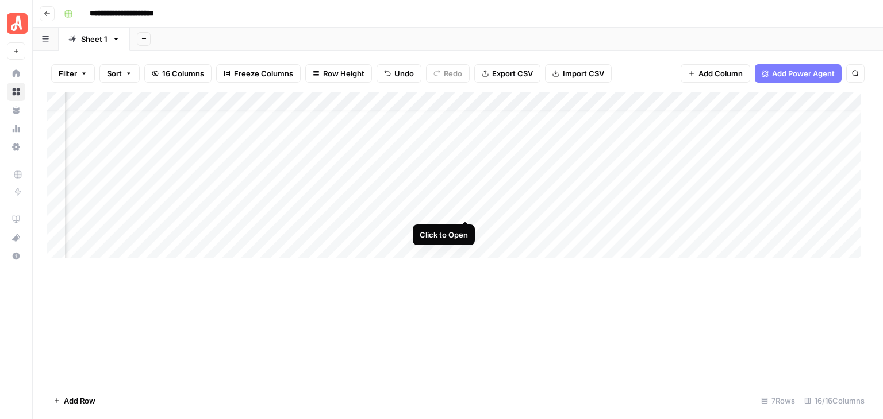
click at [467, 210] on div "Add Column" at bounding box center [458, 179] width 822 height 175
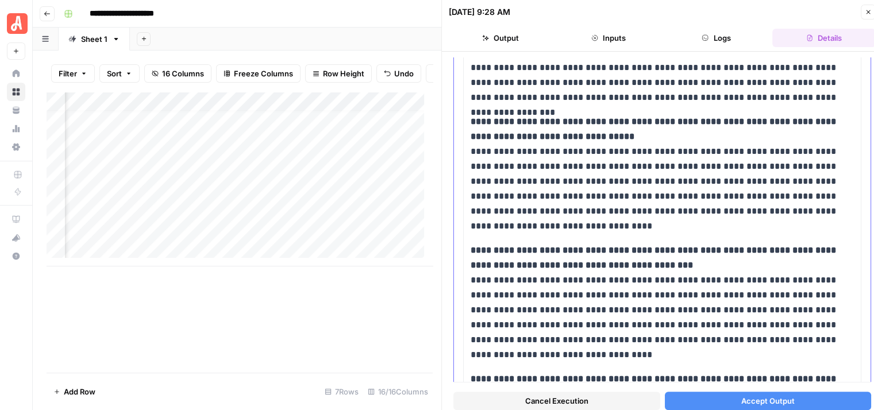
scroll to position [1012, 0]
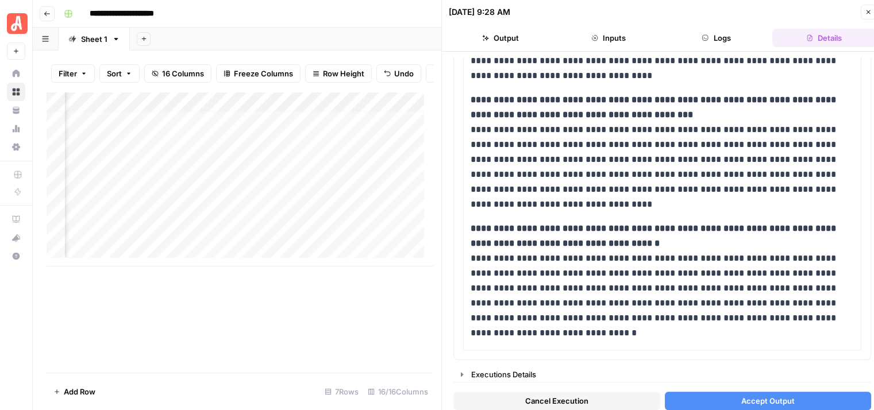
click at [781, 396] on span "Accept Output" at bounding box center [767, 400] width 53 height 11
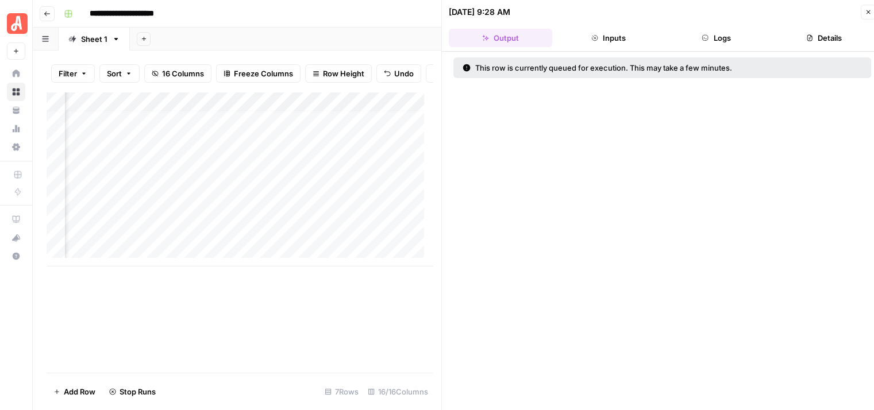
click at [865, 12] on icon "button" at bounding box center [868, 12] width 7 height 7
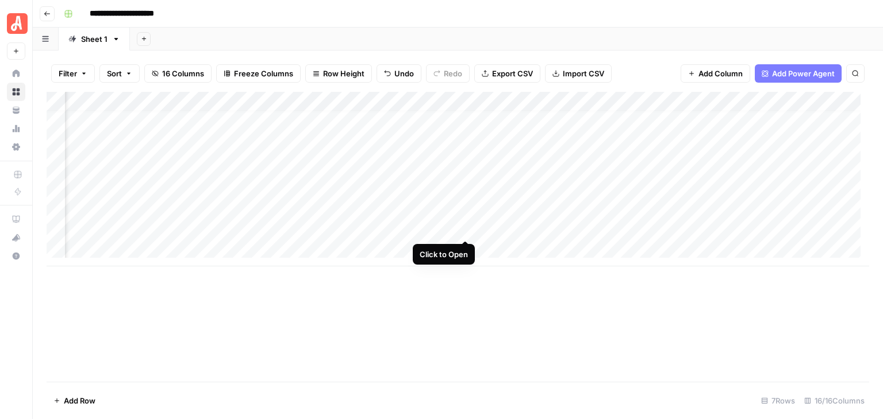
click at [465, 228] on div "Add Column" at bounding box center [458, 179] width 822 height 175
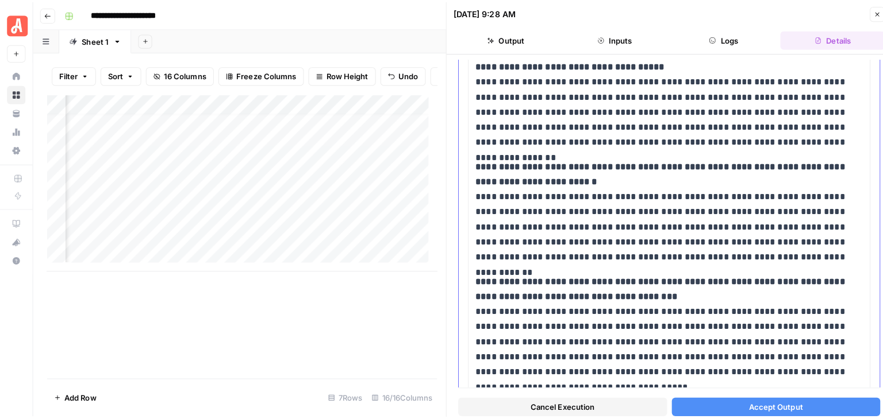
scroll to position [672, 0]
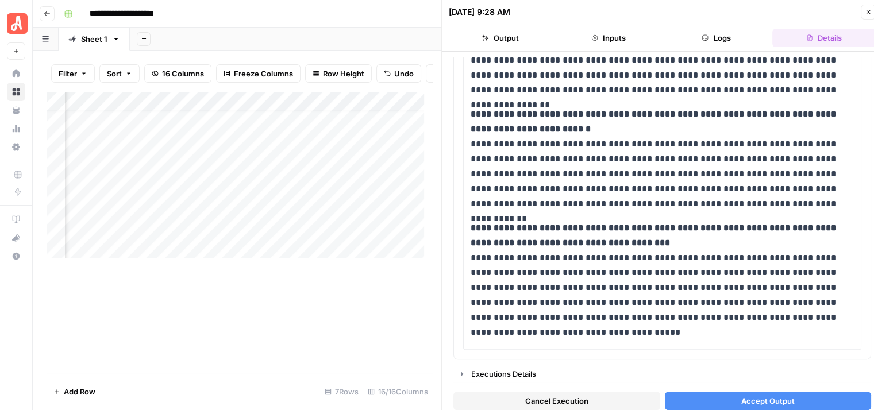
click at [782, 399] on span "Accept Output" at bounding box center [767, 400] width 53 height 11
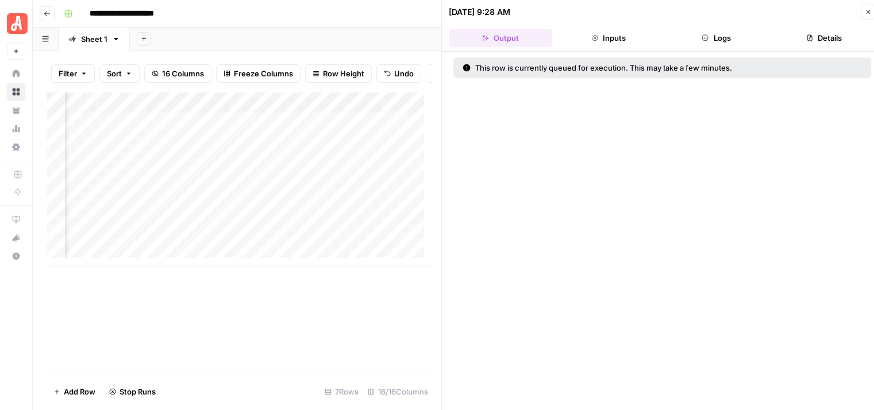
click at [868, 12] on icon "button" at bounding box center [868, 12] width 7 height 7
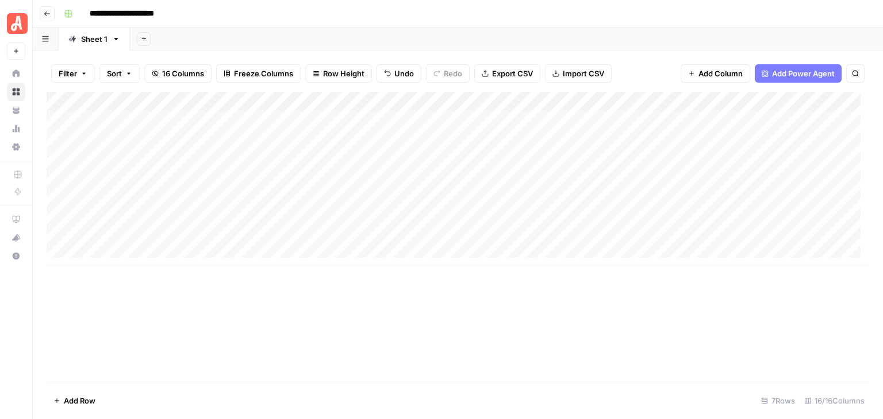
click at [354, 10] on div "**********" at bounding box center [465, 14] width 812 height 18
click at [84, 400] on span "Add Row" at bounding box center [80, 400] width 32 height 11
click at [83, 400] on span "Add Row" at bounding box center [80, 400] width 32 height 11
click at [346, 350] on div "Add Column" at bounding box center [458, 237] width 822 height 290
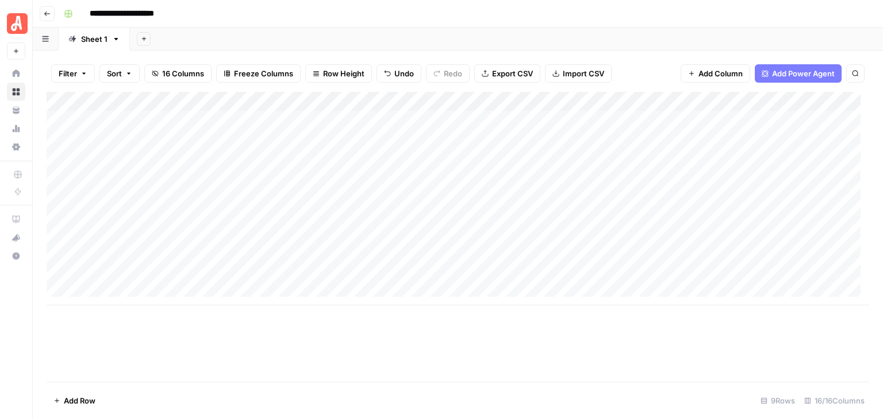
scroll to position [0, 0]
click at [589, 10] on div "**********" at bounding box center [465, 14] width 812 height 18
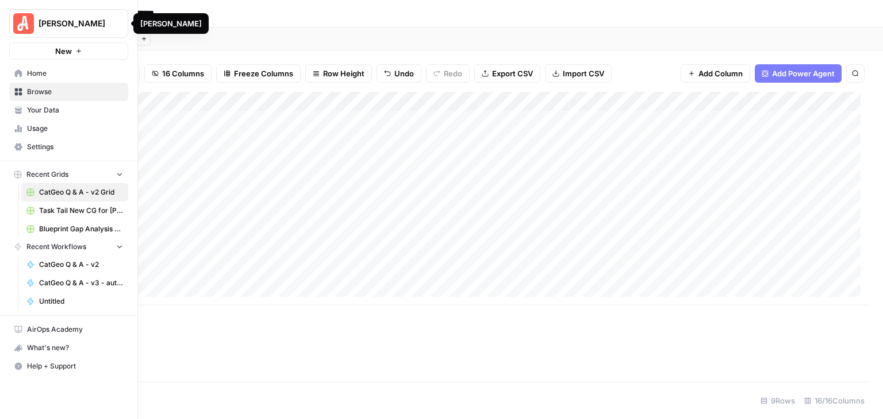
click at [24, 21] on img "Workspace: Angi" at bounding box center [23, 23] width 21 height 21
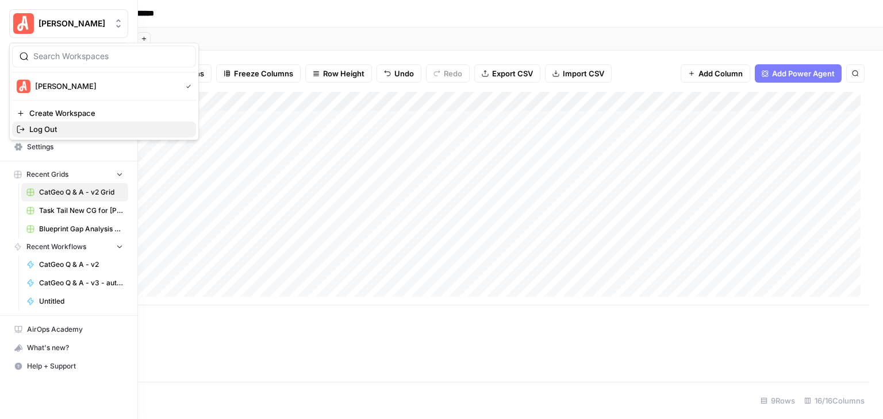
click at [82, 131] on span "Log Out" at bounding box center [107, 129] width 157 height 11
